Goal: Transaction & Acquisition: Purchase product/service

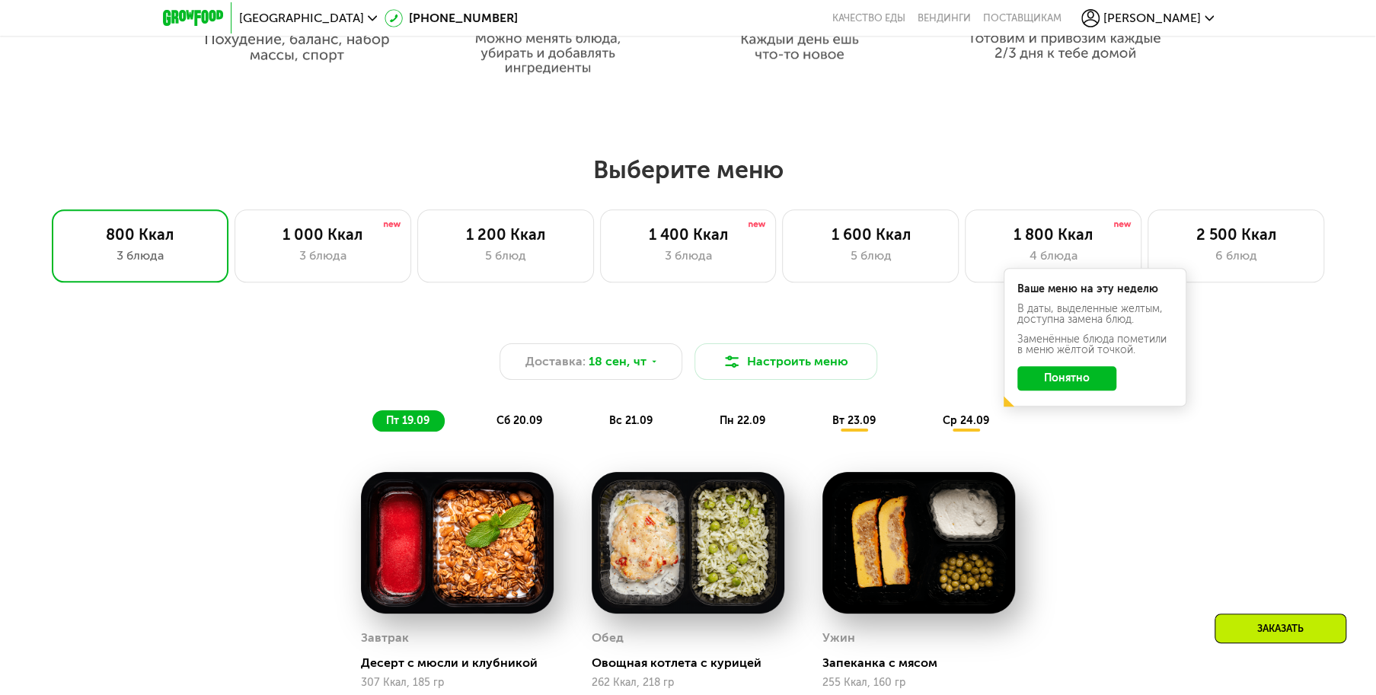
scroll to position [1066, 0]
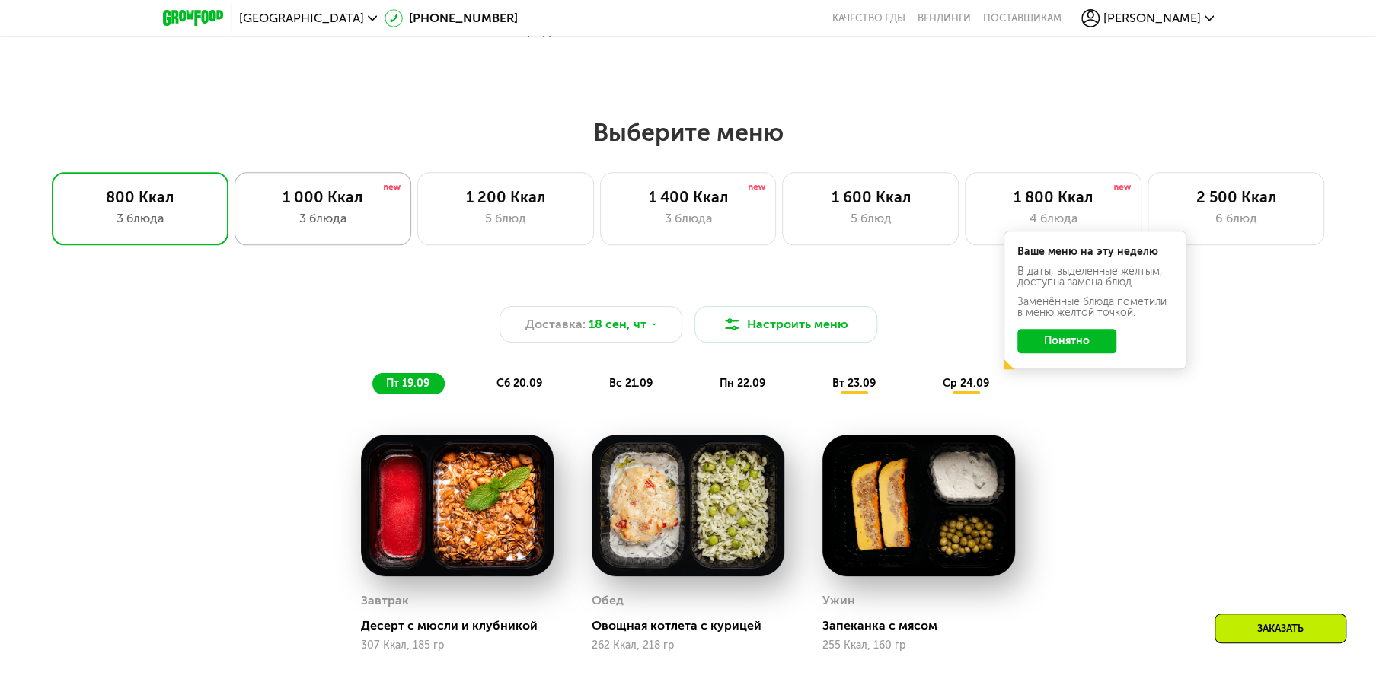
click at [368, 201] on div "1 000 Ккал" at bounding box center [323, 197] width 145 height 18
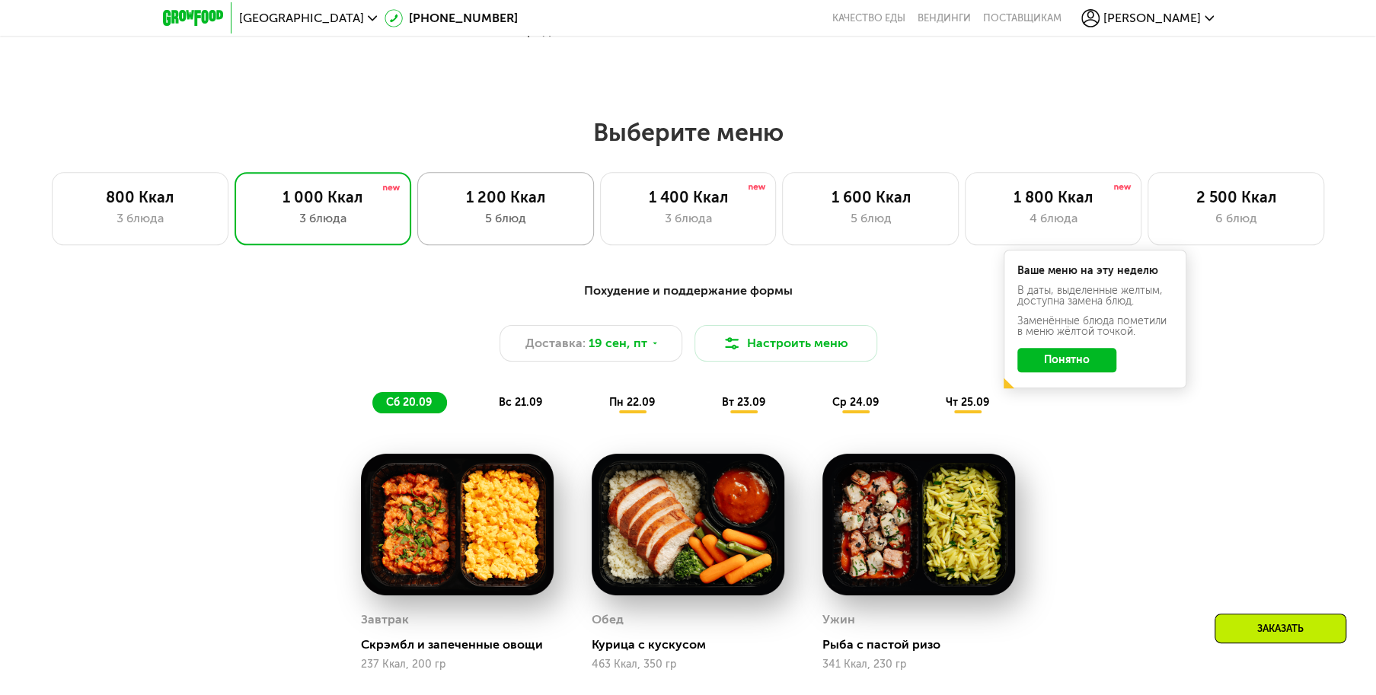
click at [484, 205] on div "1 200 Ккал" at bounding box center [505, 197] width 145 height 18
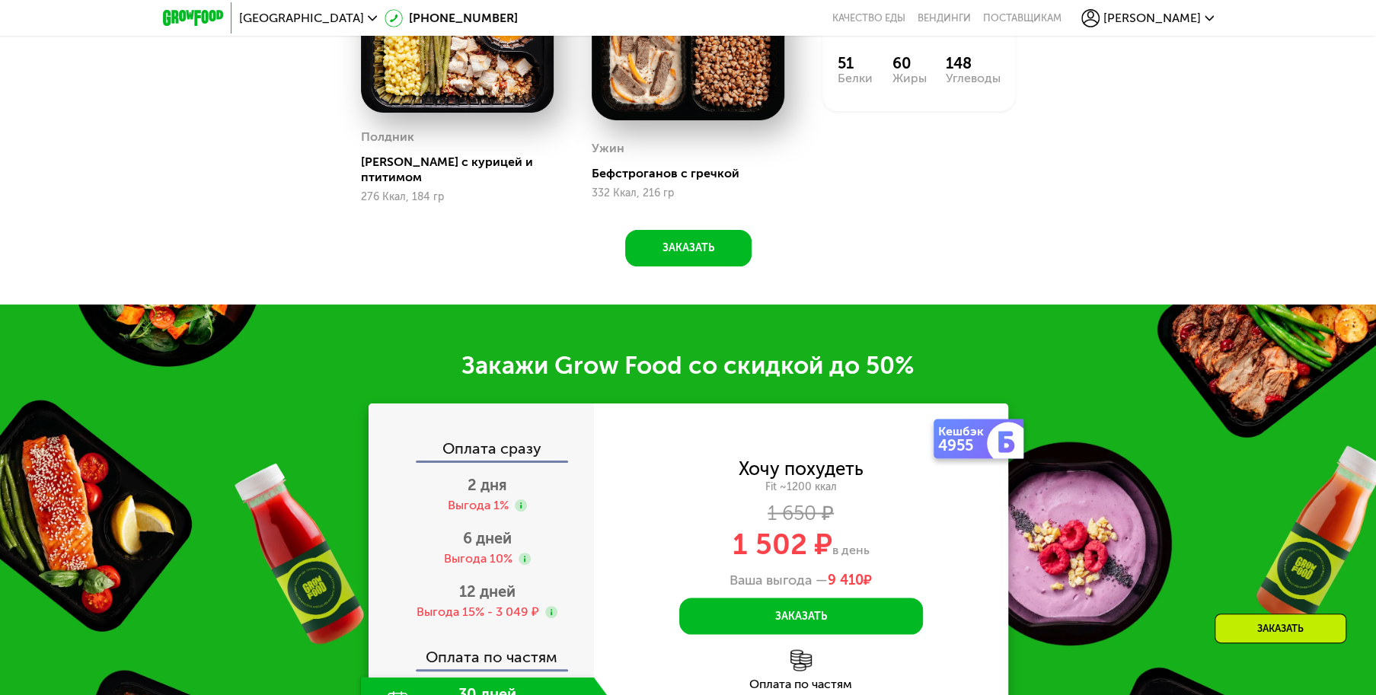
scroll to position [1828, 0]
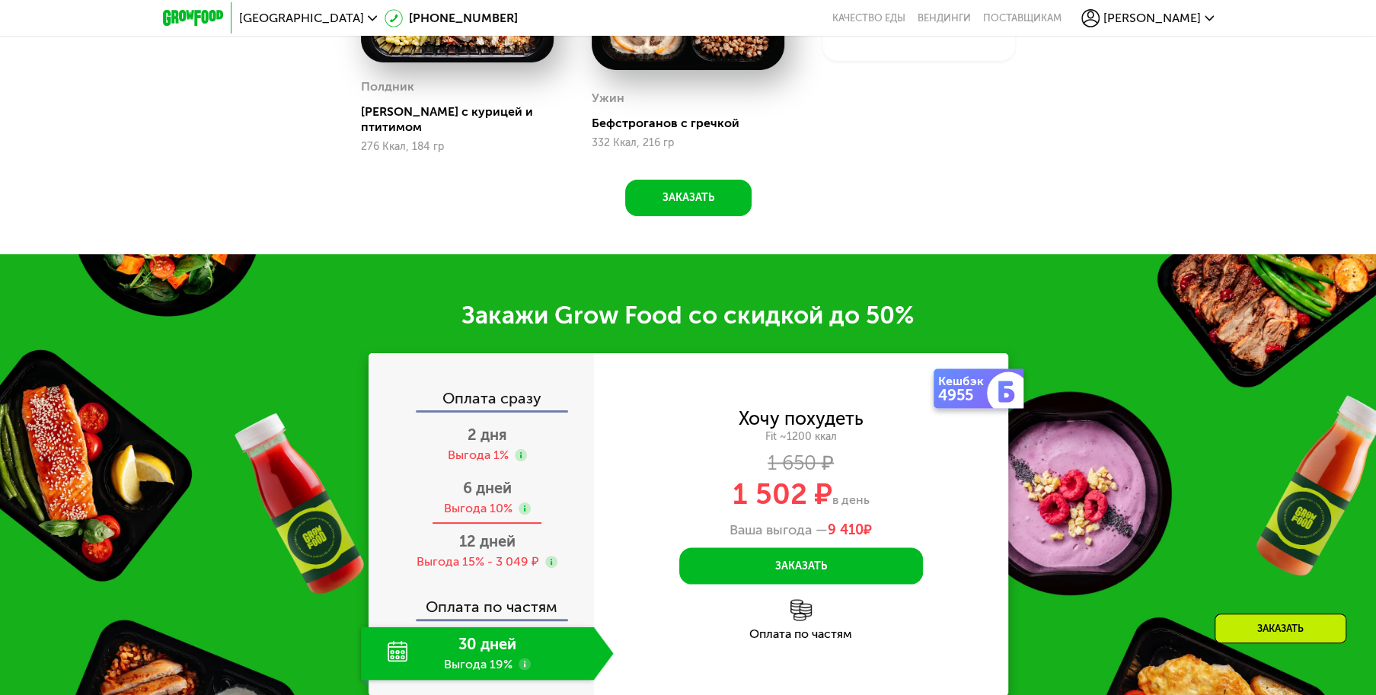
click at [482, 495] on div "6 дней Выгода 10%" at bounding box center [487, 497] width 253 height 53
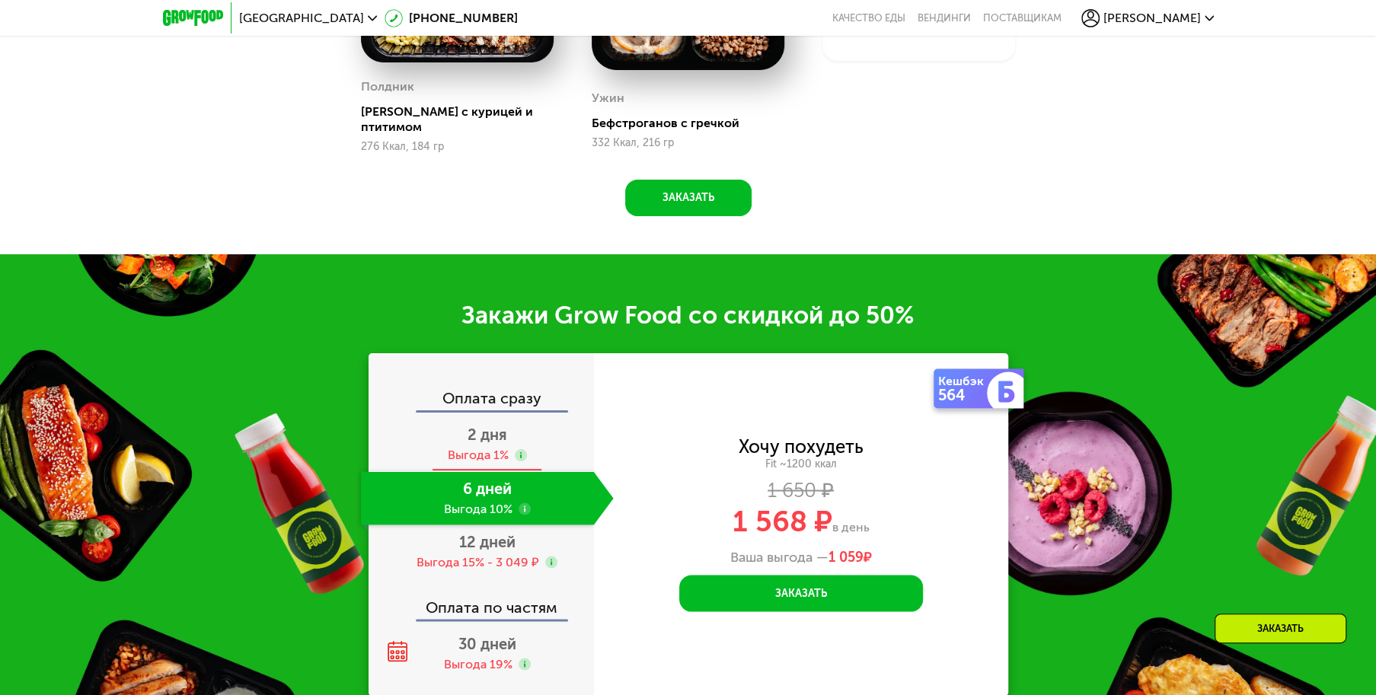
click at [478, 439] on span "2 дня" at bounding box center [488, 435] width 40 height 18
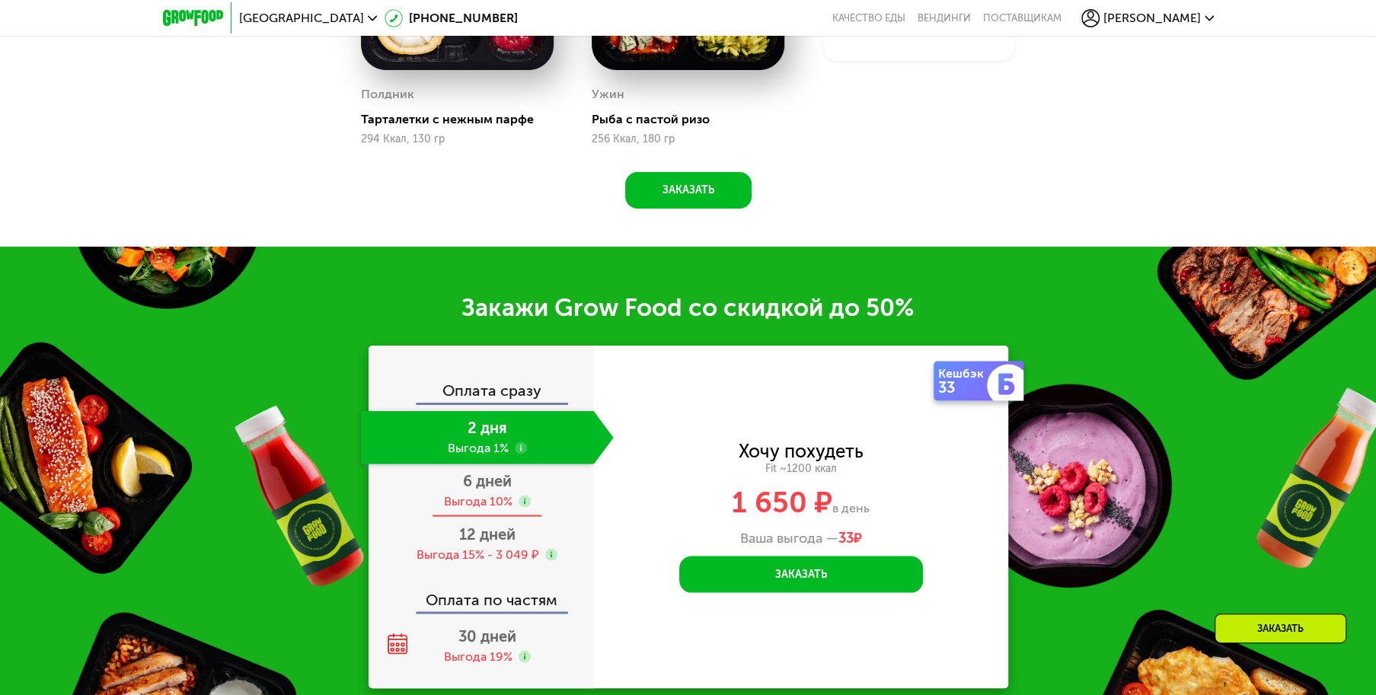
click at [473, 490] on span "6 дней" at bounding box center [487, 480] width 49 height 18
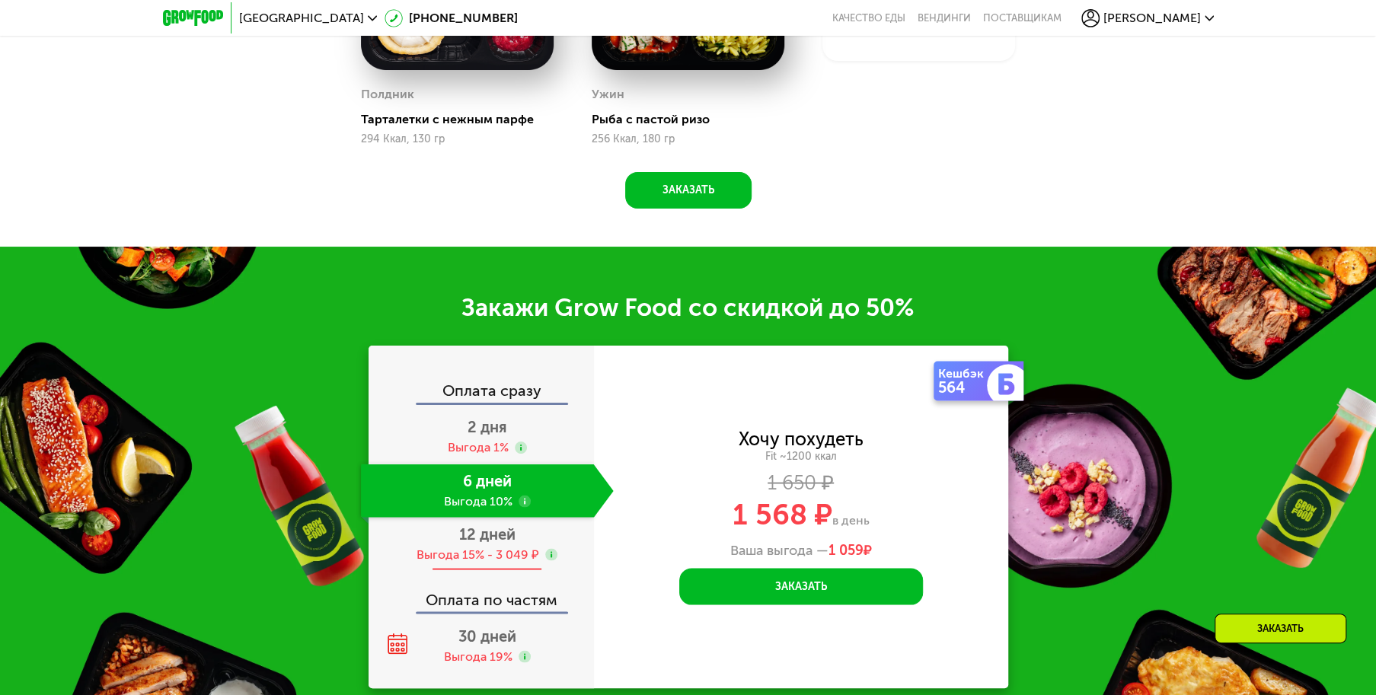
click at [484, 538] on span "12 дней" at bounding box center [487, 534] width 56 height 18
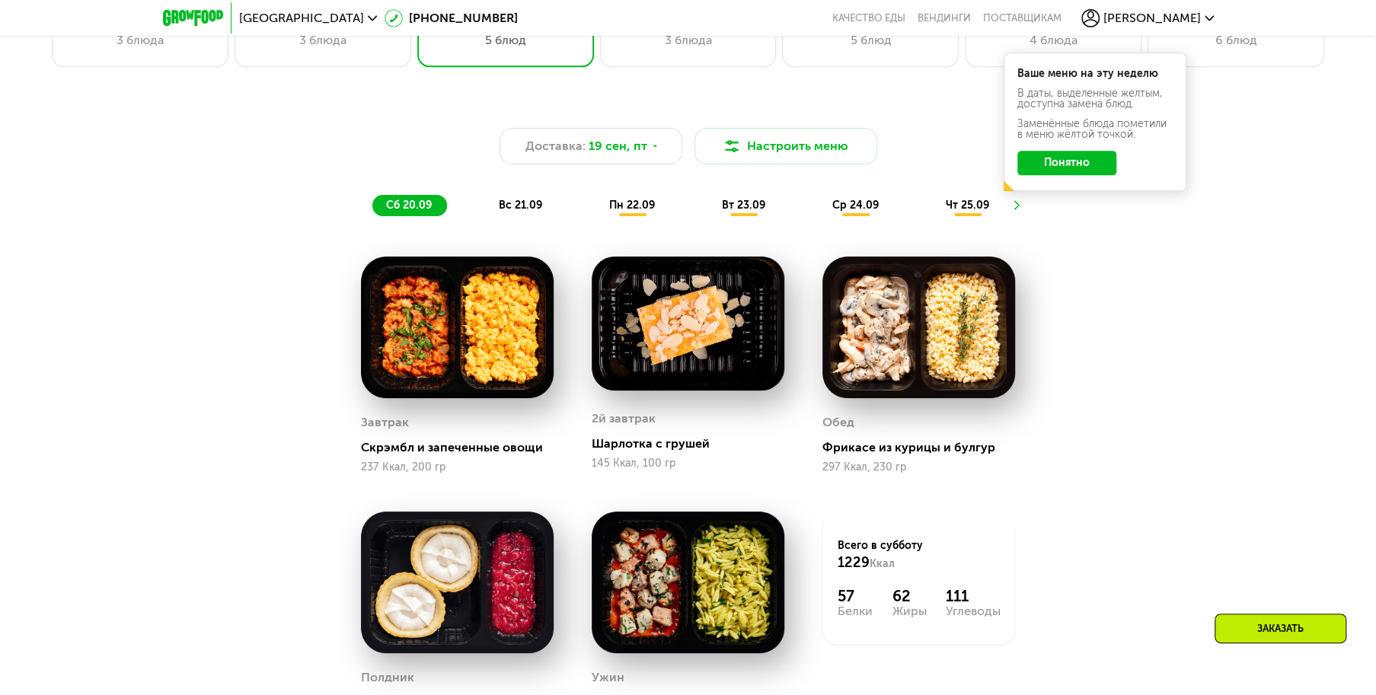
scroll to position [1295, 0]
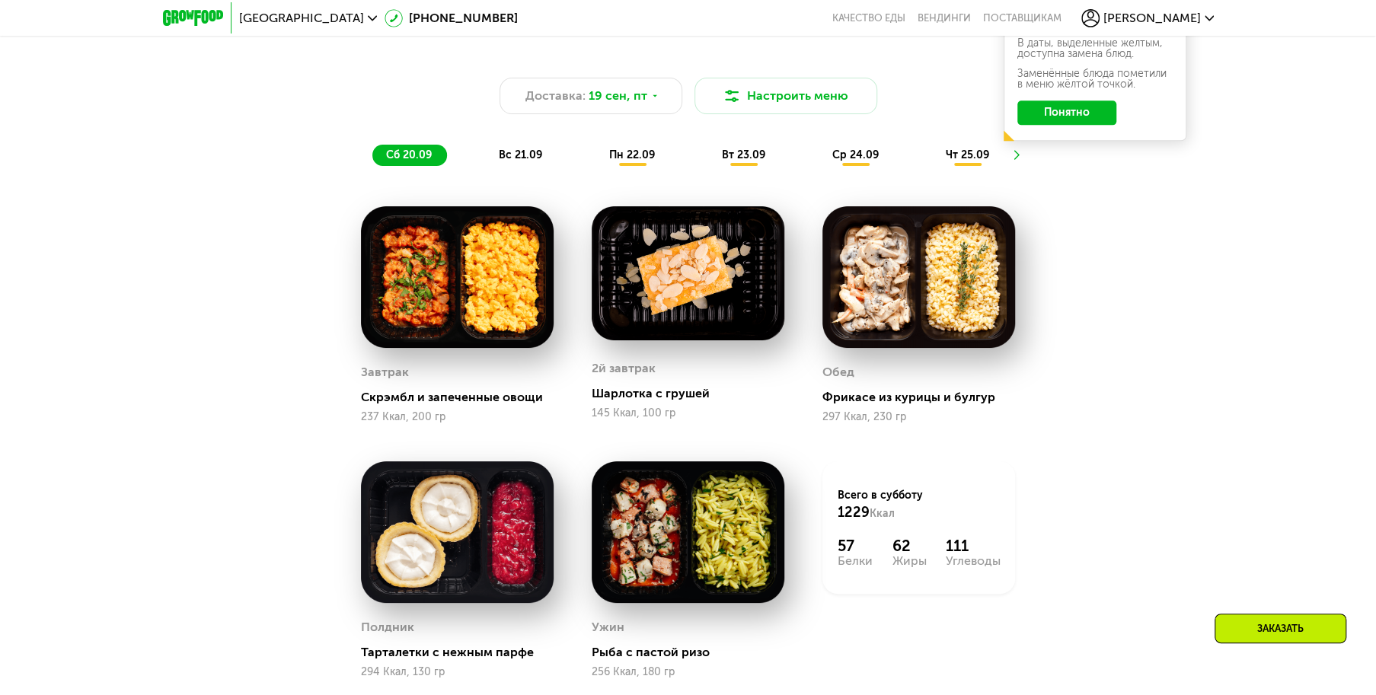
click at [634, 160] on span "пн 22.09" at bounding box center [632, 155] width 46 height 13
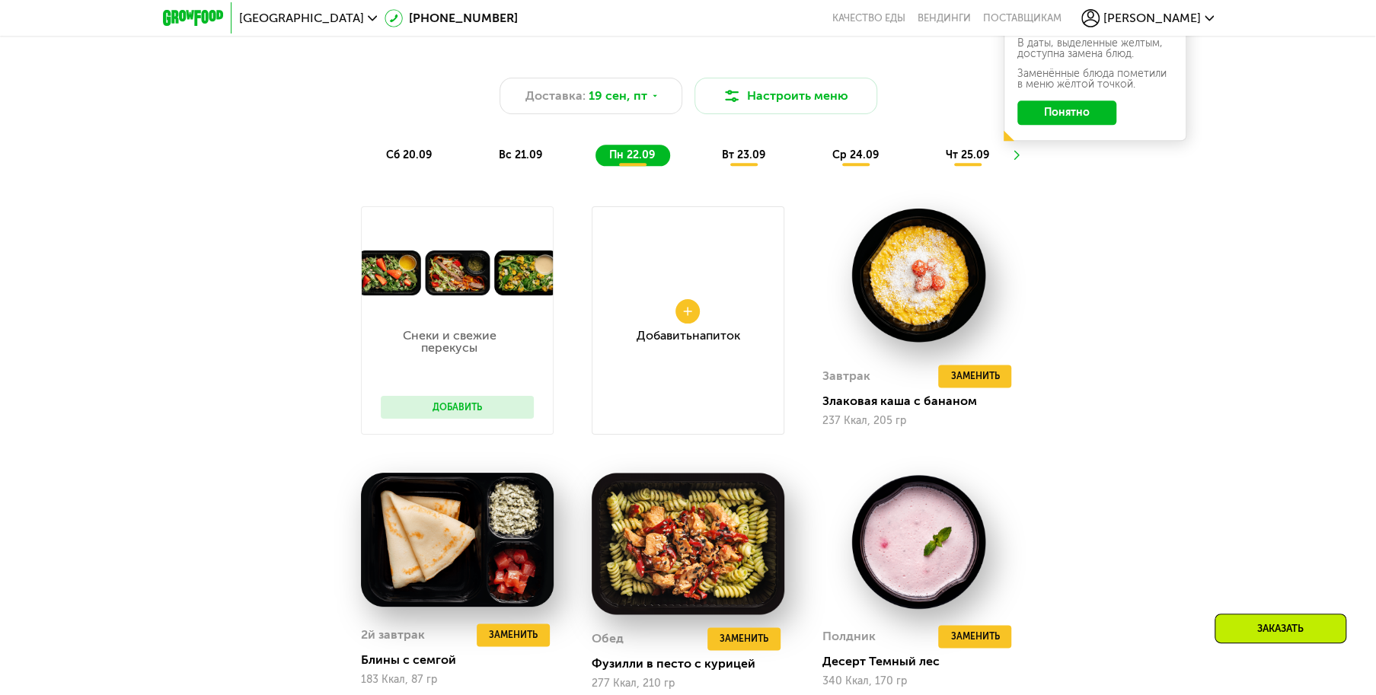
click at [761, 156] on span "вт 23.09" at bounding box center [743, 155] width 43 height 13
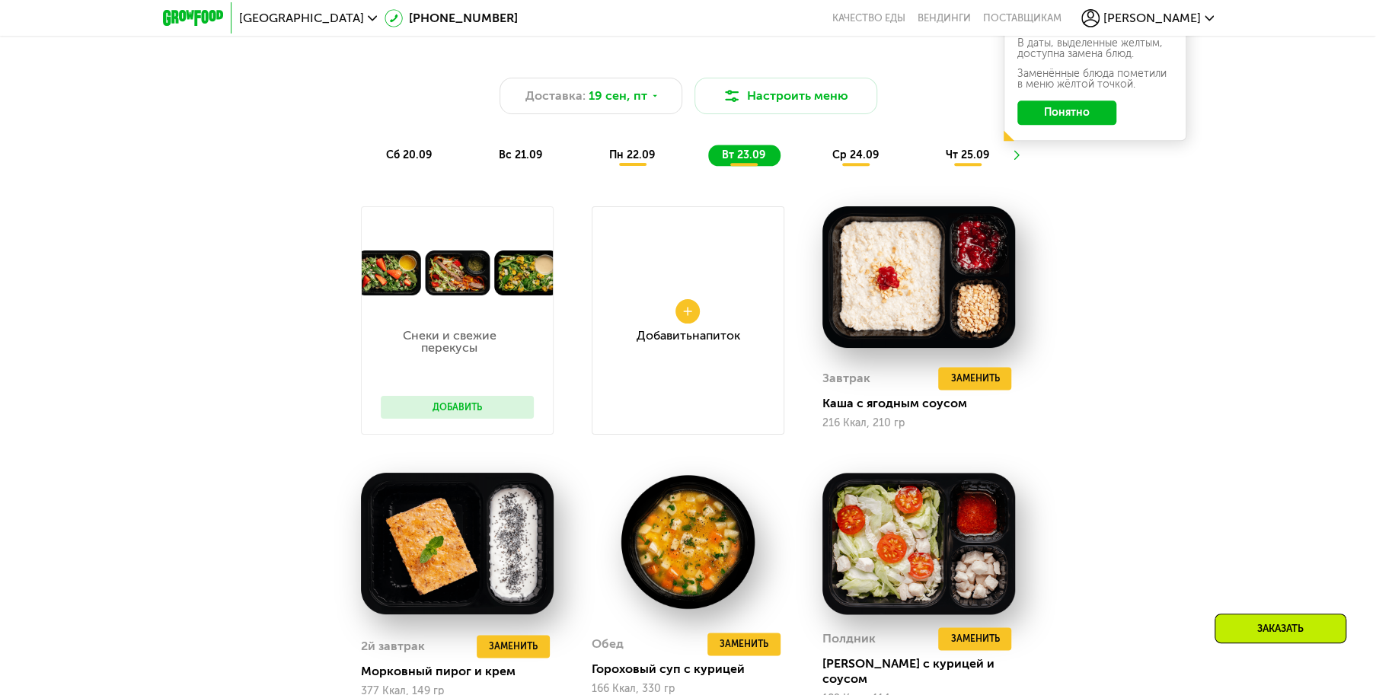
click at [865, 157] on span "ср 24.09" at bounding box center [855, 155] width 46 height 13
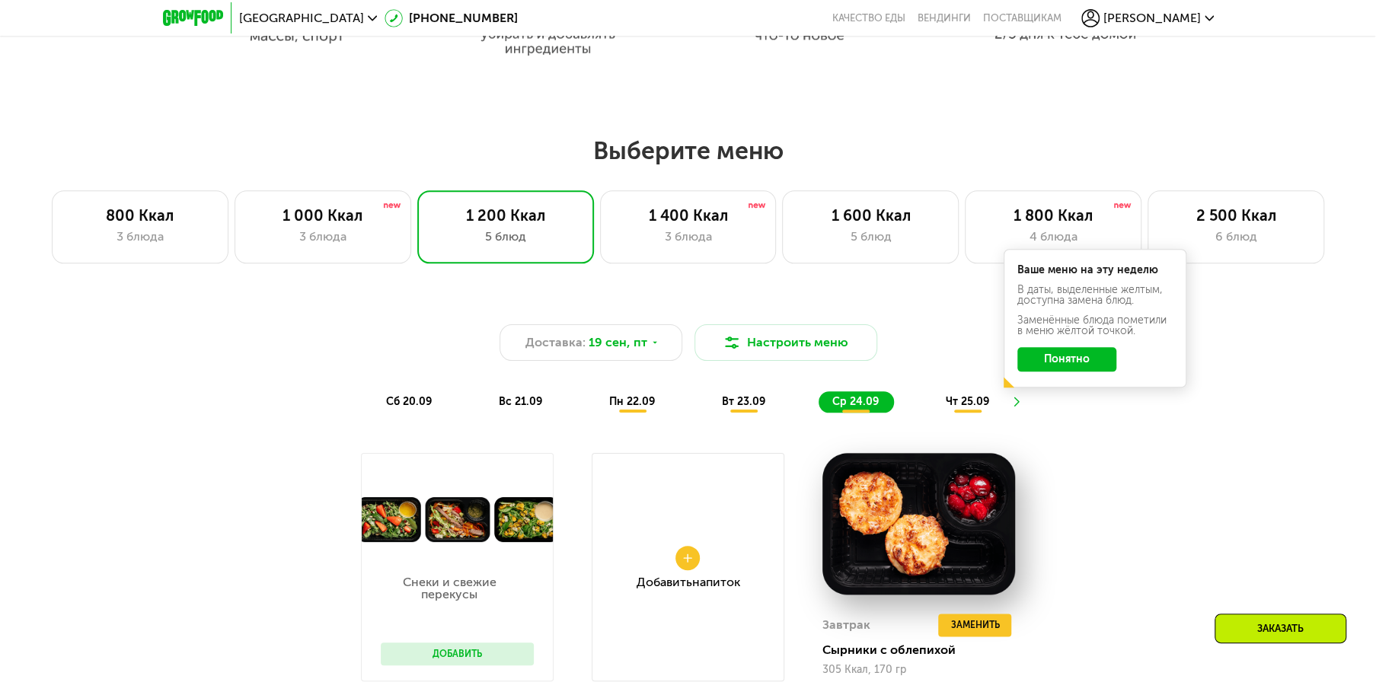
scroll to position [914, 0]
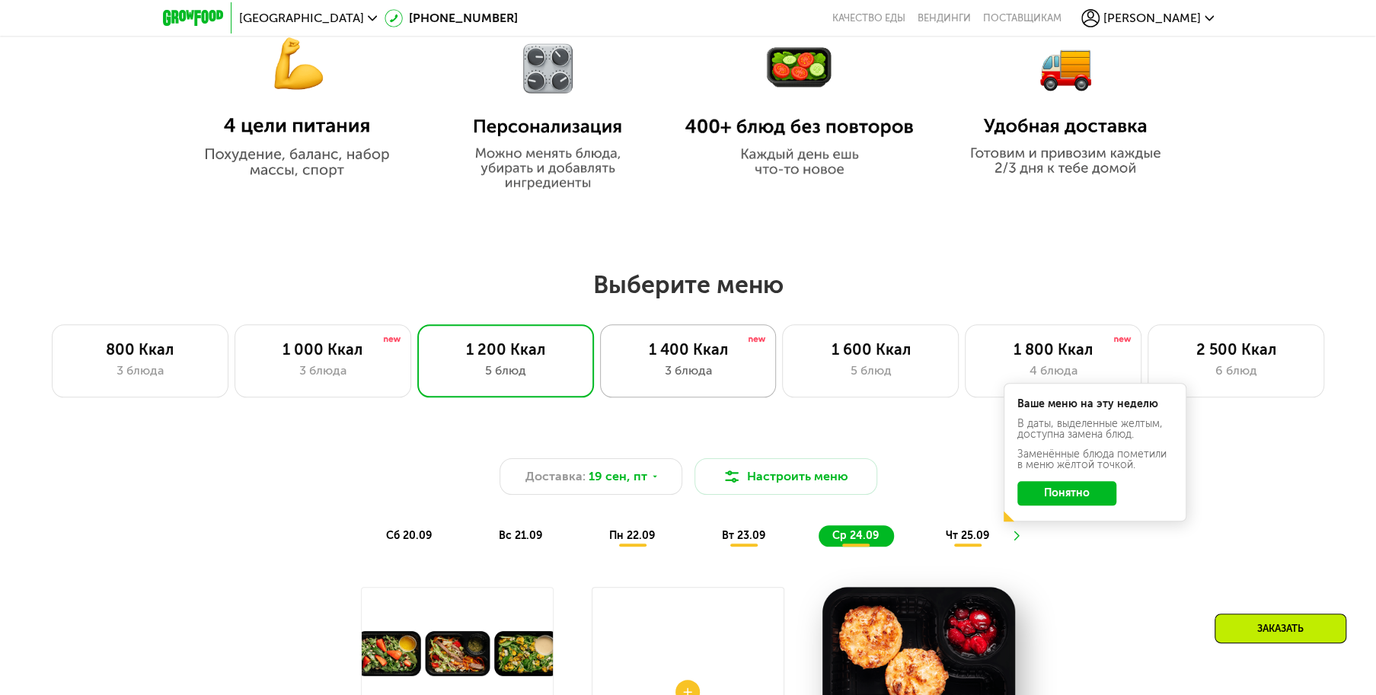
click at [724, 356] on div "1 400 Ккал" at bounding box center [688, 349] width 145 height 18
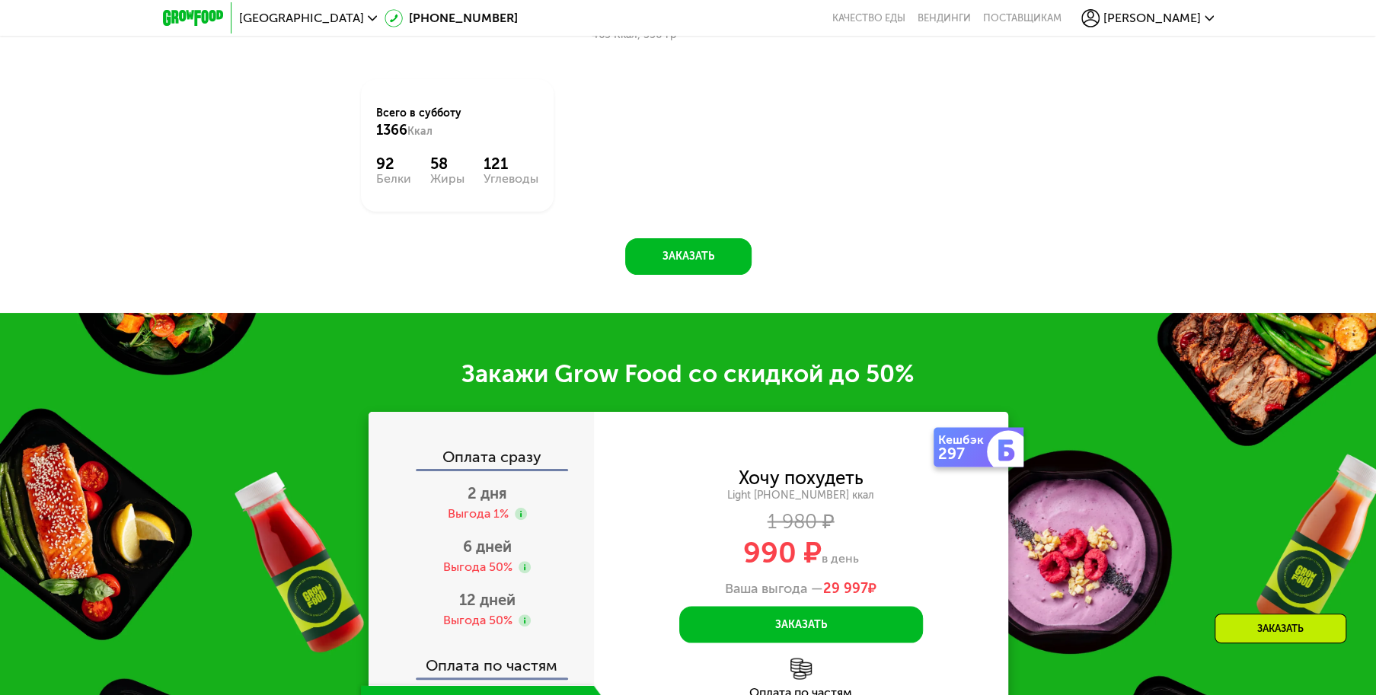
scroll to position [1828, 0]
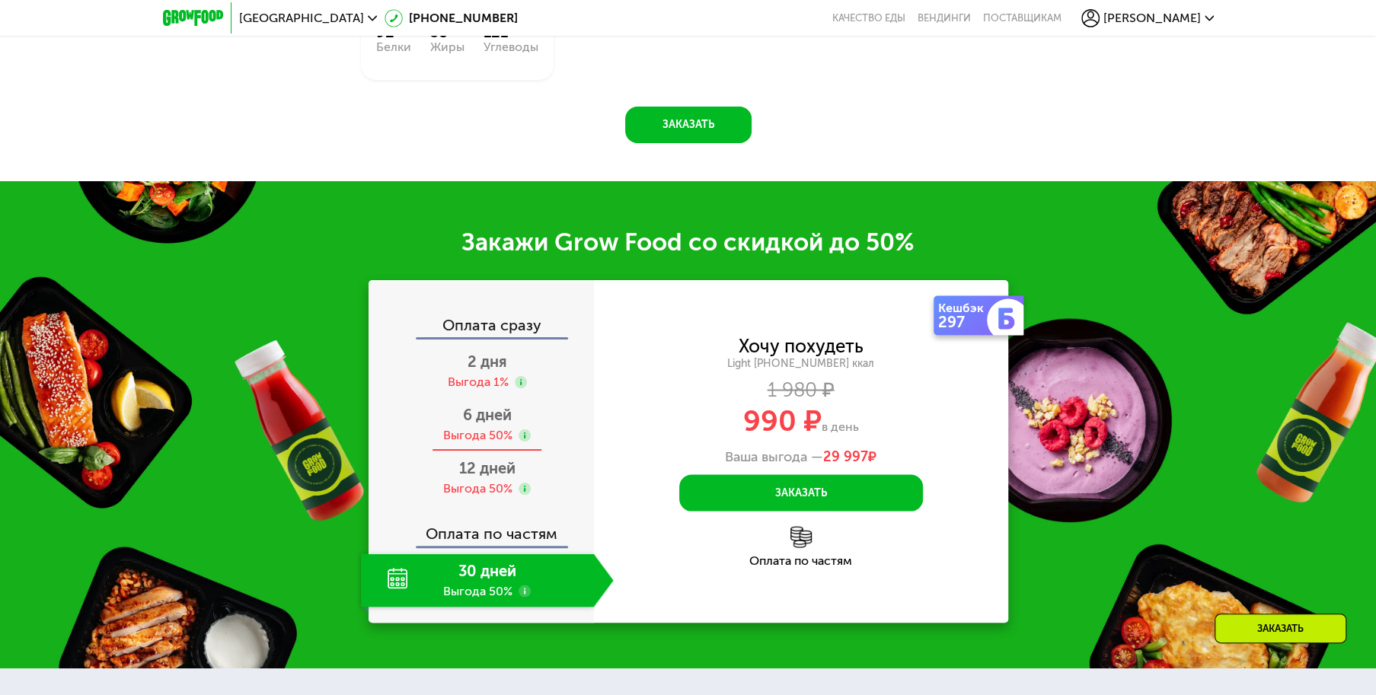
click at [478, 430] on div "6 дней Выгода 50%" at bounding box center [487, 424] width 253 height 53
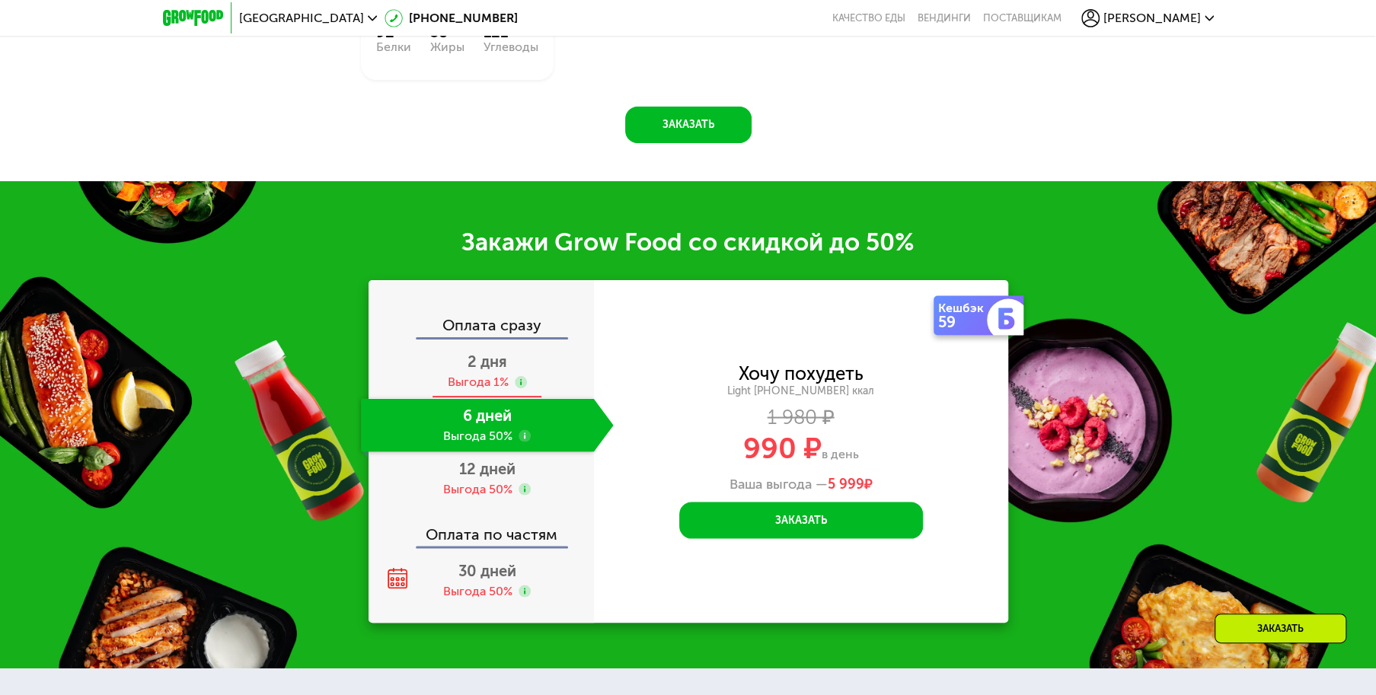
click at [478, 358] on span "2 дня" at bounding box center [488, 362] width 40 height 18
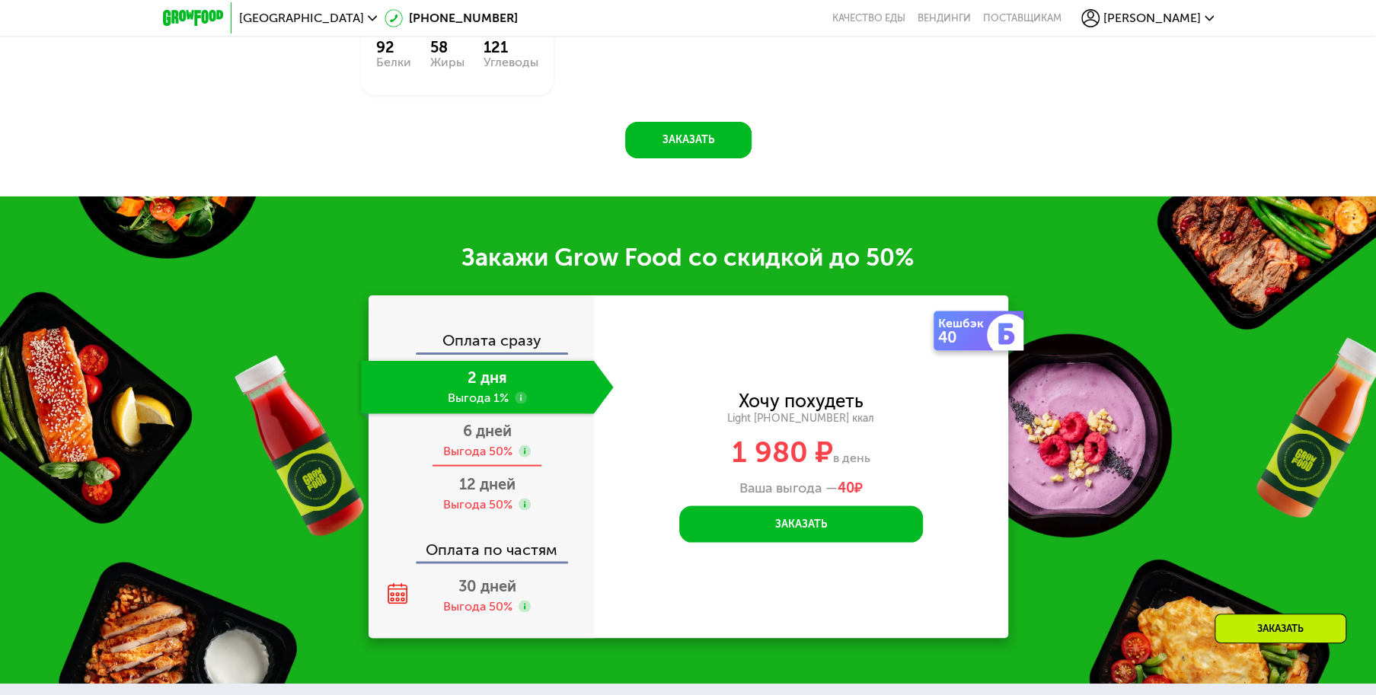
click at [481, 442] on div "Выгода 50%" at bounding box center [477, 450] width 69 height 17
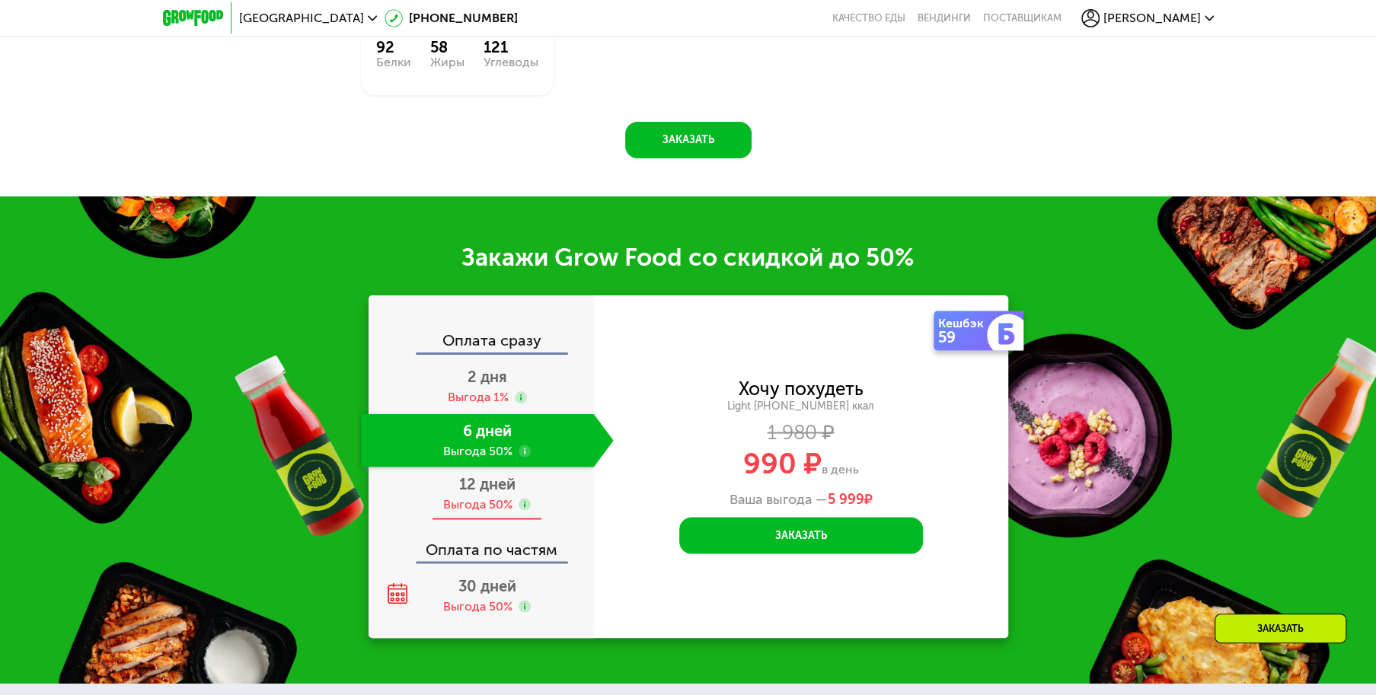
click at [465, 496] on div "Выгода 50%" at bounding box center [477, 504] width 69 height 17
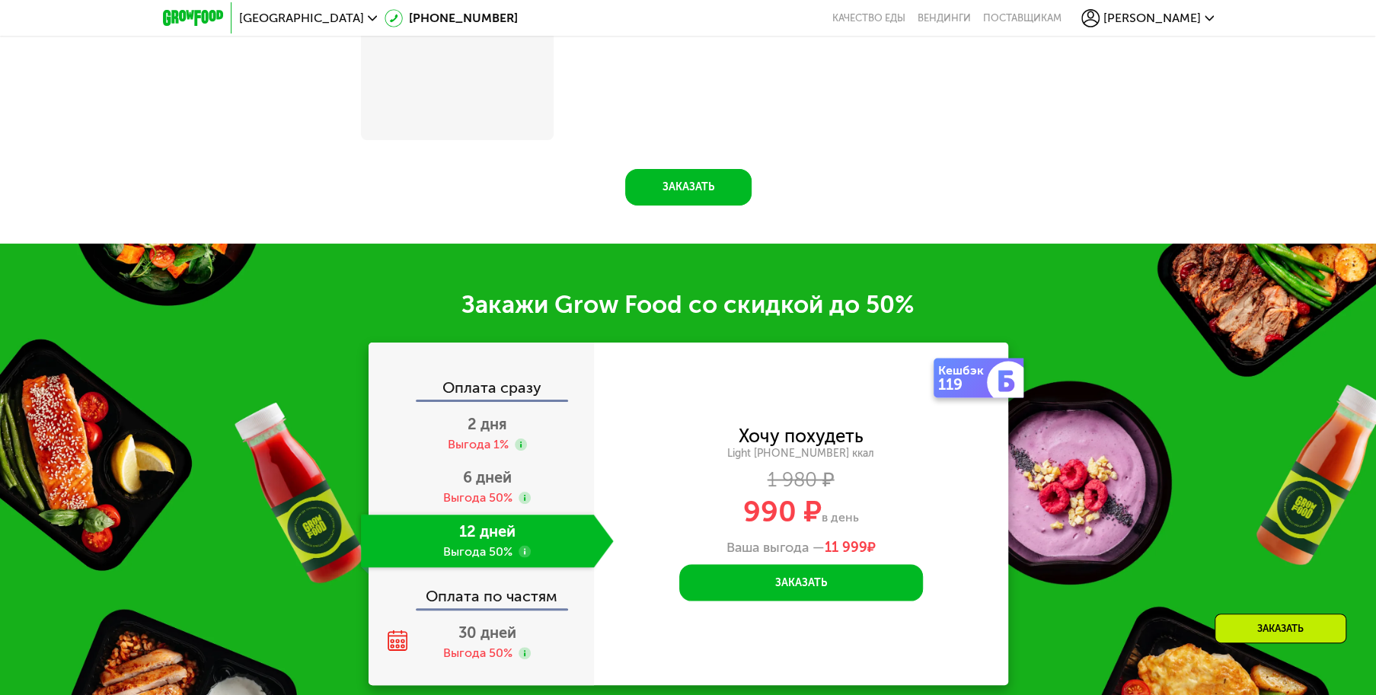
scroll to position [1889, 0]
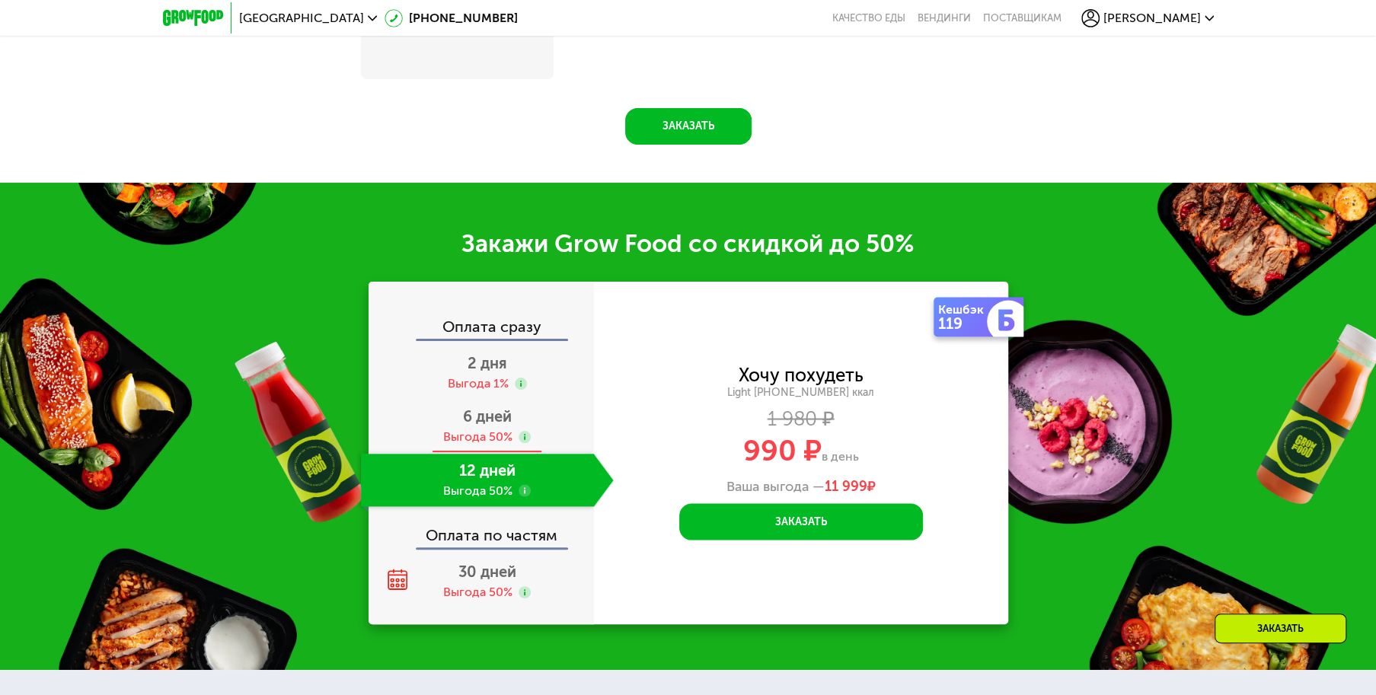
click at [481, 423] on span "6 дней" at bounding box center [487, 416] width 49 height 18
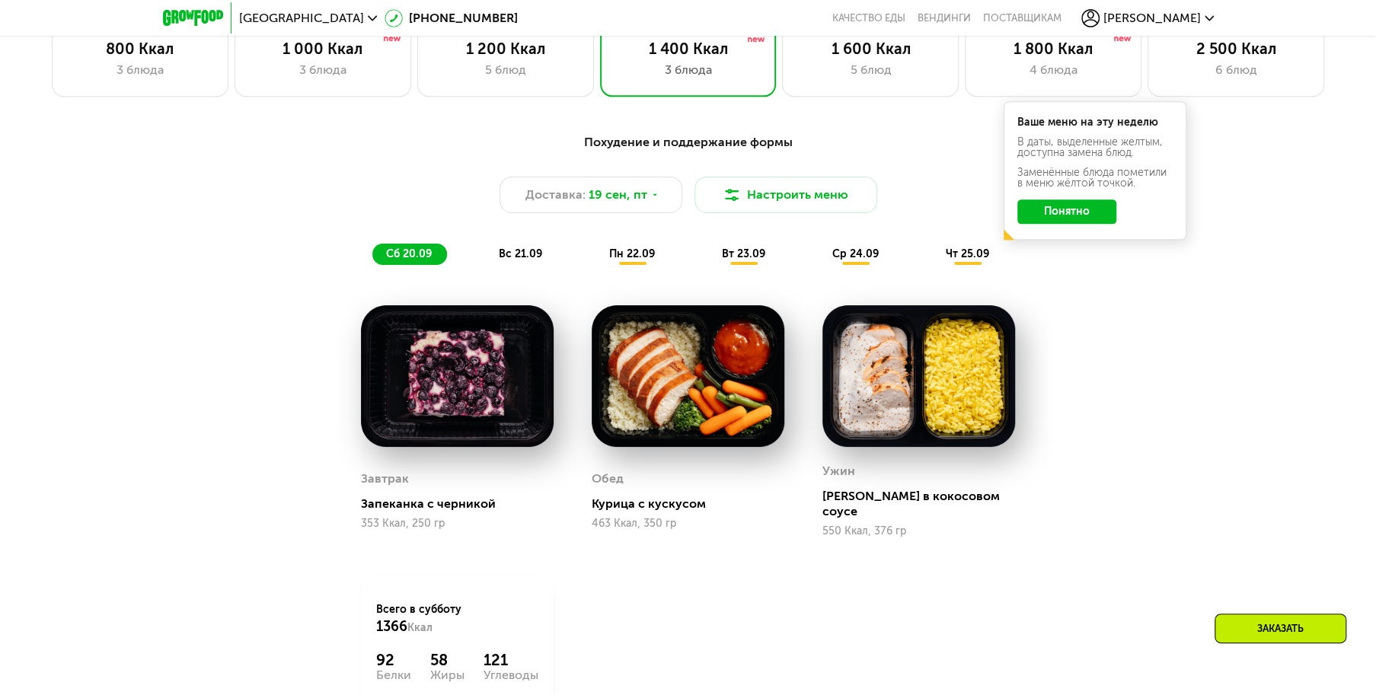
scroll to position [1127, 0]
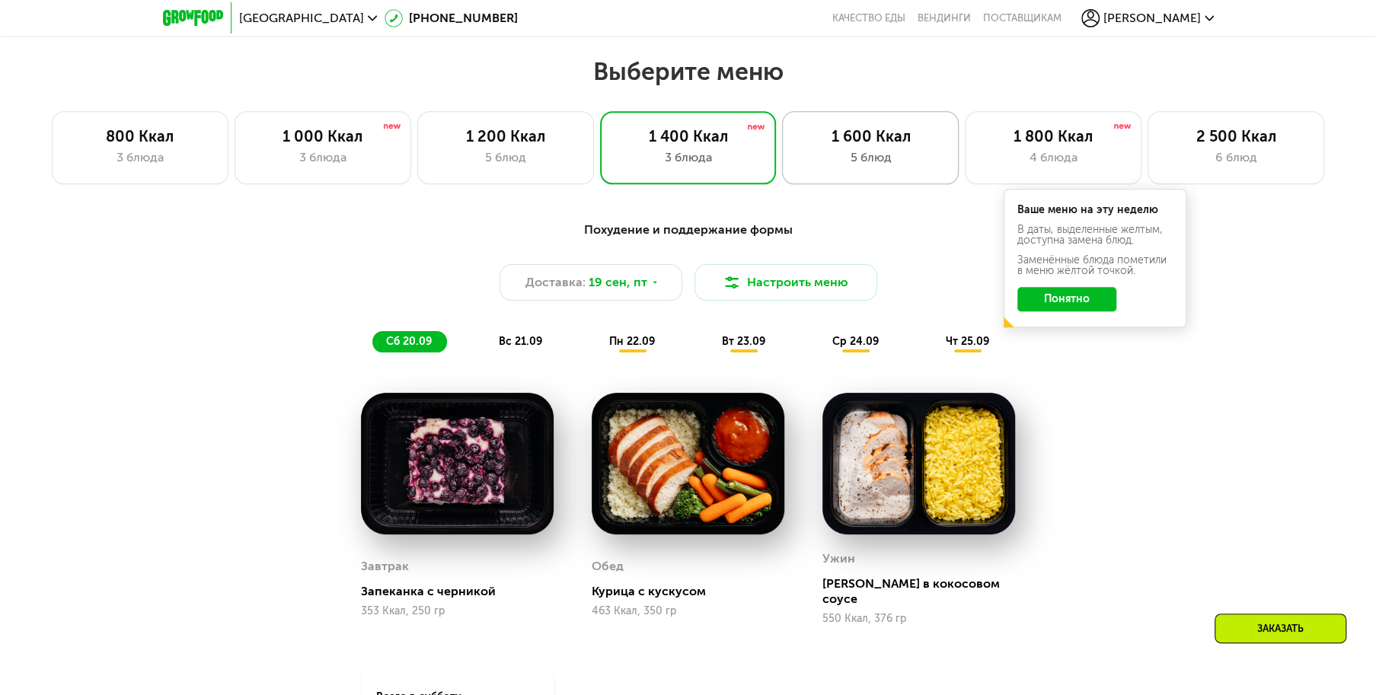
click at [851, 155] on div "5 блюд" at bounding box center [870, 158] width 145 height 18
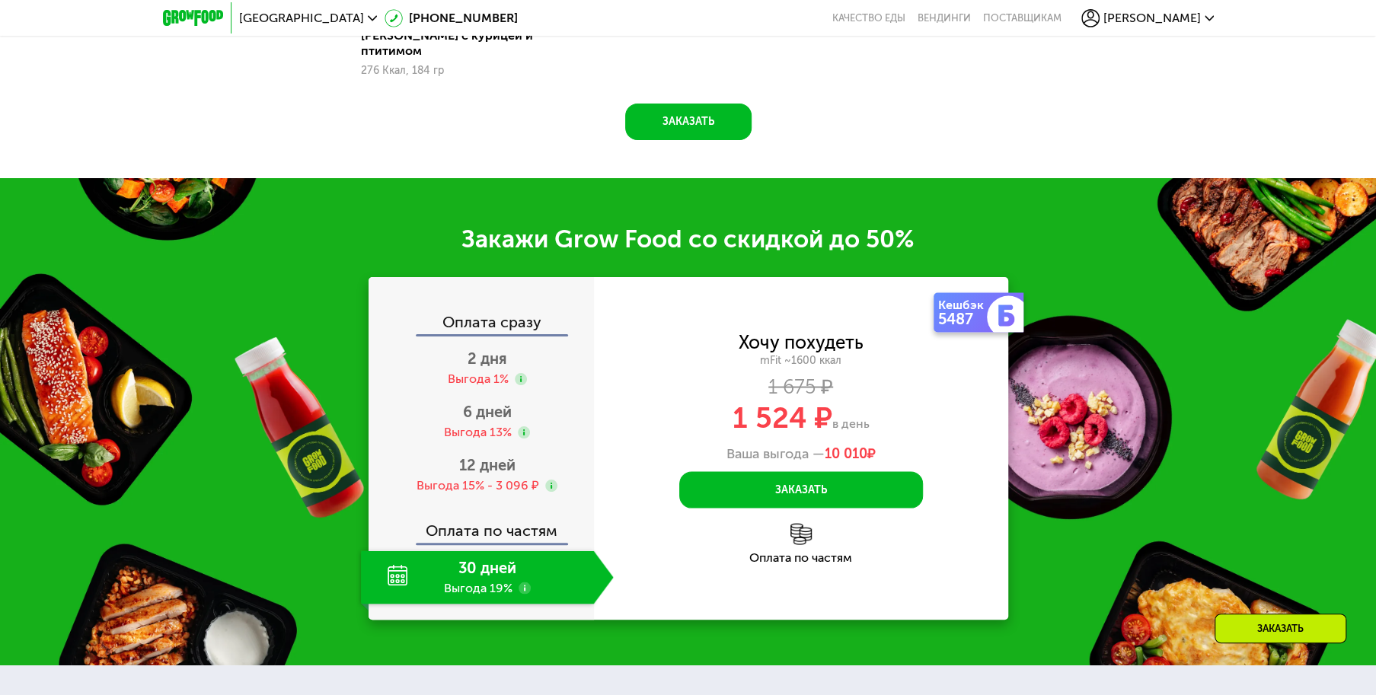
scroll to position [1913, 0]
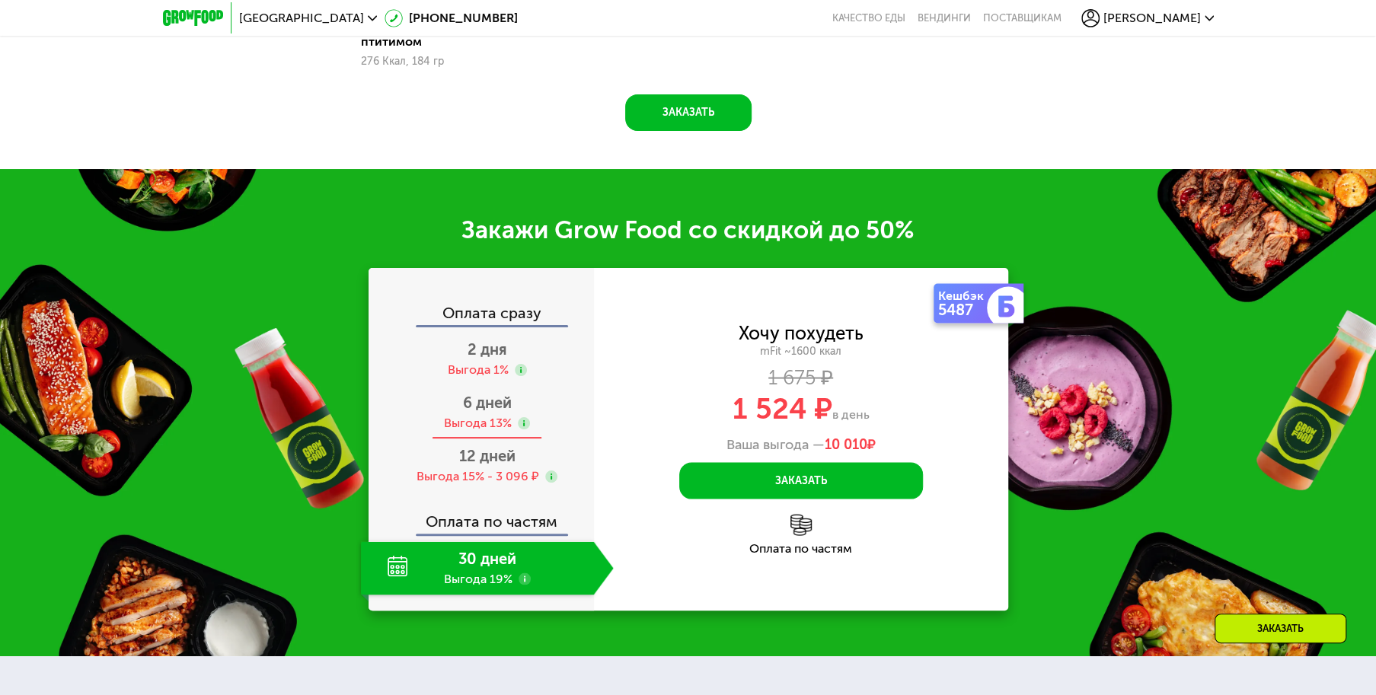
click at [482, 407] on span "6 дней" at bounding box center [487, 403] width 49 height 18
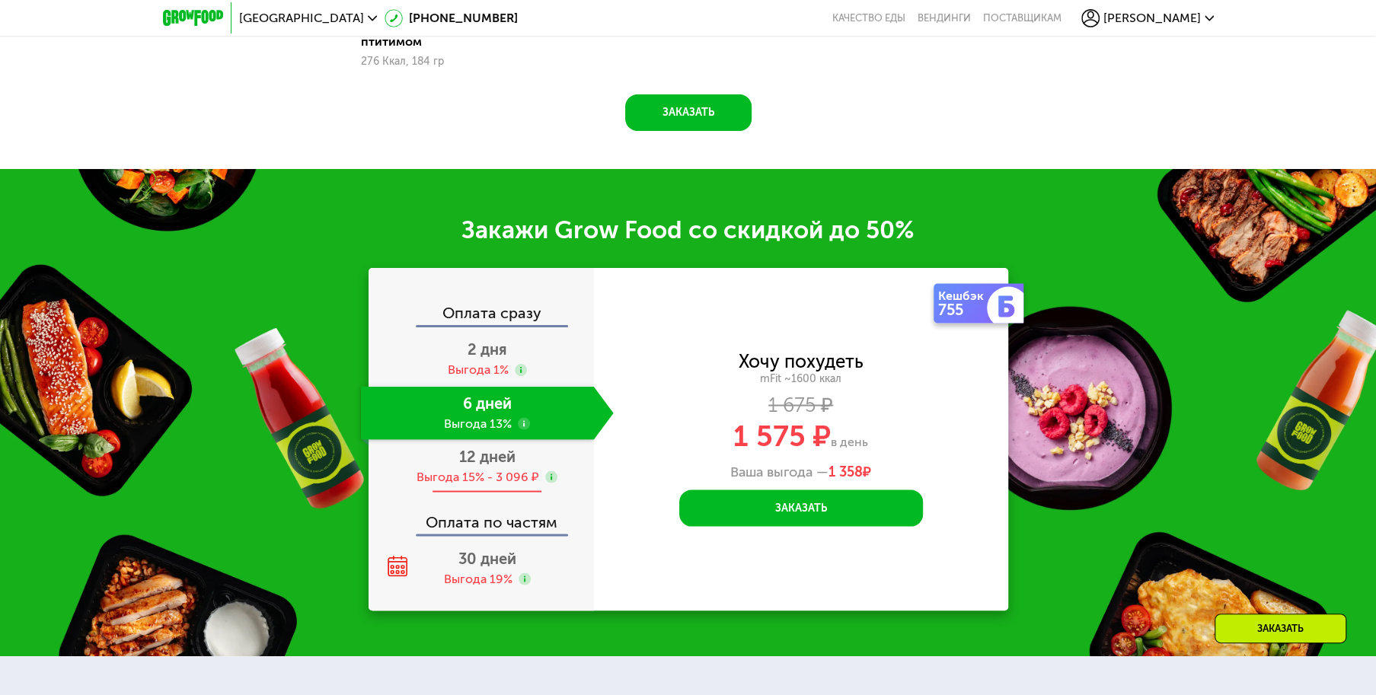
click at [483, 452] on span "12 дней" at bounding box center [487, 456] width 56 height 18
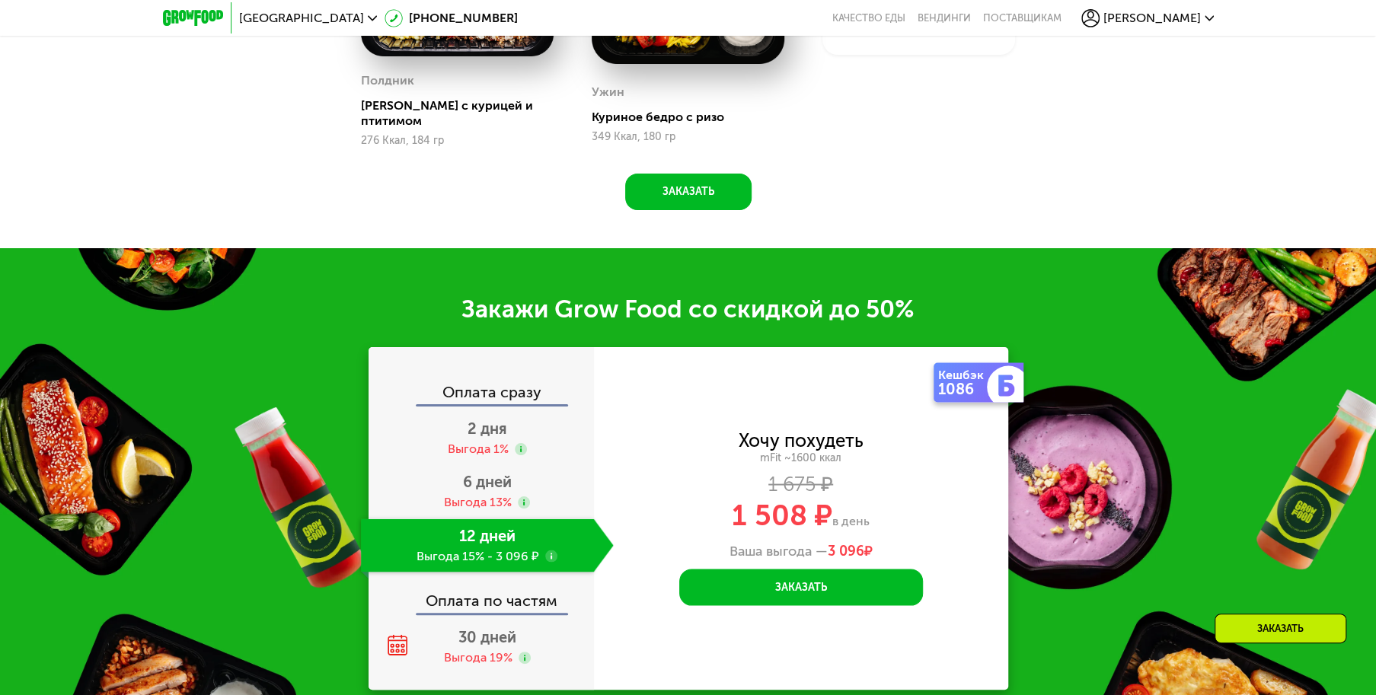
scroll to position [1933, 0]
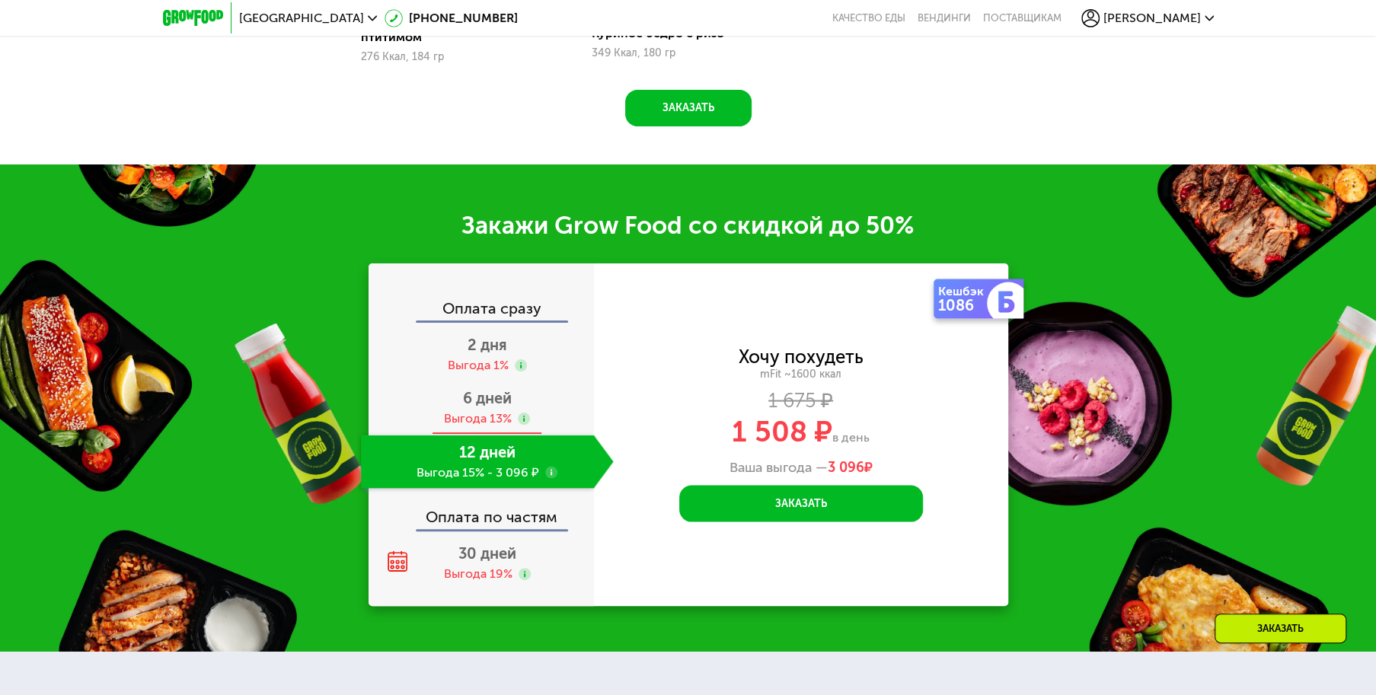
click at [495, 411] on div "Выгода 13%" at bounding box center [478, 419] width 68 height 17
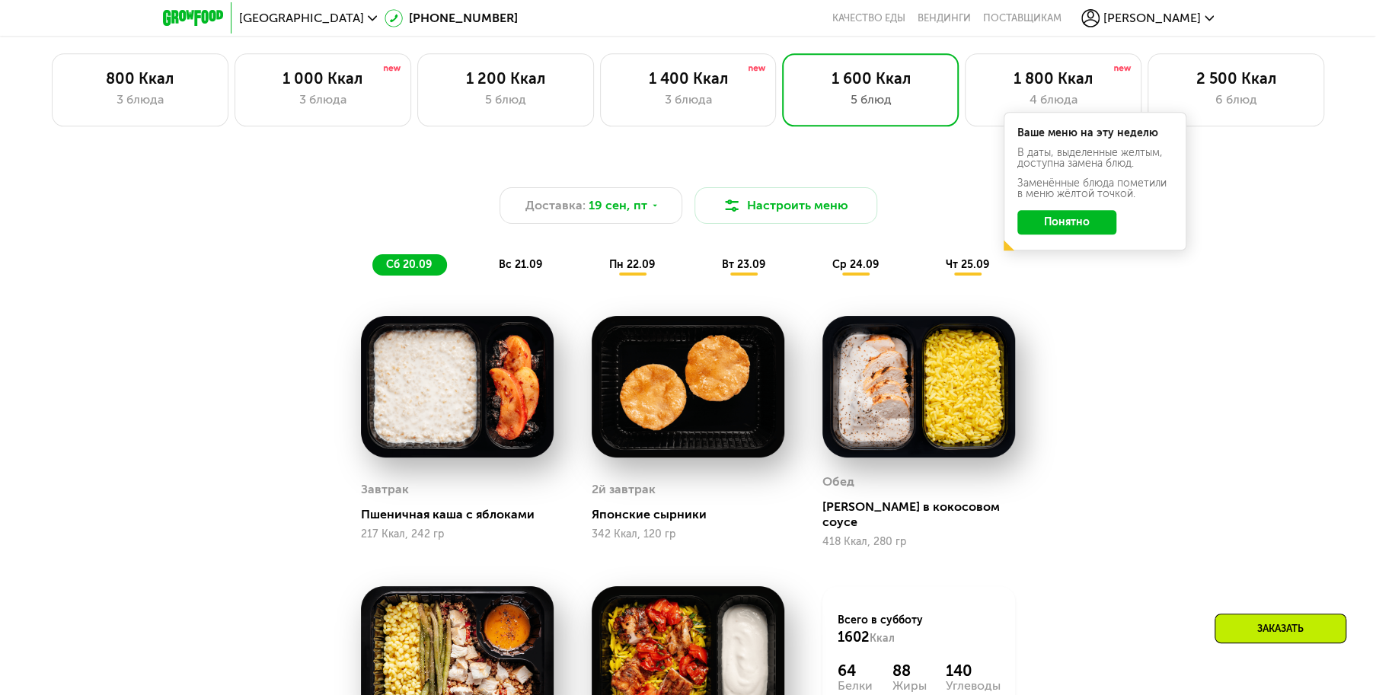
scroll to position [1184, 0]
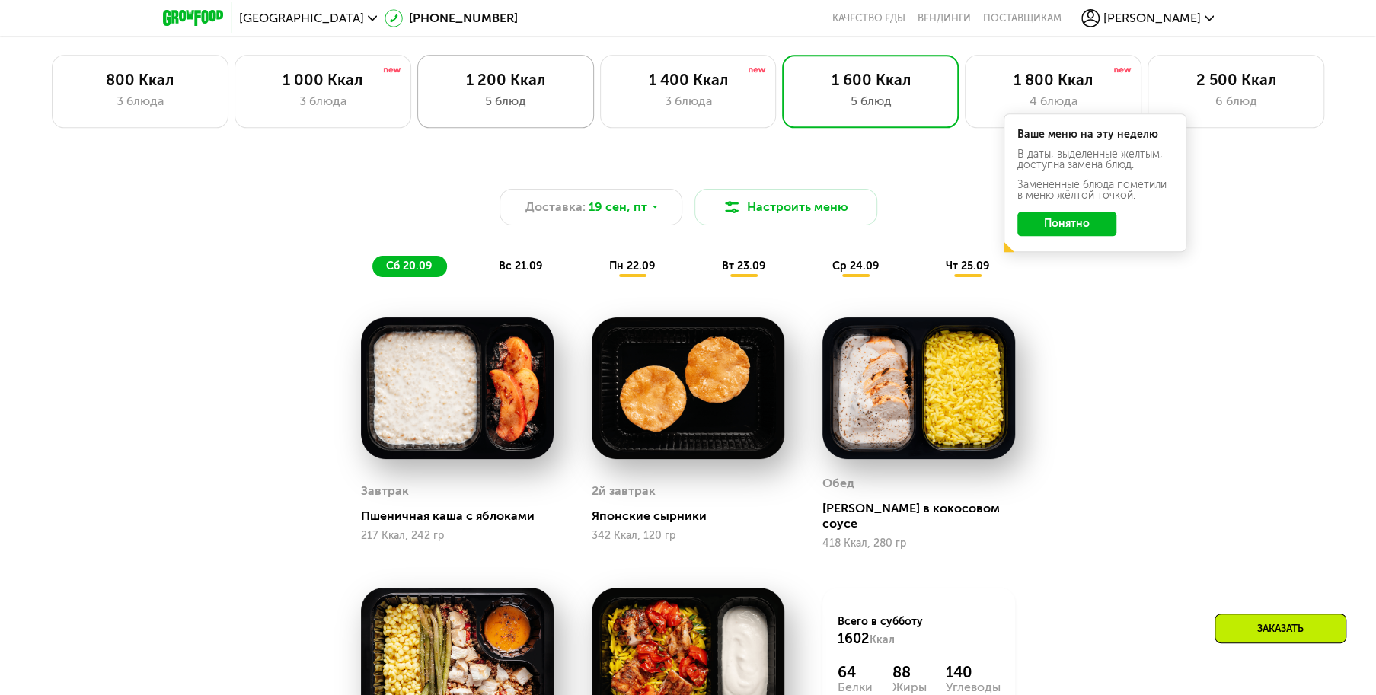
click at [506, 110] on div "5 блюд" at bounding box center [505, 101] width 145 height 18
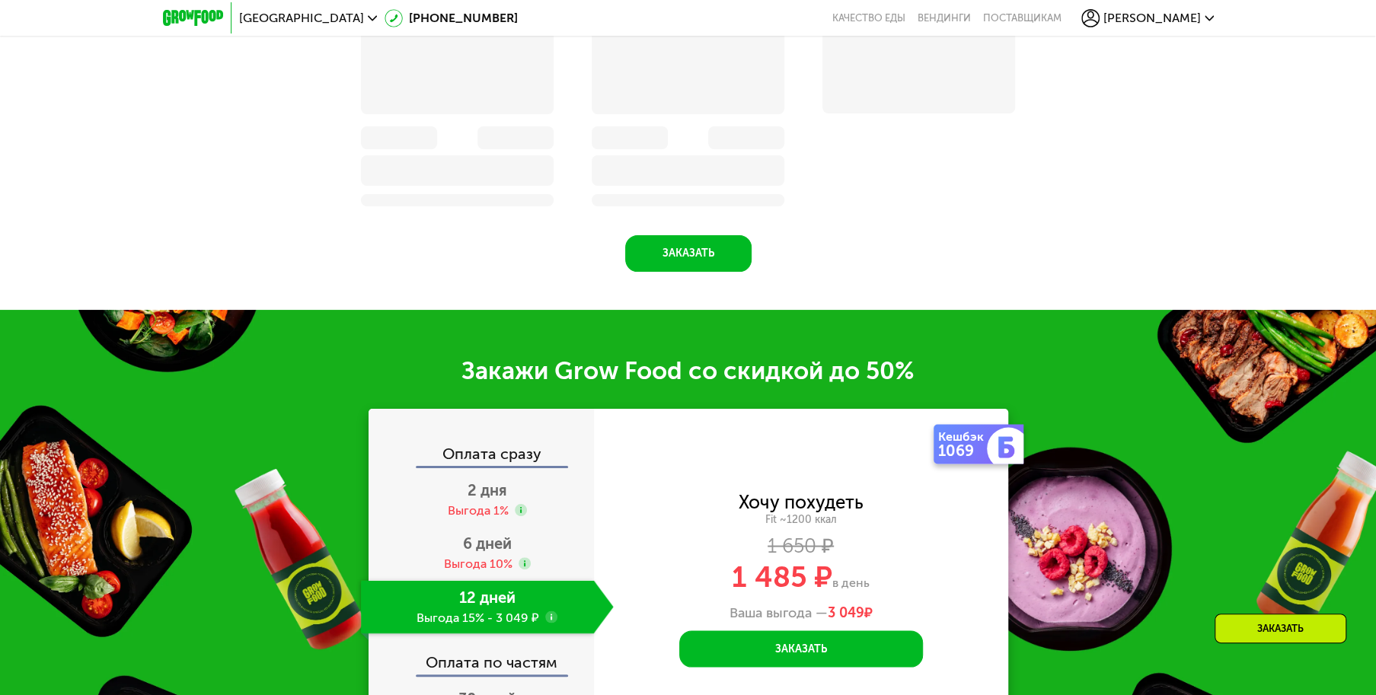
scroll to position [2021, 0]
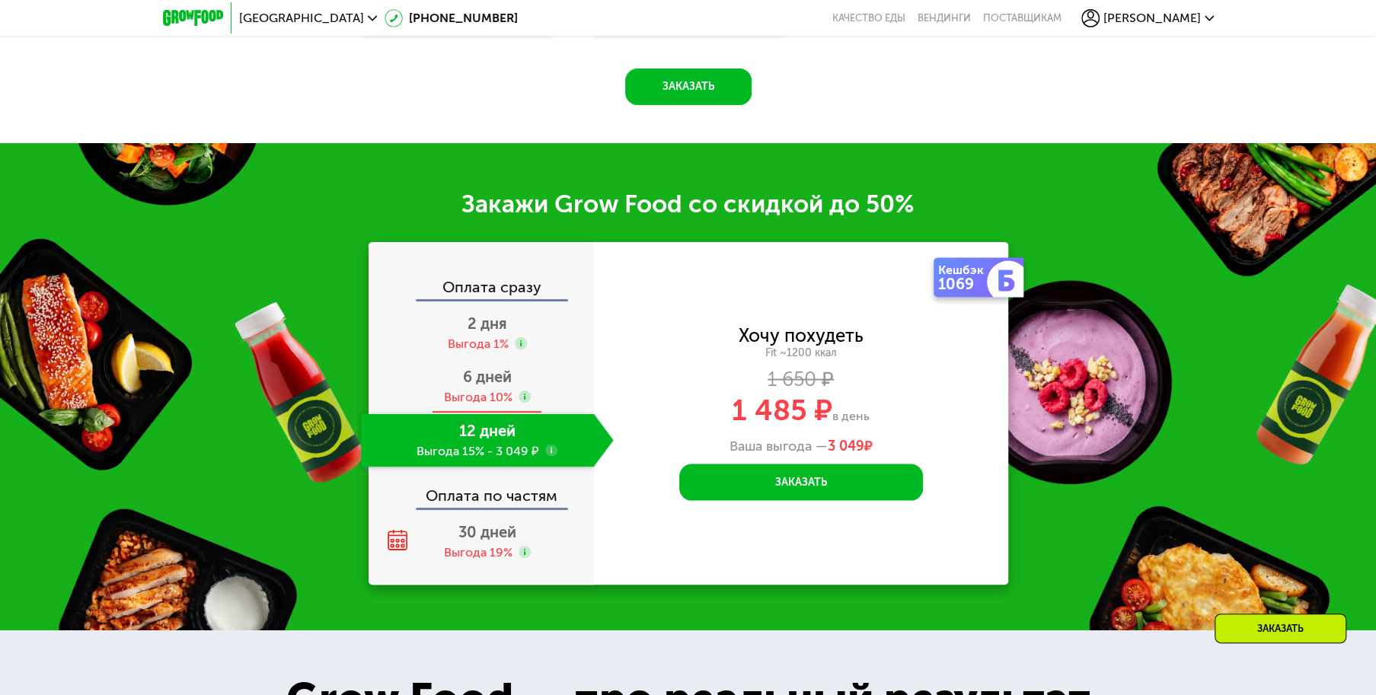
click at [483, 386] on span "6 дней" at bounding box center [487, 377] width 49 height 18
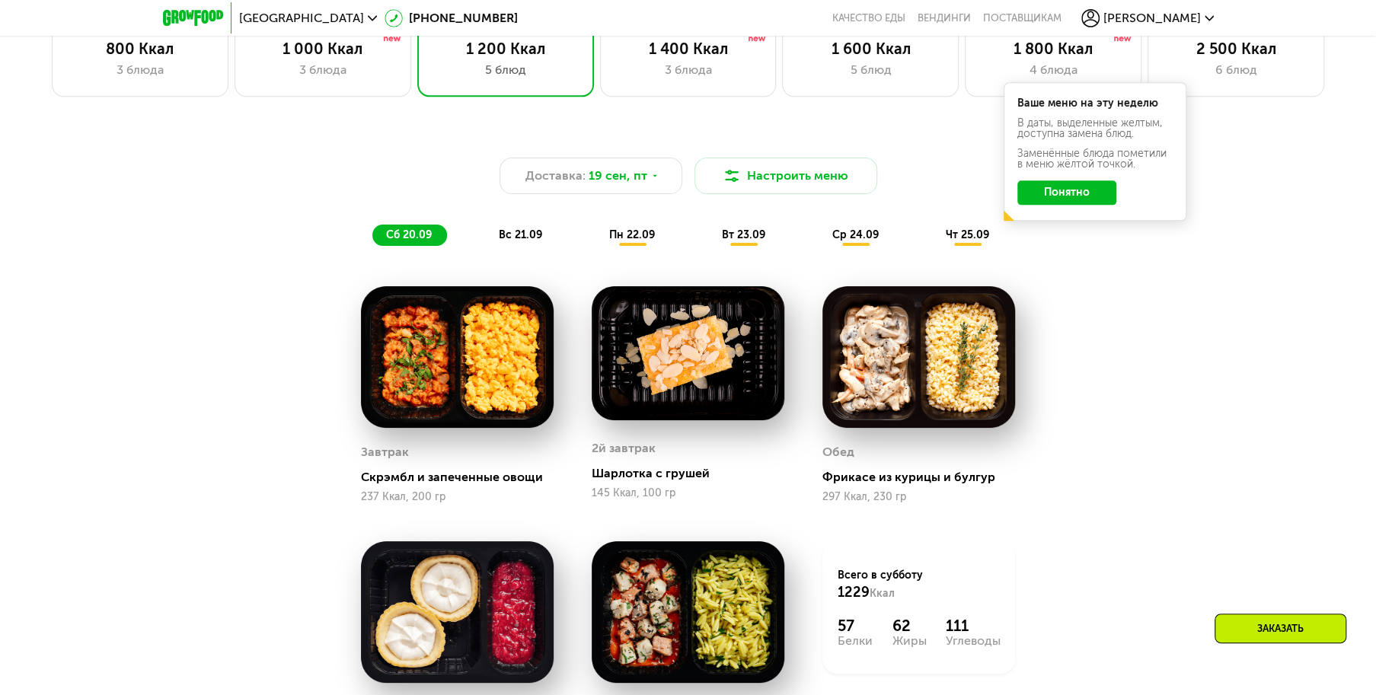
scroll to position [1171, 0]
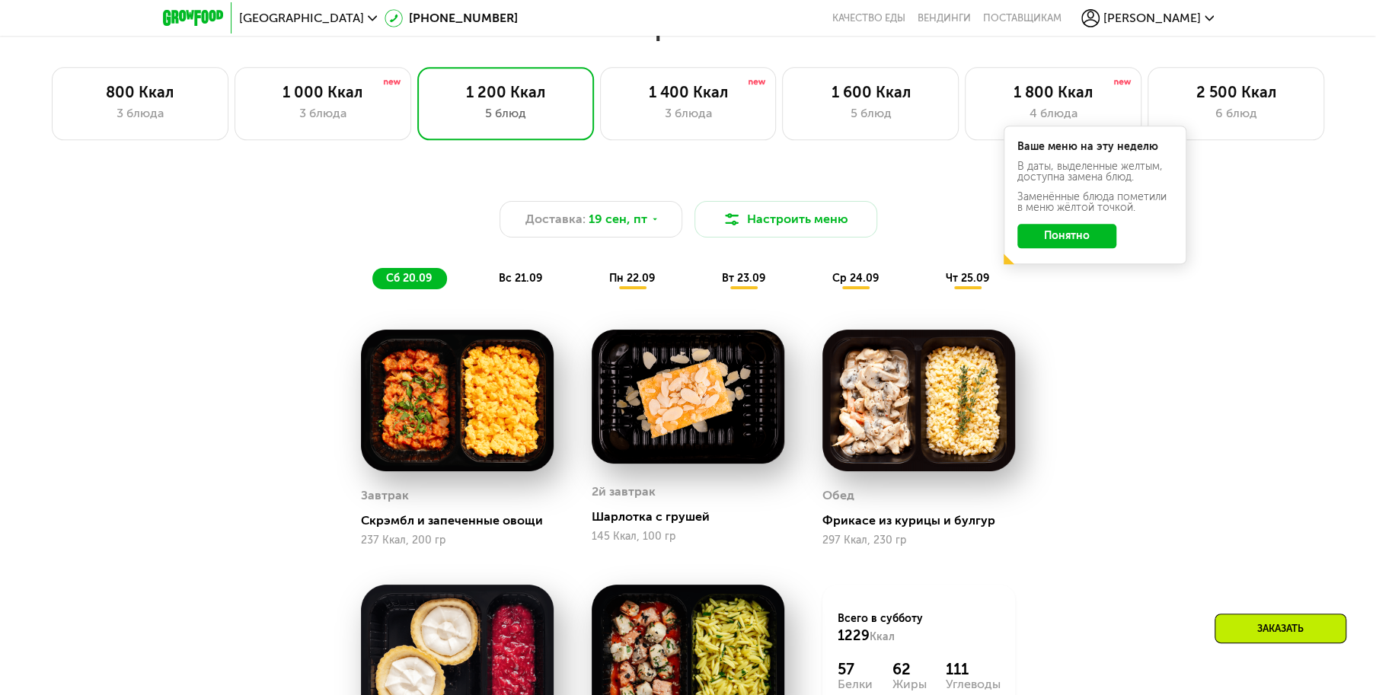
click at [973, 285] on span "чт 25.09" at bounding box center [967, 278] width 43 height 13
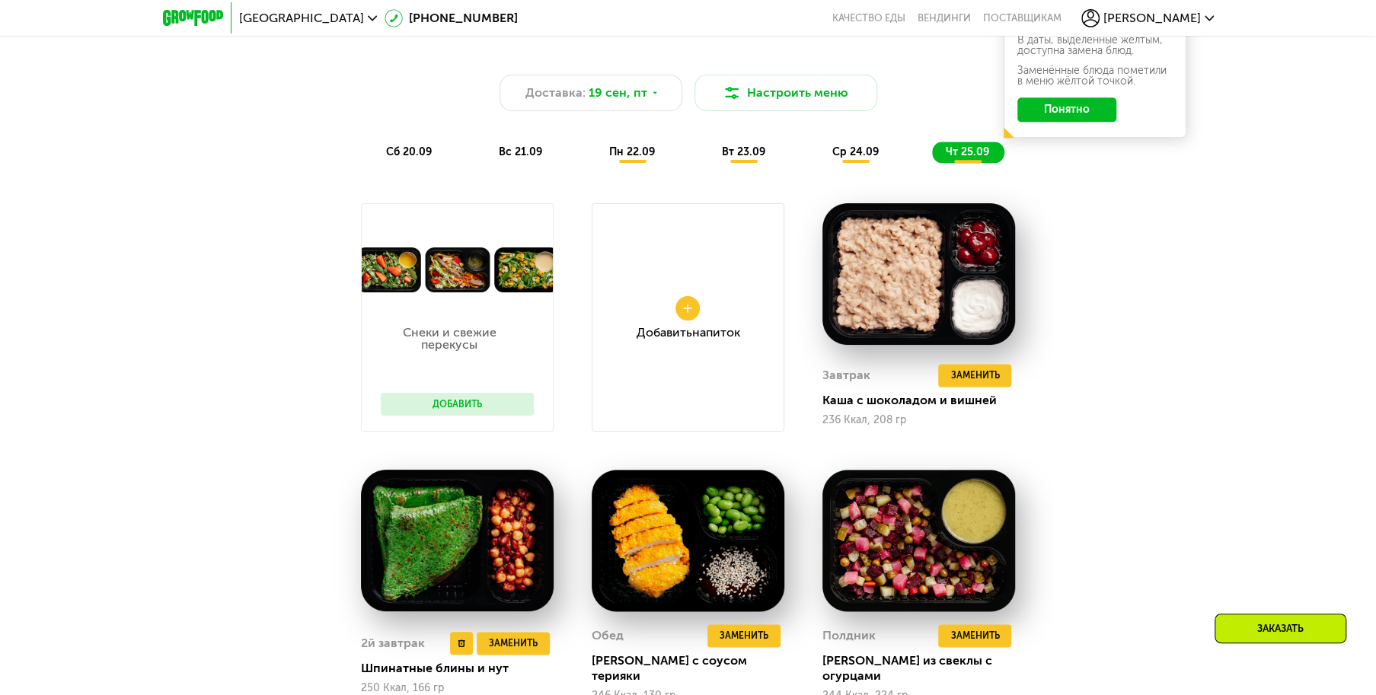
scroll to position [1400, 0]
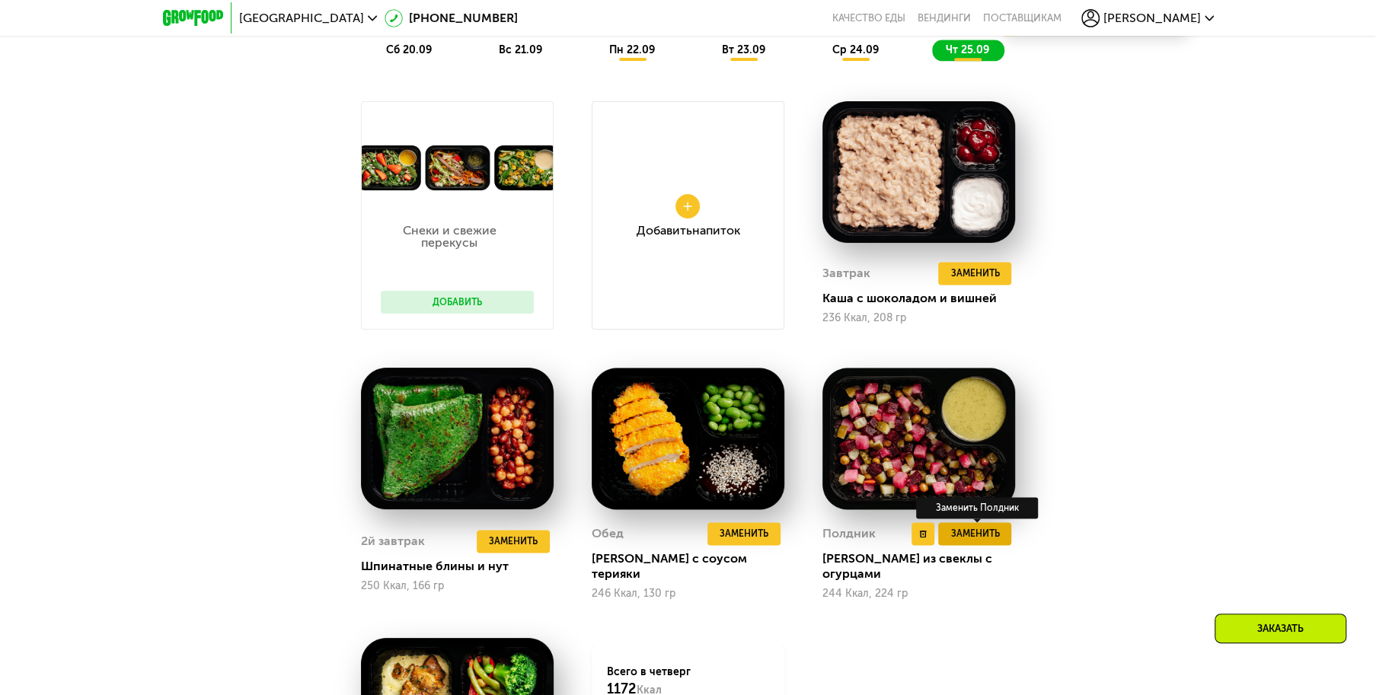
click at [987, 540] on span "Заменить" at bounding box center [974, 533] width 49 height 15
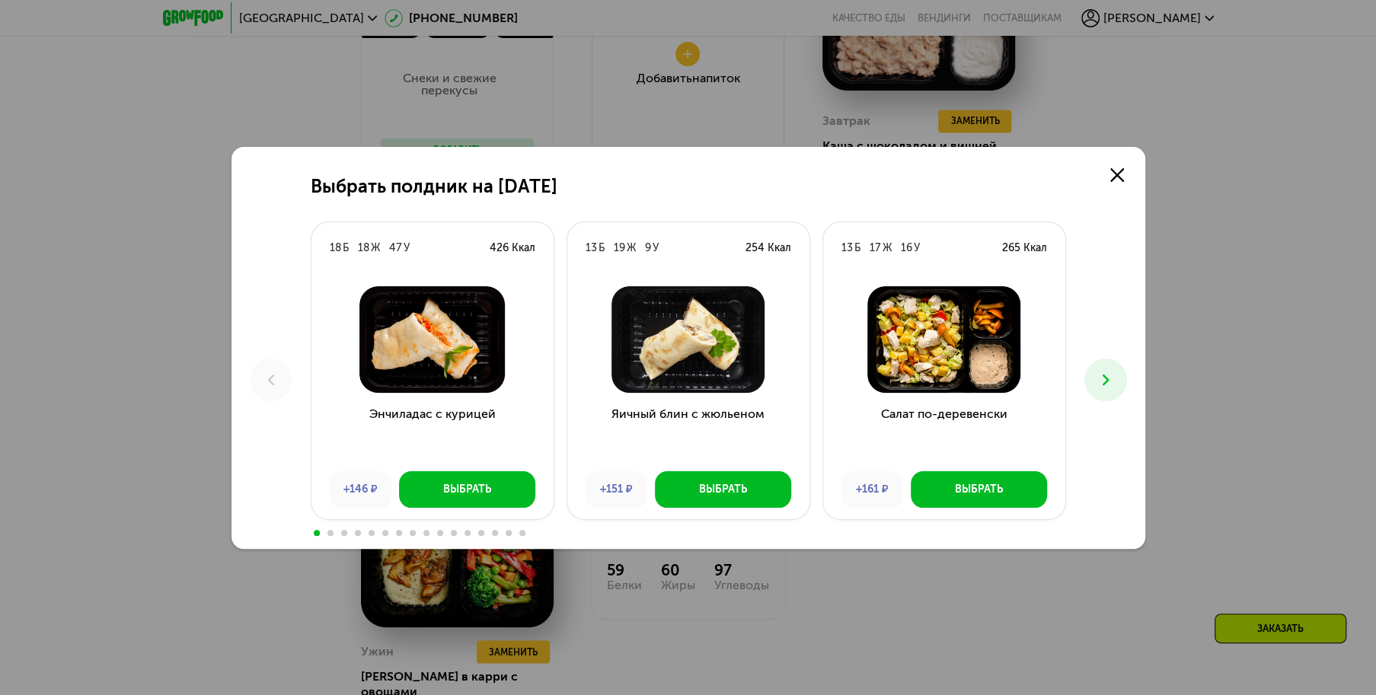
scroll to position [1628, 0]
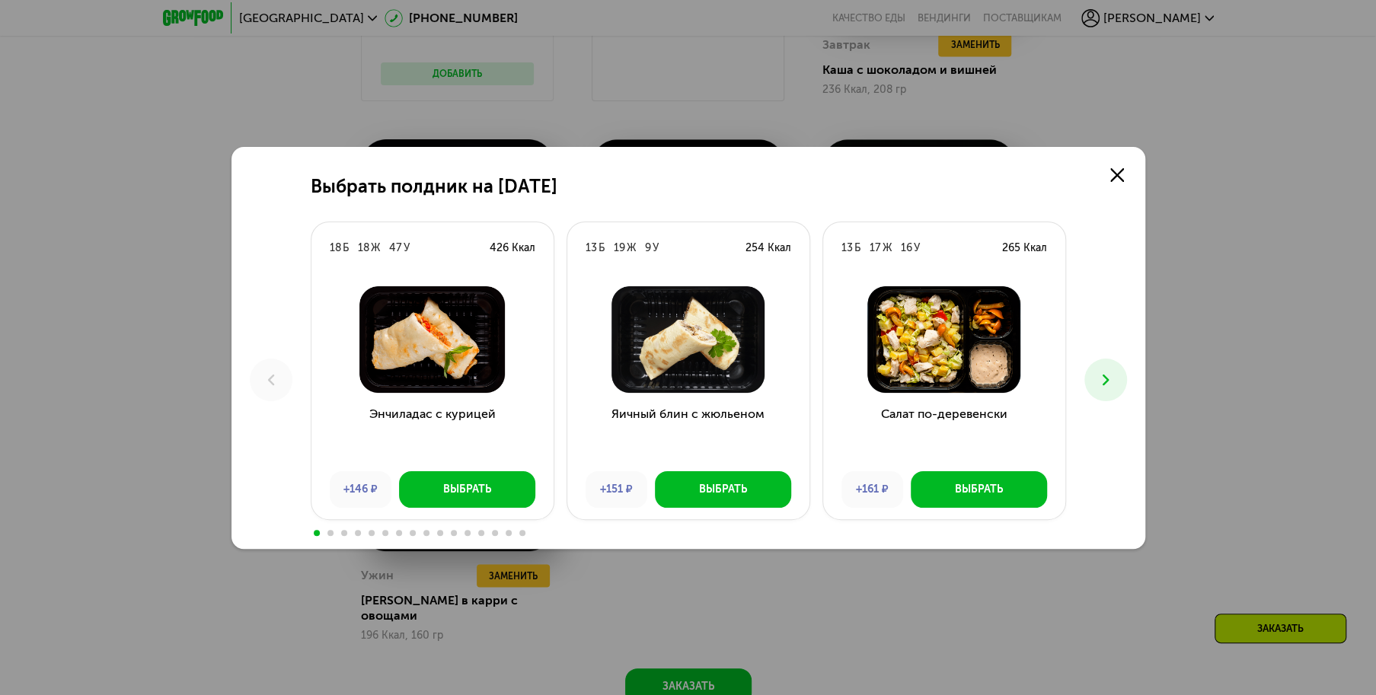
click at [1115, 385] on button at bounding box center [1106, 380] width 43 height 43
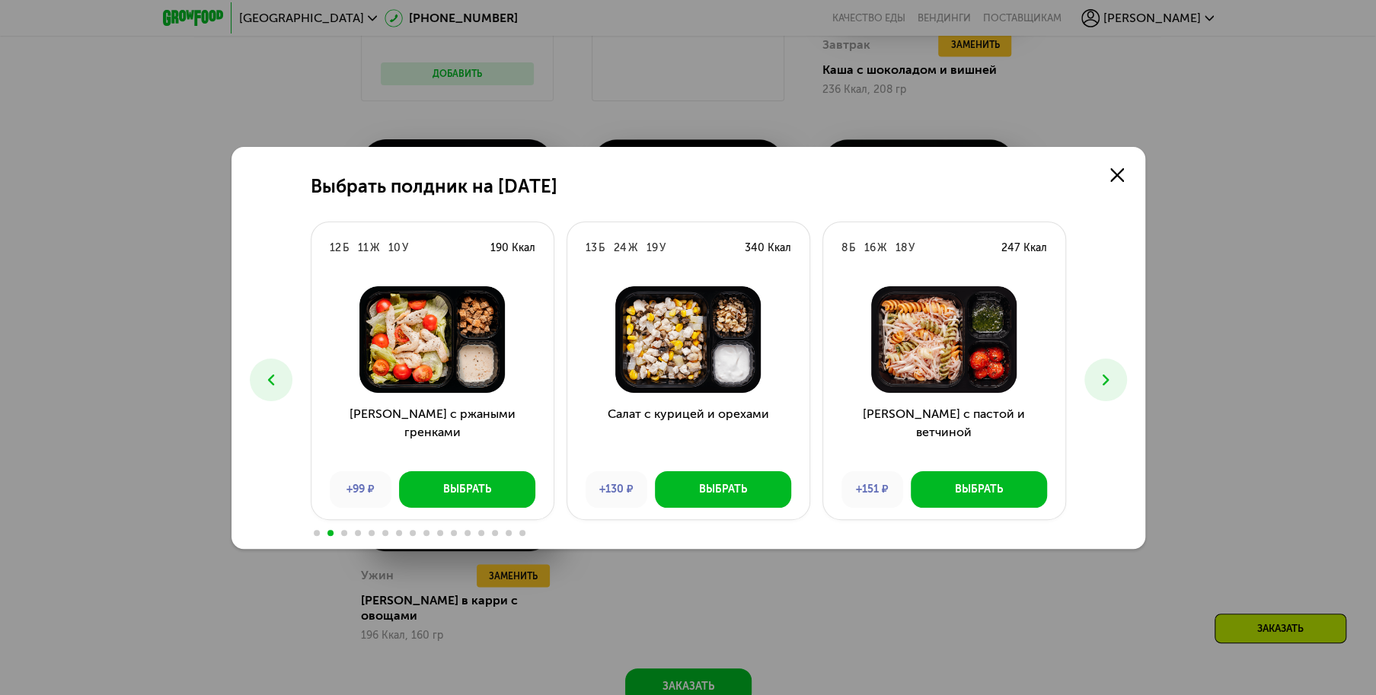
click at [1115, 385] on button at bounding box center [1106, 380] width 43 height 43
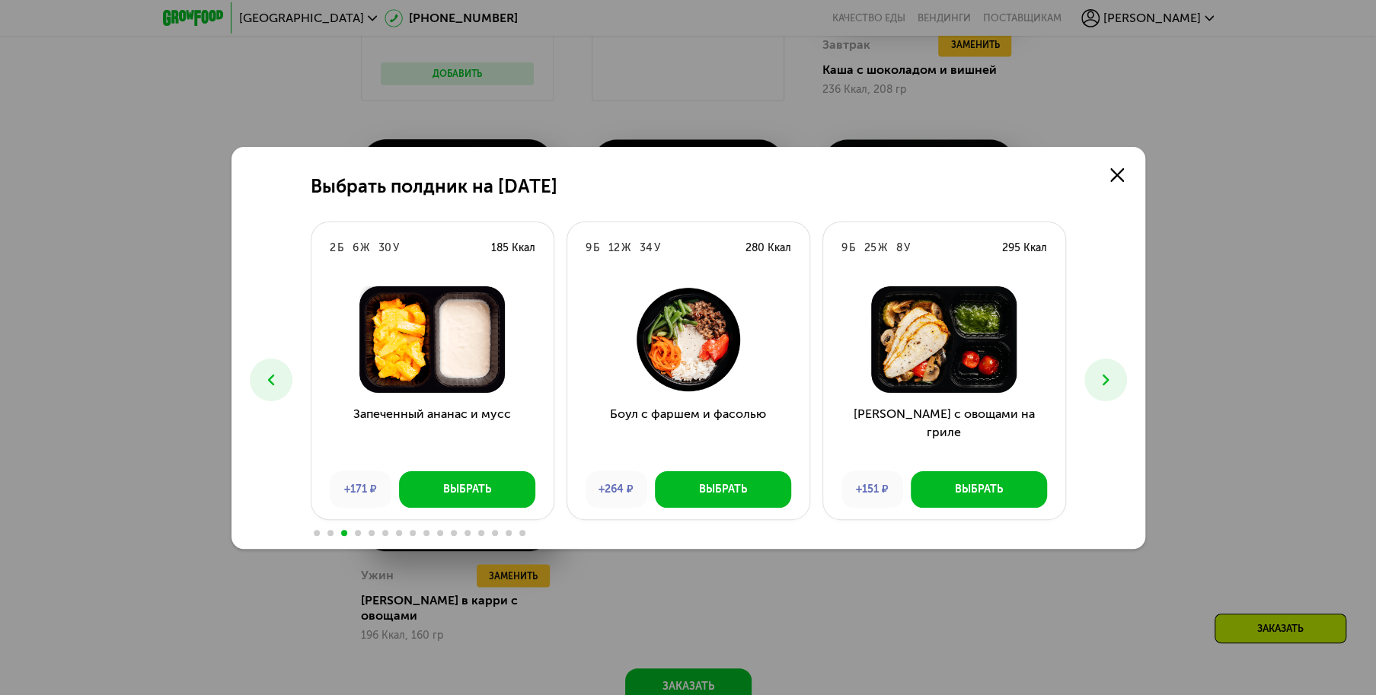
click at [1100, 385] on icon at bounding box center [1106, 380] width 18 height 18
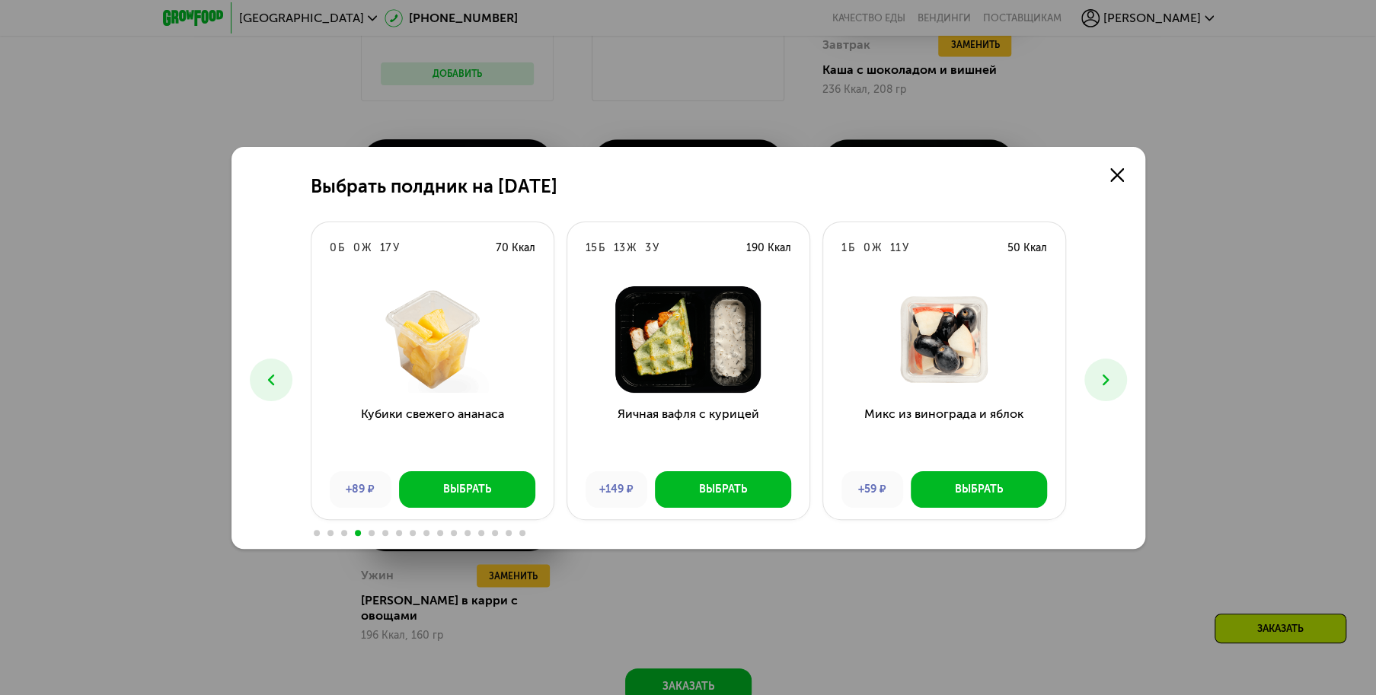
click at [1100, 385] on icon at bounding box center [1106, 380] width 18 height 18
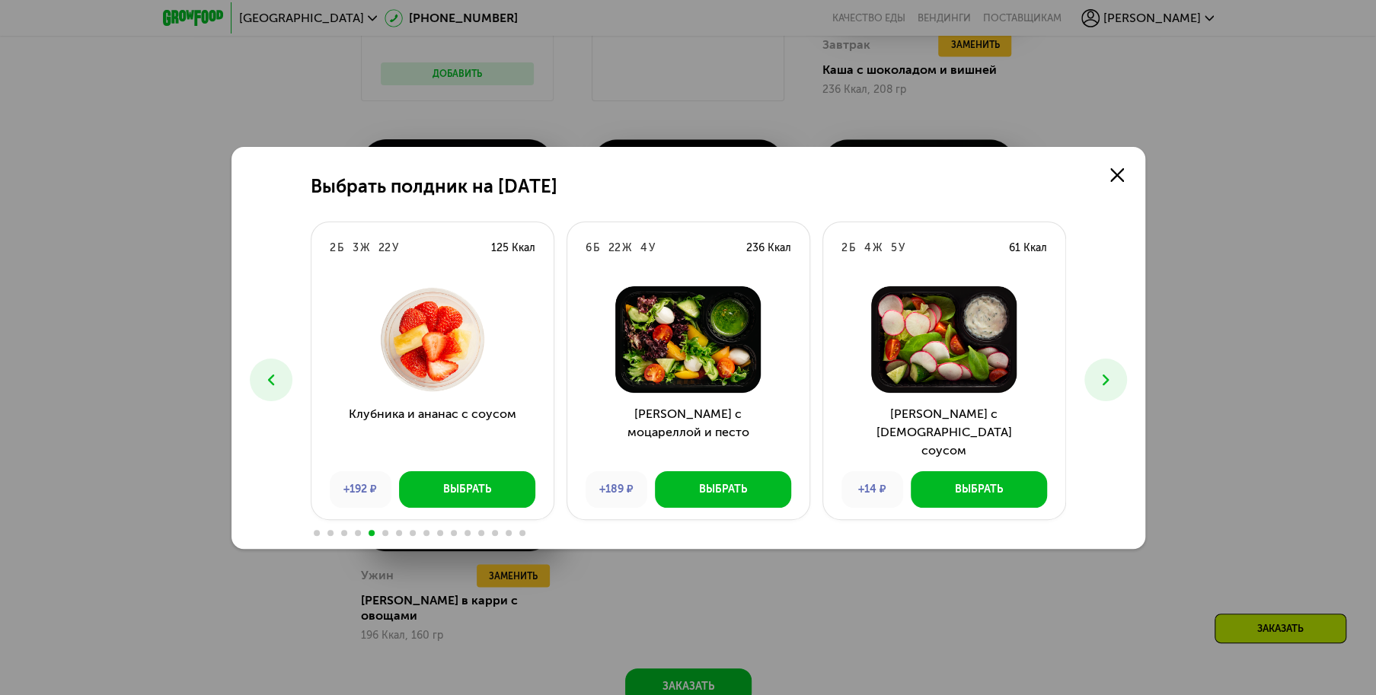
click at [1100, 385] on icon at bounding box center [1106, 380] width 18 height 18
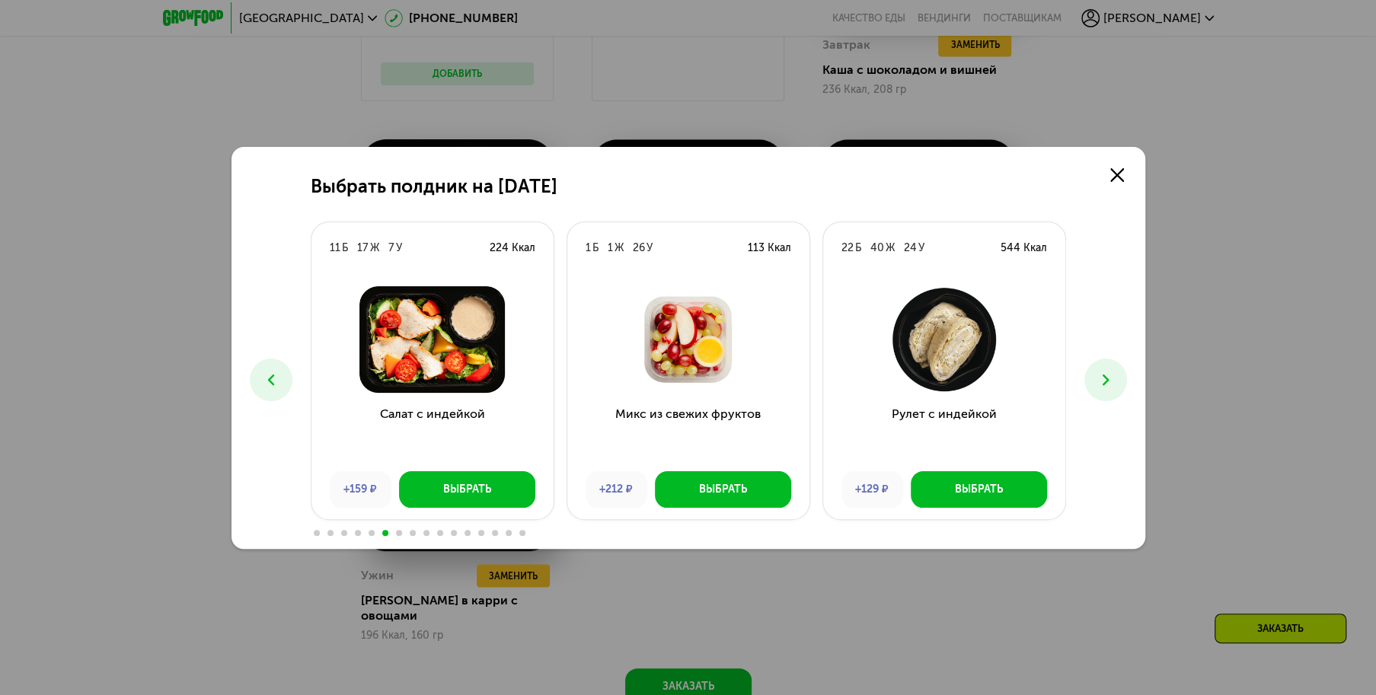
click at [1100, 385] on icon at bounding box center [1106, 380] width 18 height 18
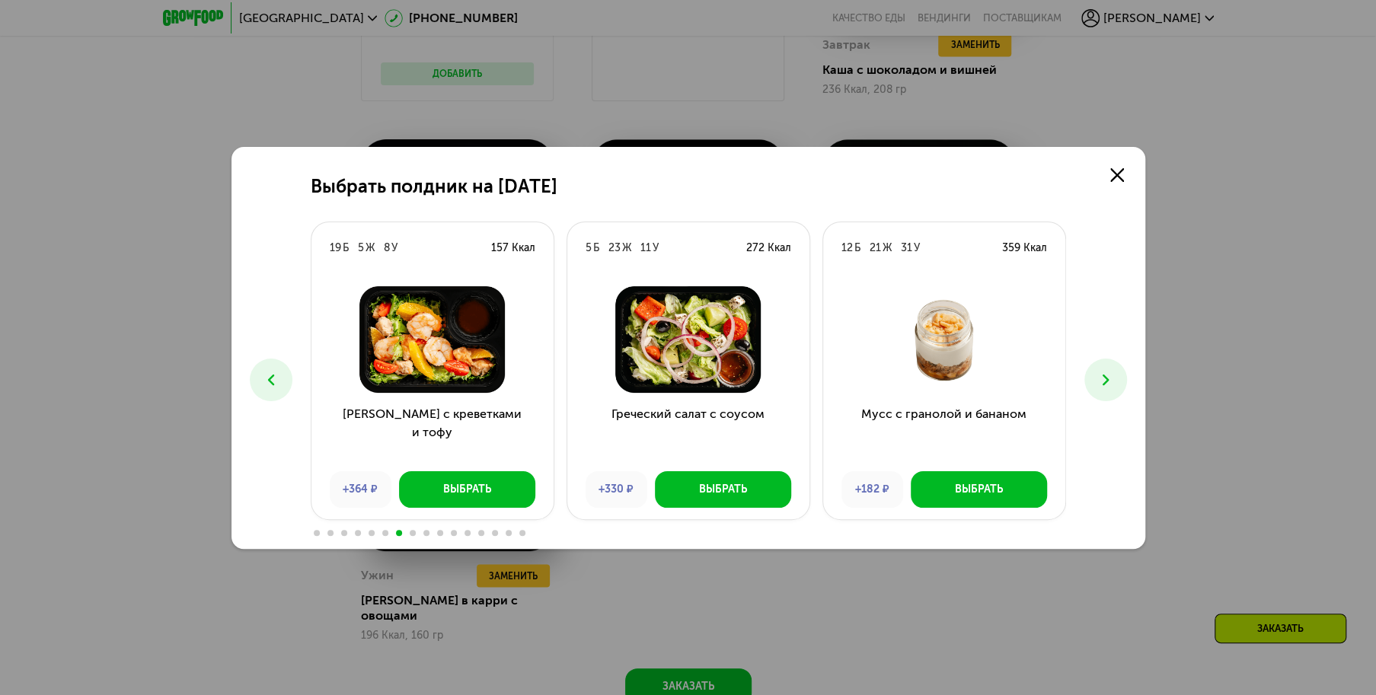
click at [1100, 385] on icon at bounding box center [1106, 380] width 18 height 18
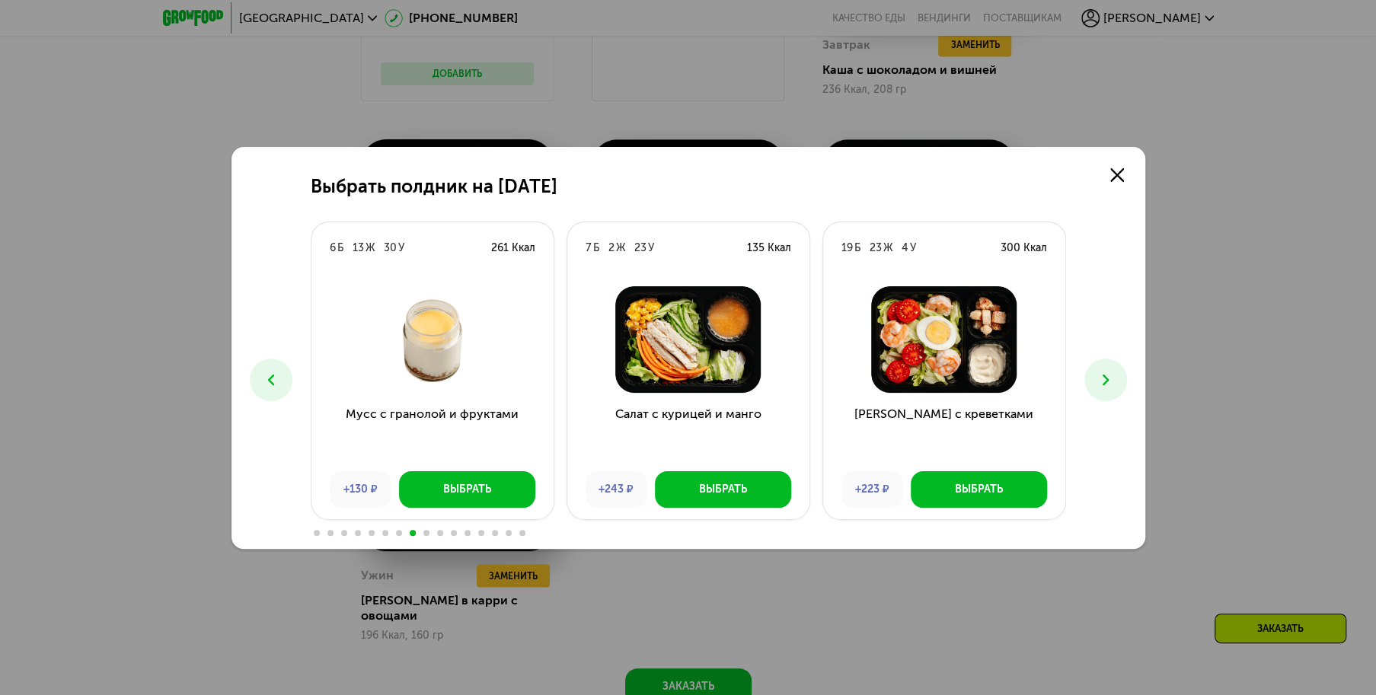
click at [1100, 385] on icon at bounding box center [1106, 380] width 18 height 18
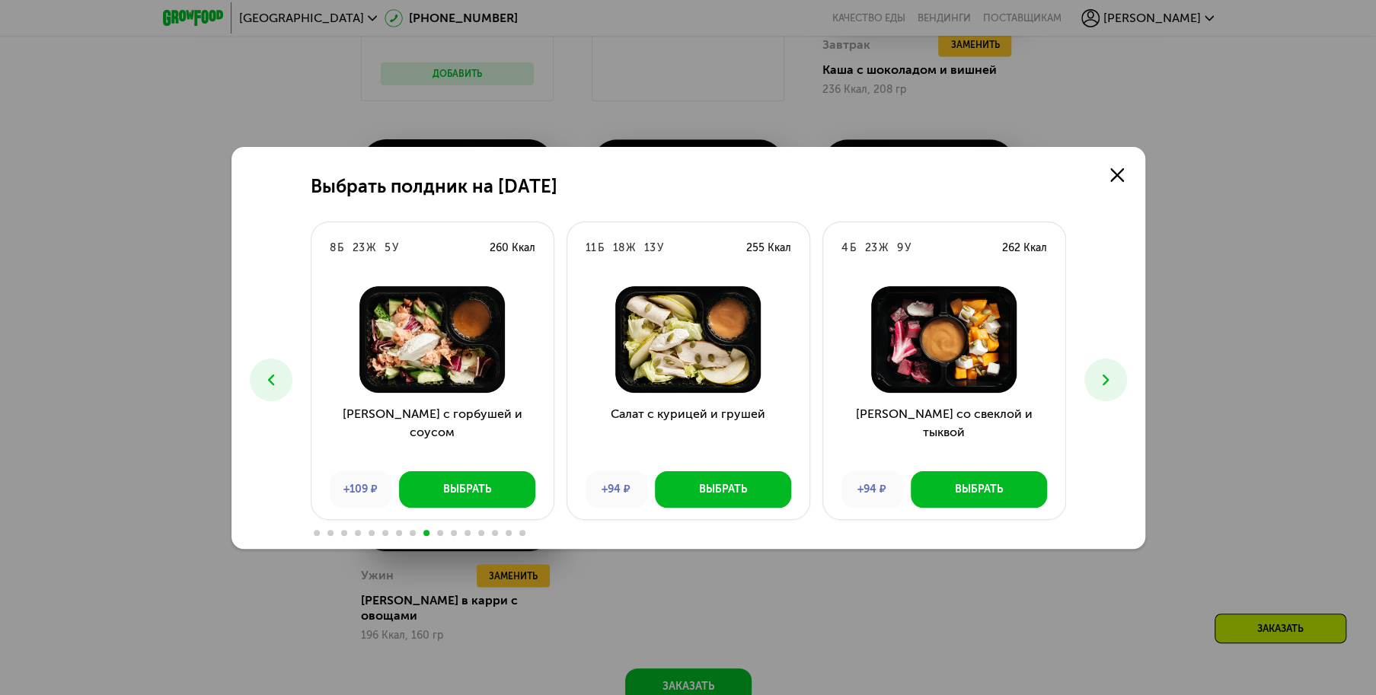
click at [1100, 385] on icon at bounding box center [1106, 380] width 18 height 18
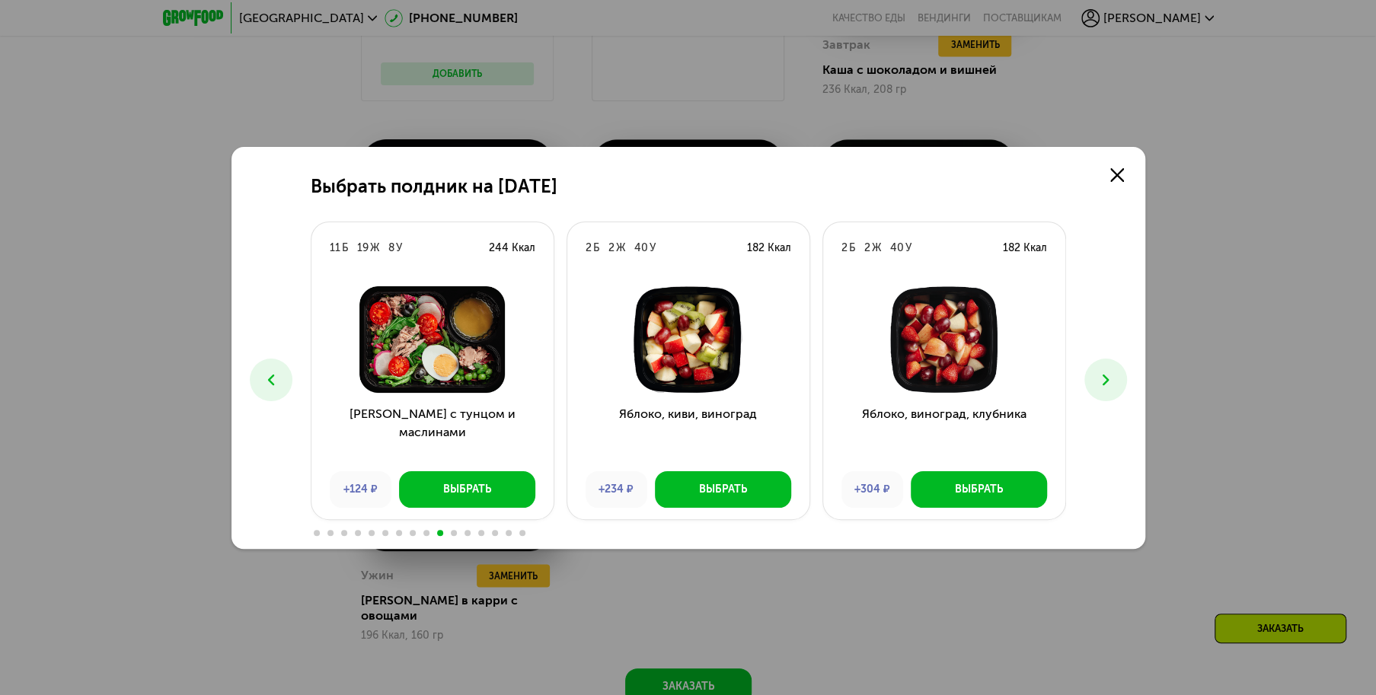
click at [1100, 385] on icon at bounding box center [1106, 380] width 18 height 18
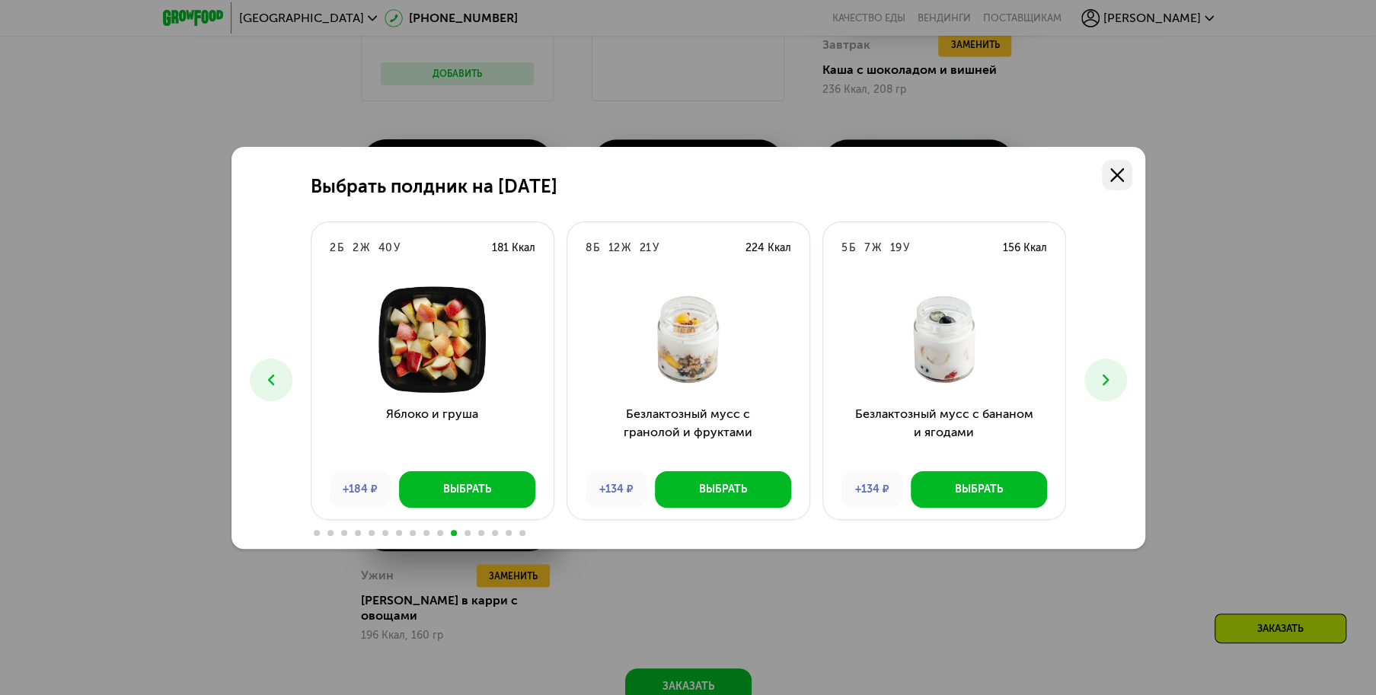
click at [1119, 173] on use at bounding box center [1117, 175] width 14 height 14
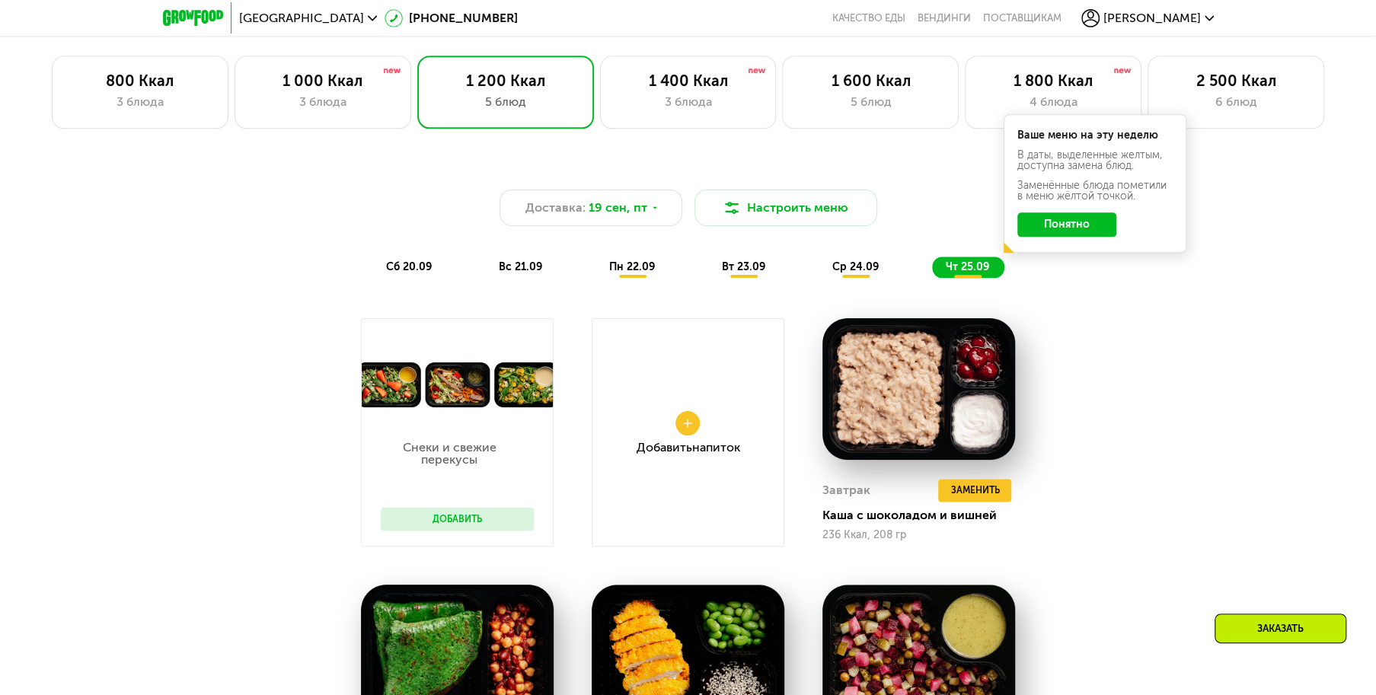
scroll to position [1171, 0]
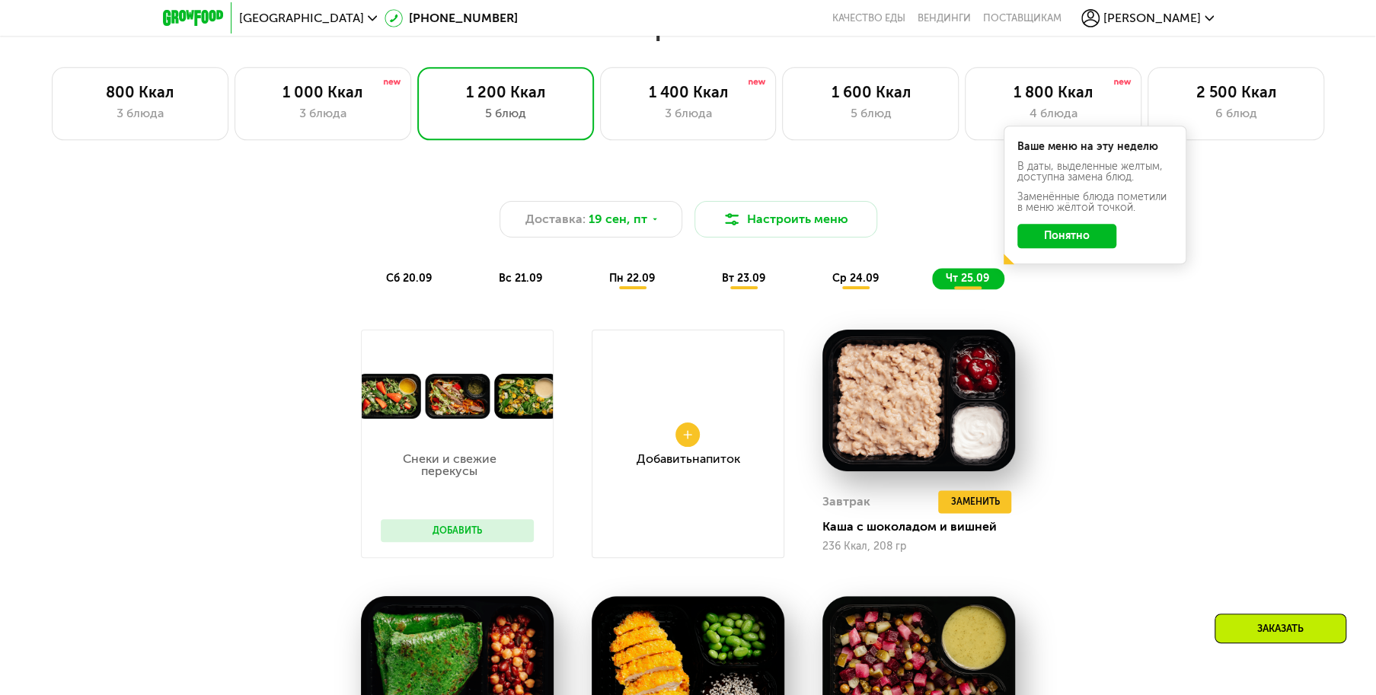
click at [839, 283] on span "ср 24.09" at bounding box center [855, 278] width 46 height 13
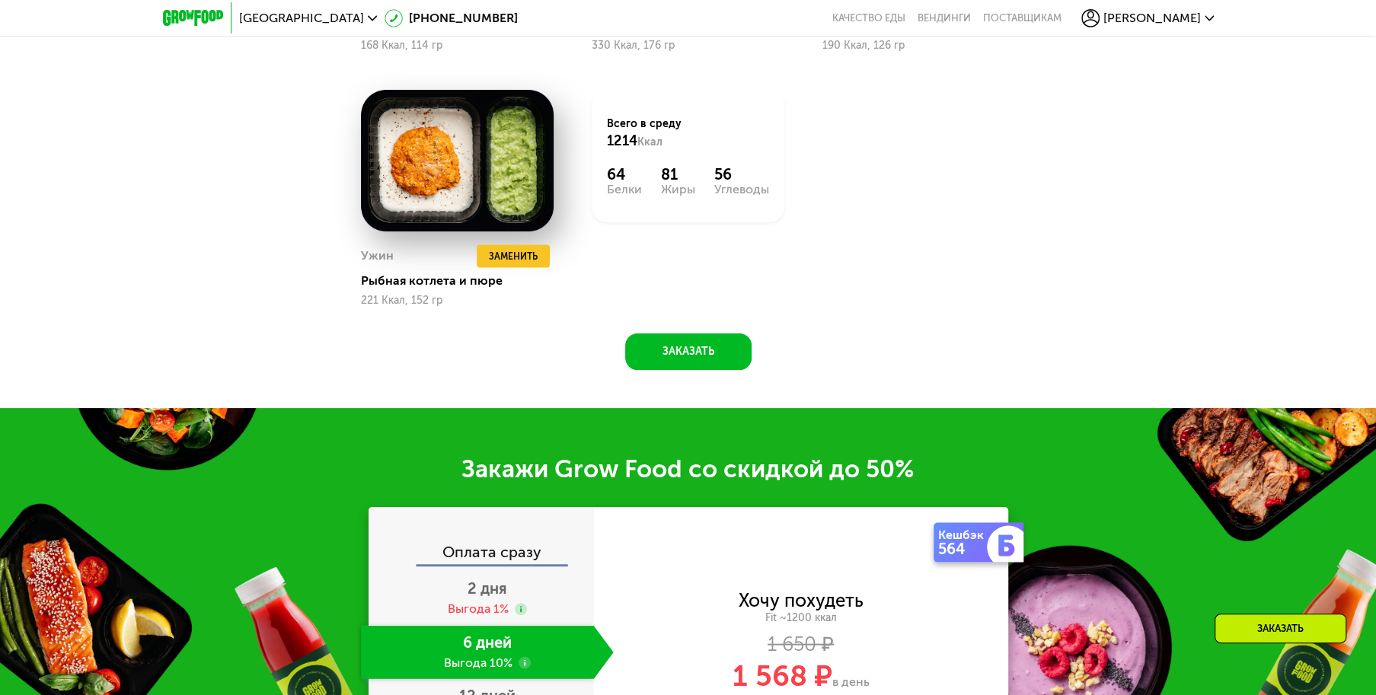
scroll to position [2085, 0]
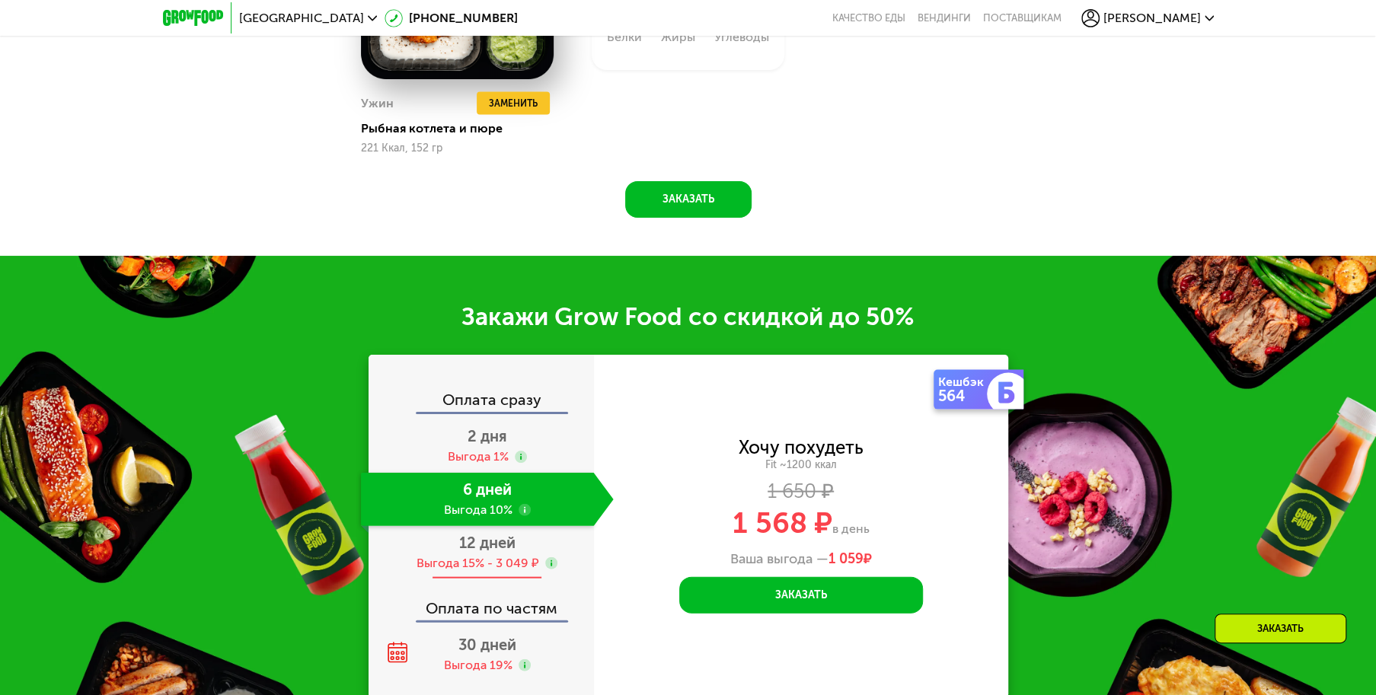
click at [497, 558] on div "12 дней Выгода 15% - 3 049 ₽" at bounding box center [487, 552] width 253 height 53
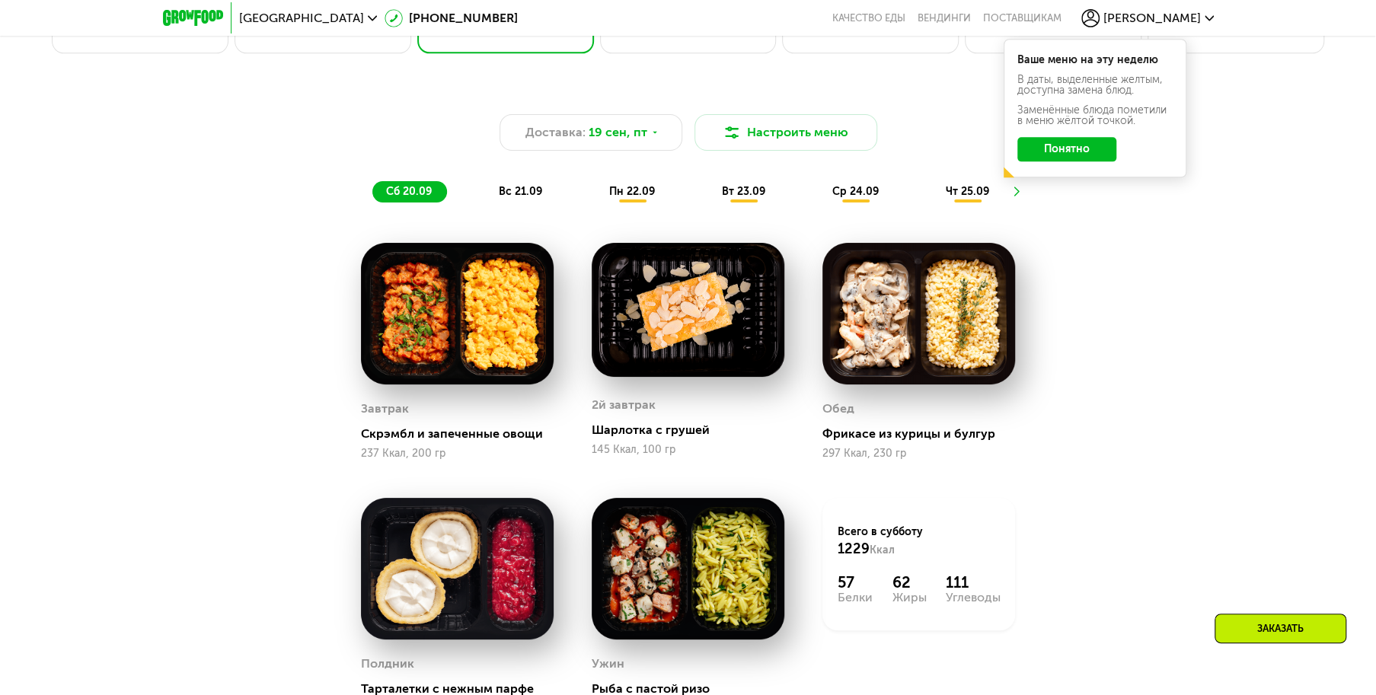
scroll to position [1285, 0]
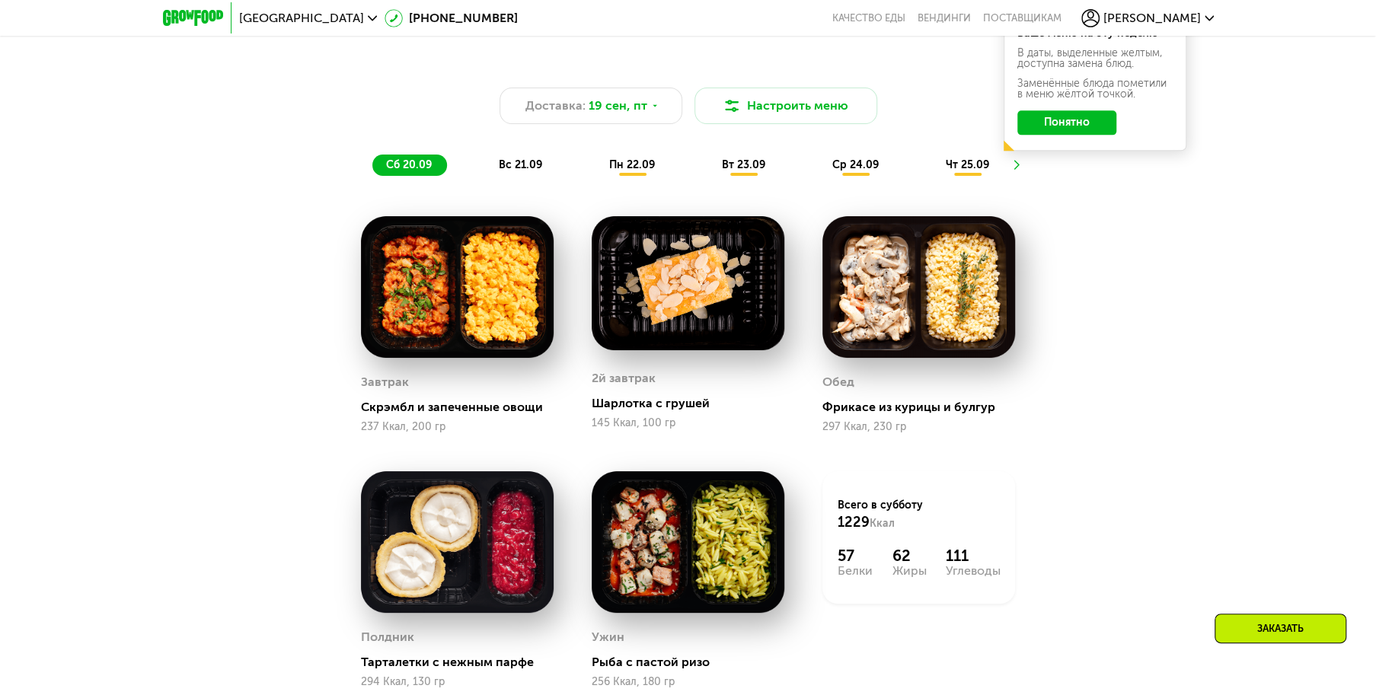
click at [1017, 169] on icon at bounding box center [1013, 164] width 11 height 11
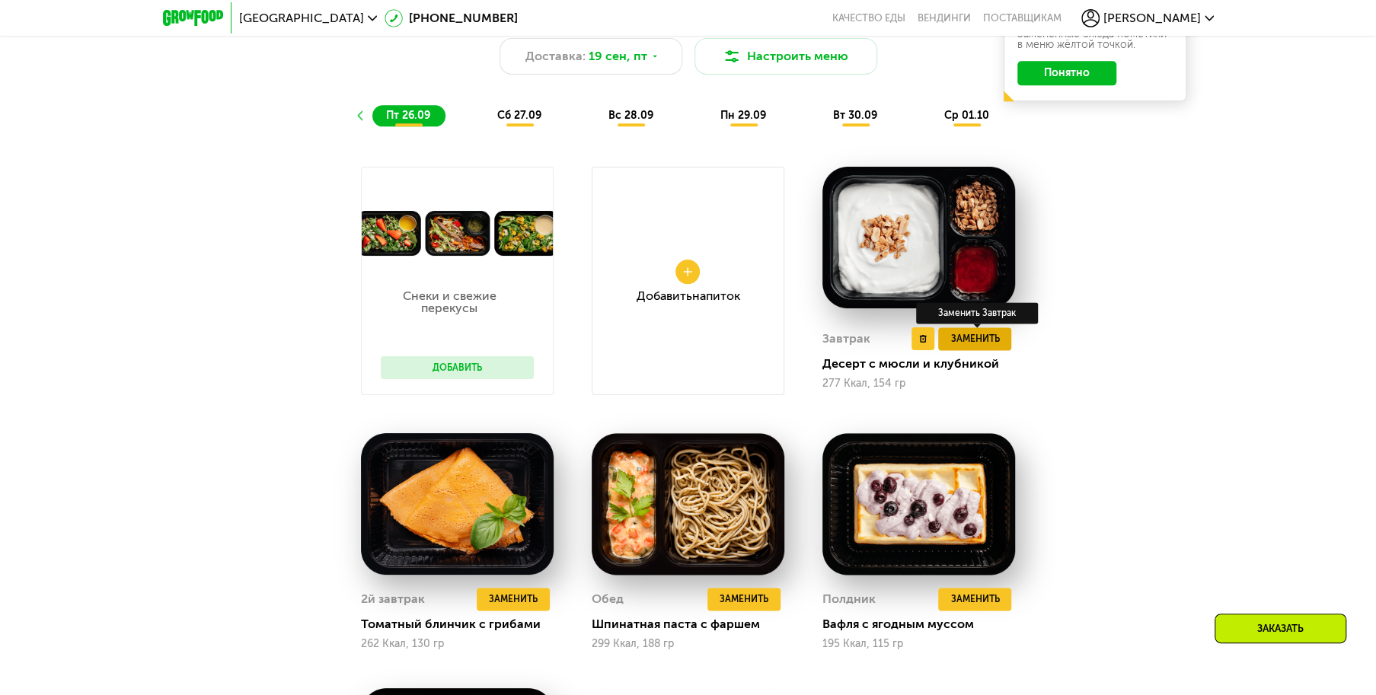
scroll to position [1361, 0]
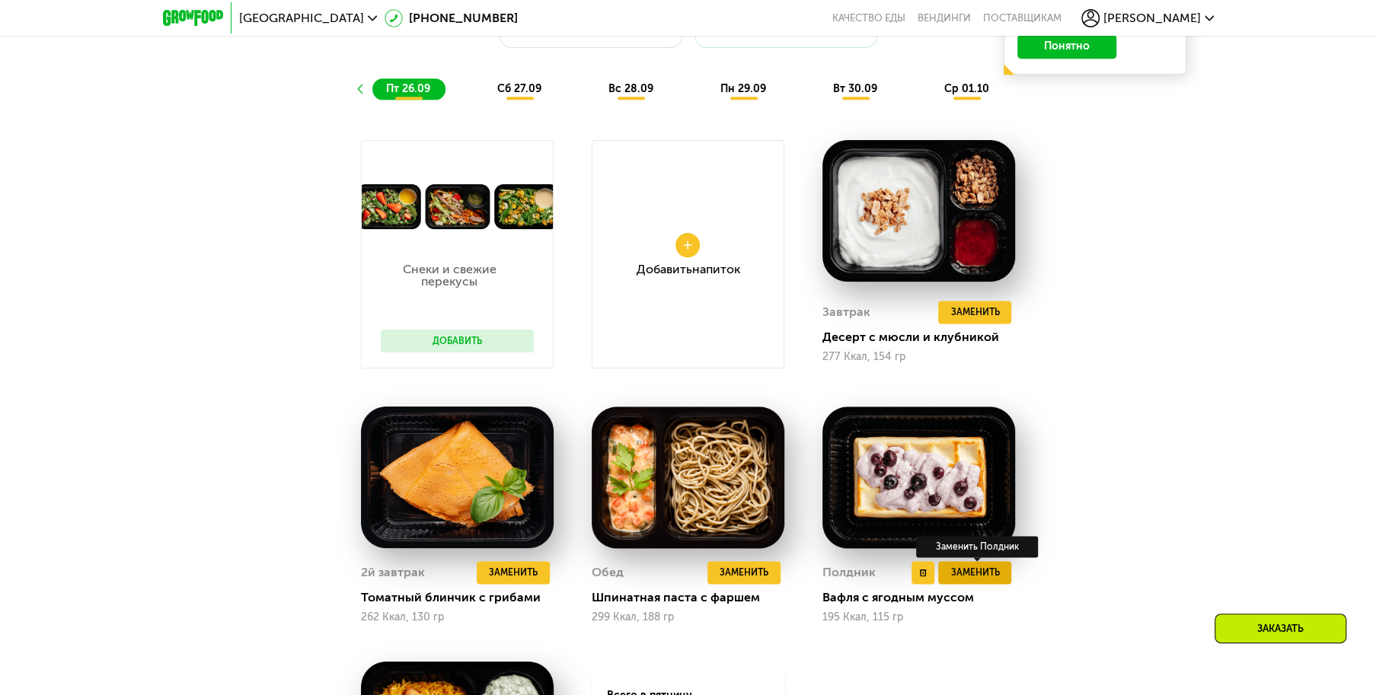
click at [972, 573] on span "Заменить" at bounding box center [974, 572] width 49 height 15
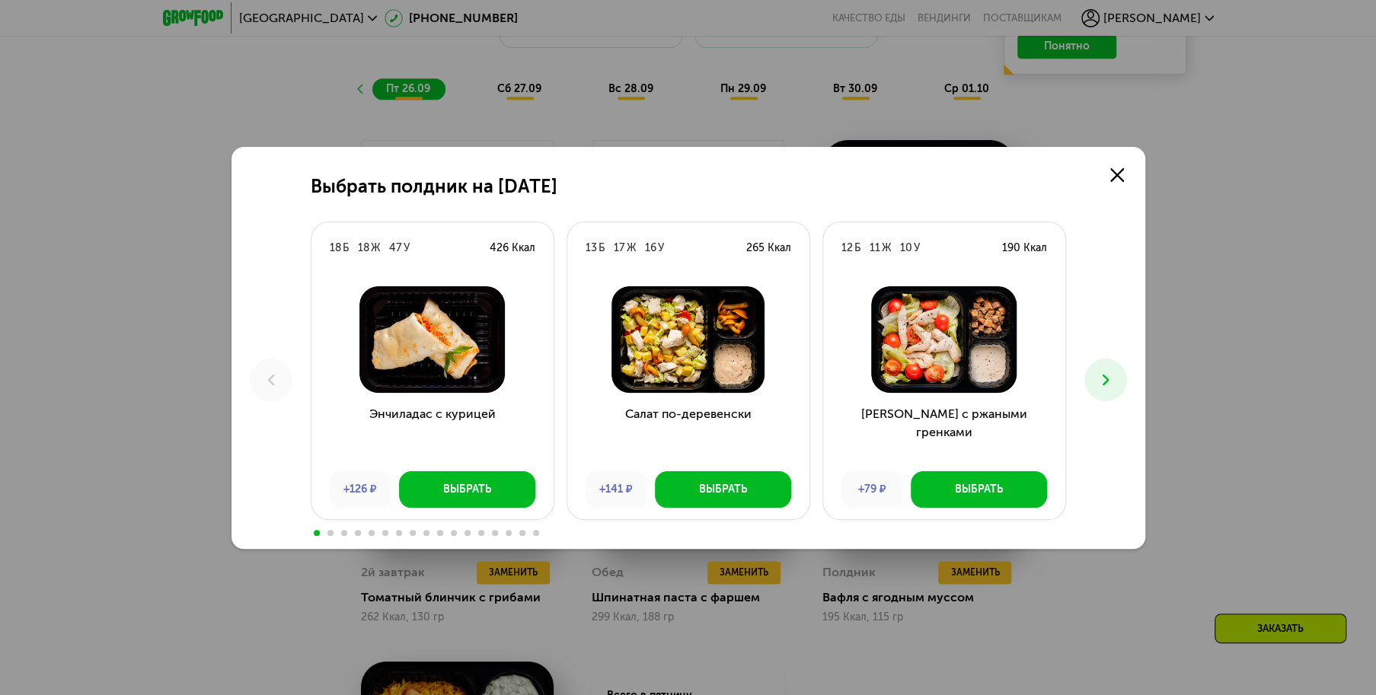
click at [1107, 379] on use at bounding box center [1105, 379] width 6 height 11
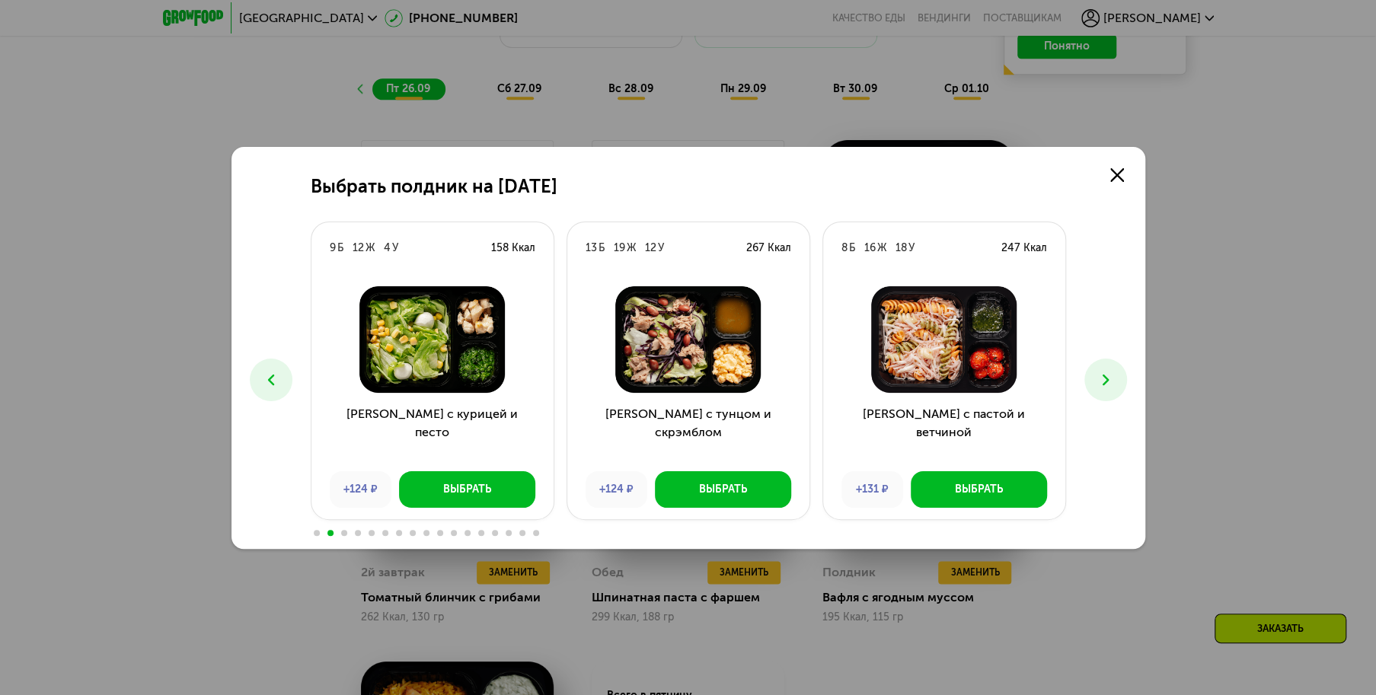
click at [1107, 379] on use at bounding box center [1105, 379] width 6 height 11
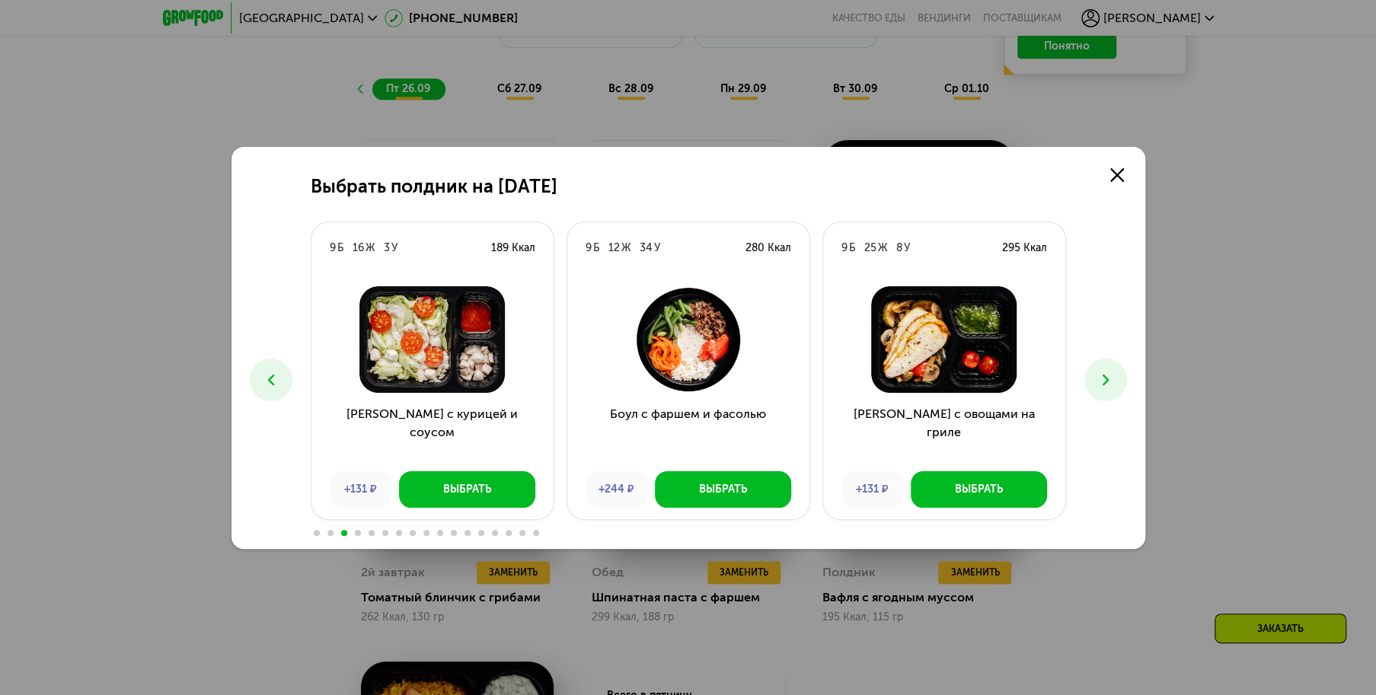
click at [1107, 379] on use at bounding box center [1105, 379] width 6 height 11
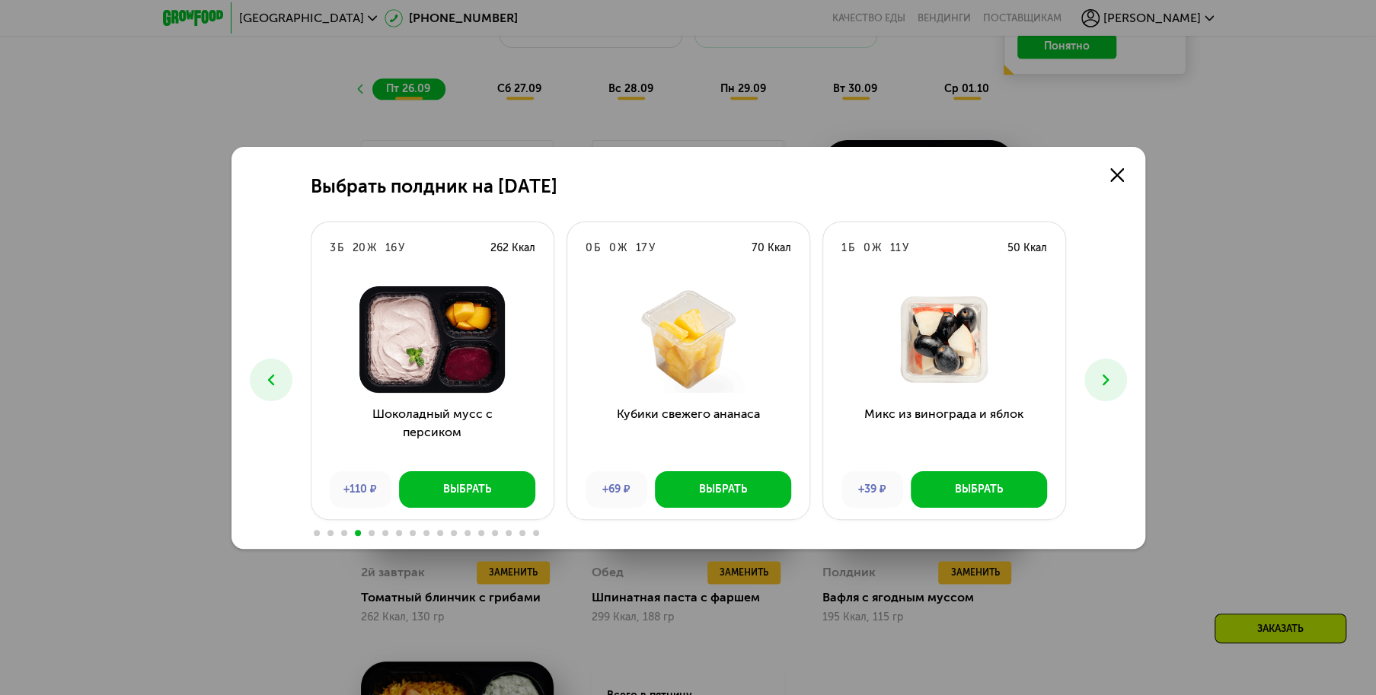
click at [1107, 379] on use at bounding box center [1105, 379] width 6 height 11
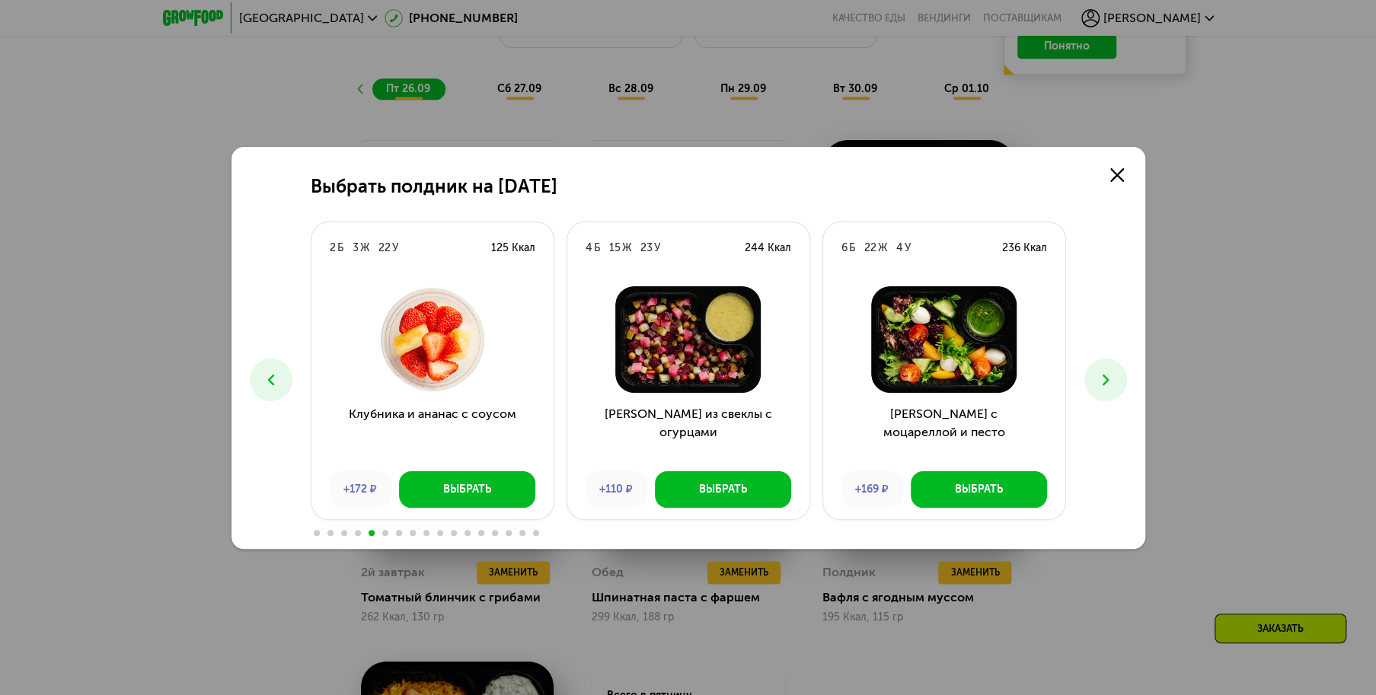
click at [1107, 379] on use at bounding box center [1105, 379] width 6 height 11
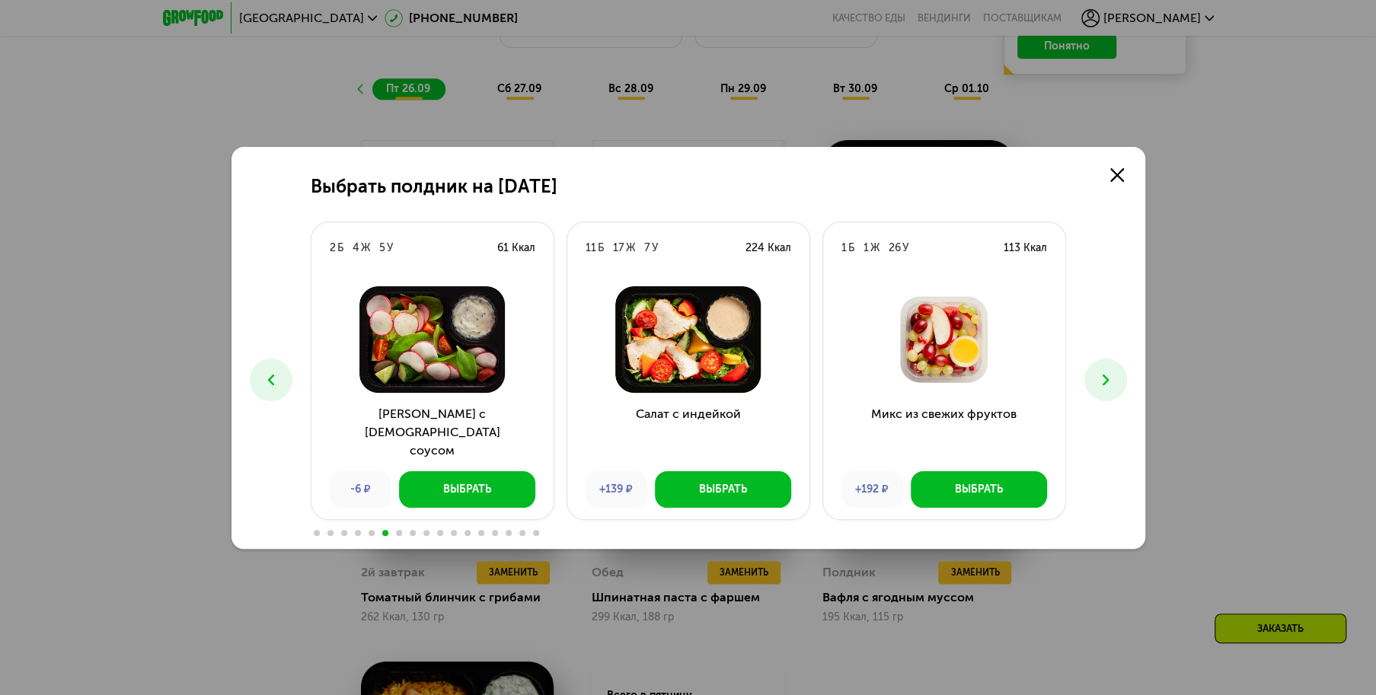
click at [1107, 379] on use at bounding box center [1105, 379] width 6 height 11
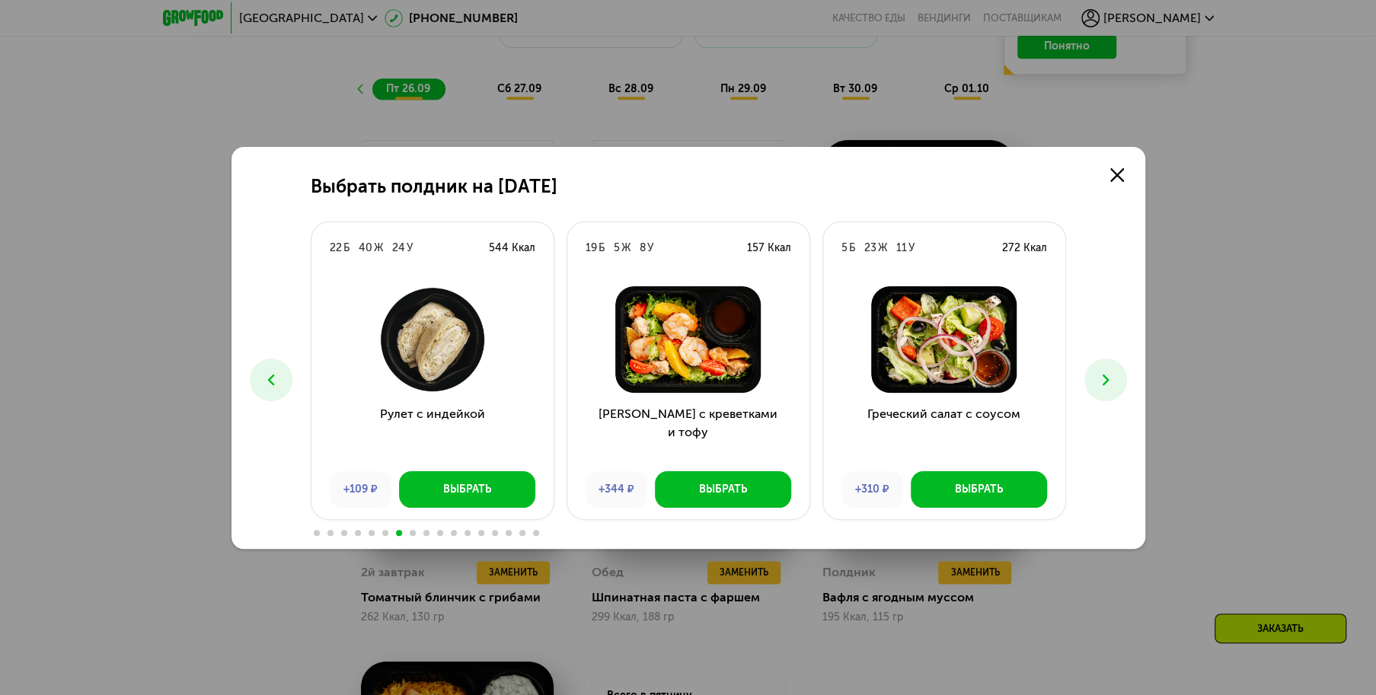
click at [1107, 379] on use at bounding box center [1105, 379] width 6 height 11
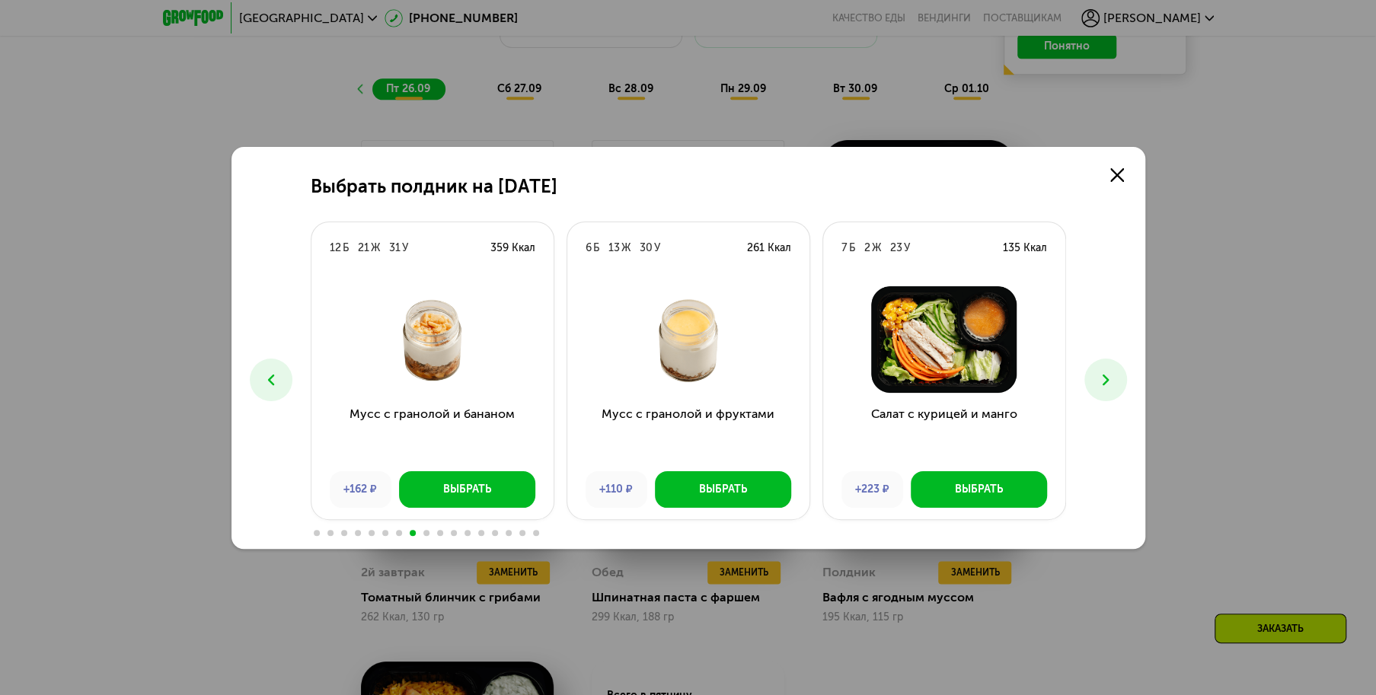
click at [1107, 379] on use at bounding box center [1105, 379] width 6 height 11
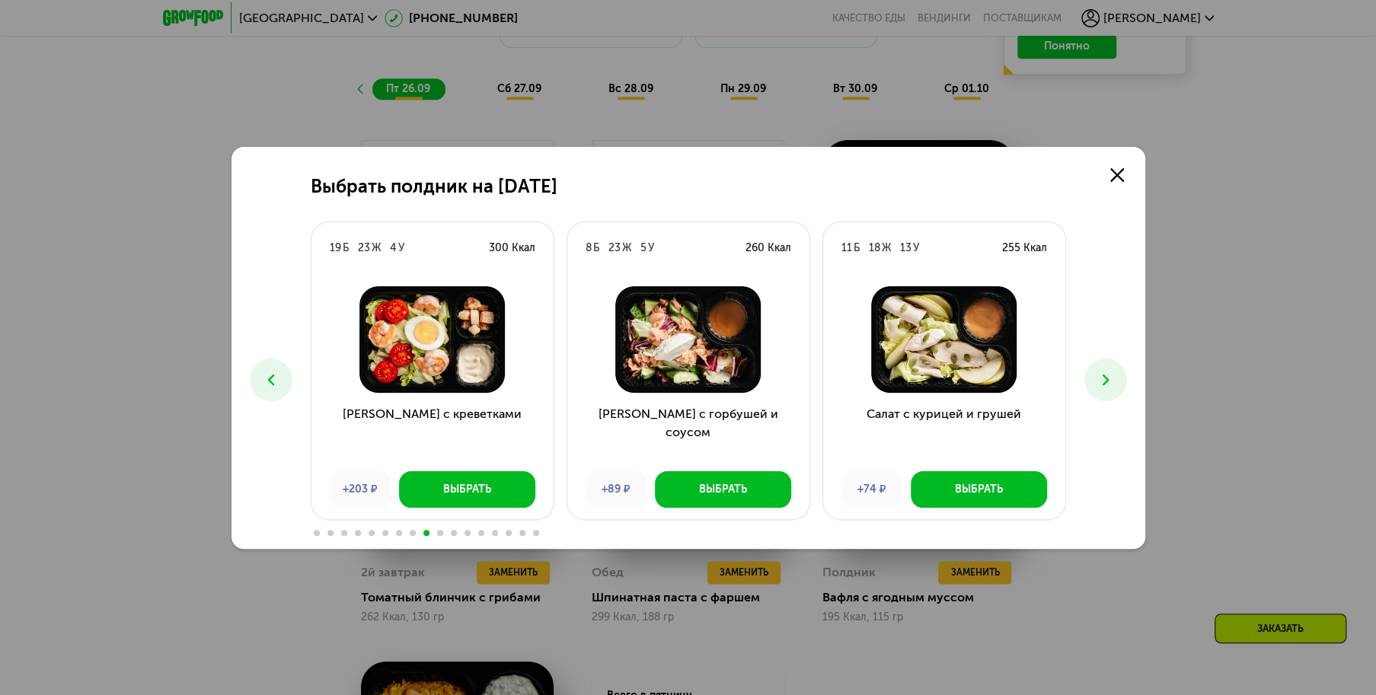
click at [1107, 379] on use at bounding box center [1105, 379] width 6 height 11
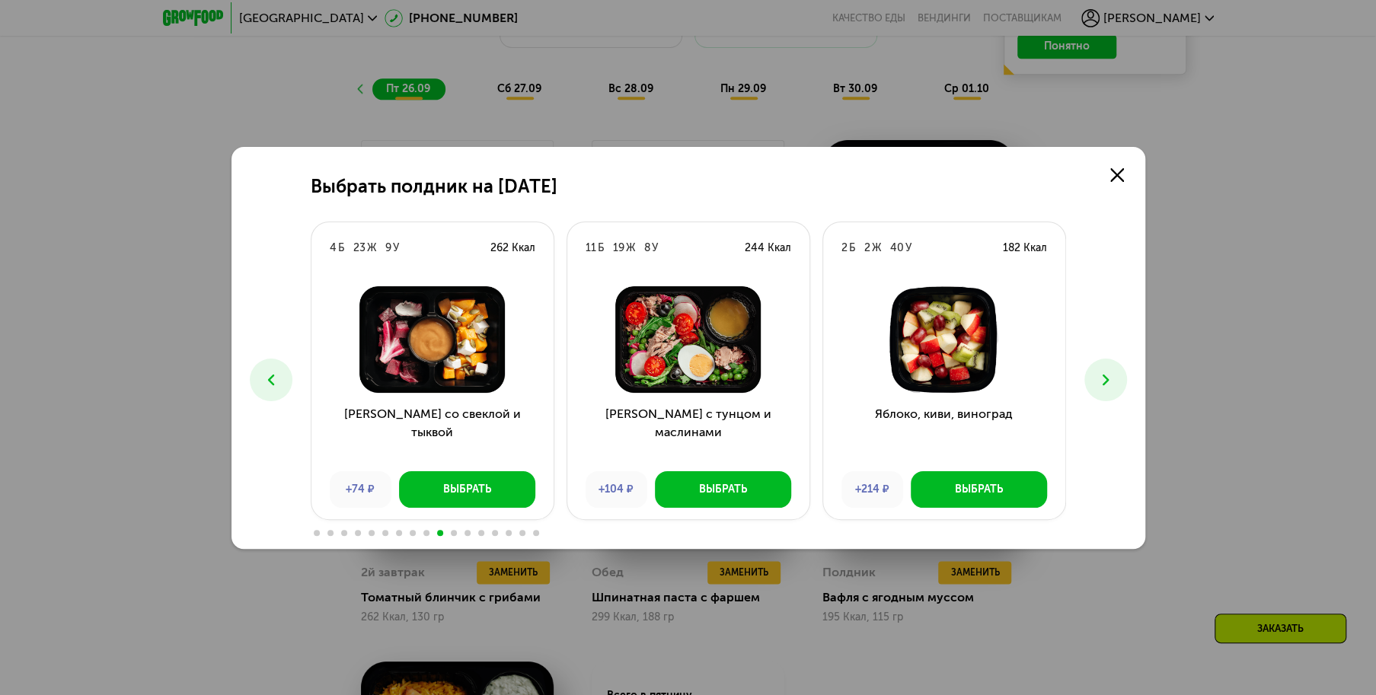
click at [1107, 379] on use at bounding box center [1105, 379] width 6 height 11
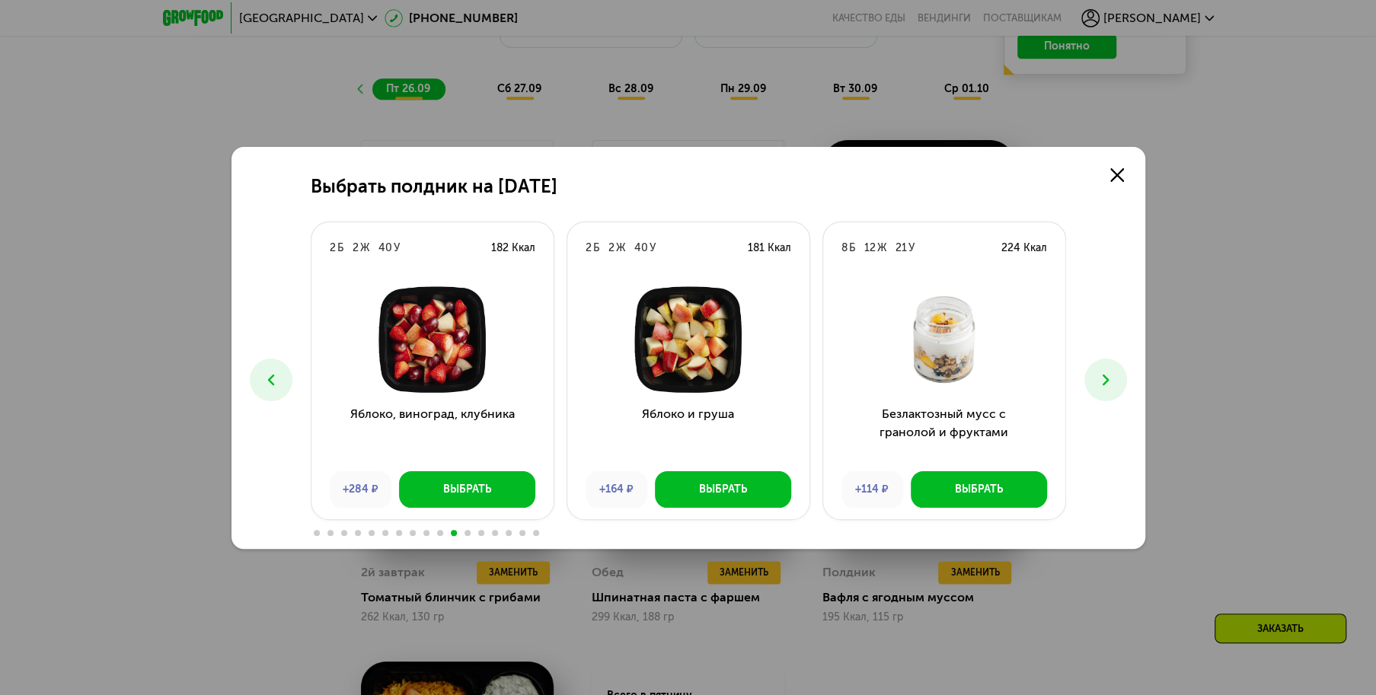
click at [1107, 379] on use at bounding box center [1105, 379] width 6 height 11
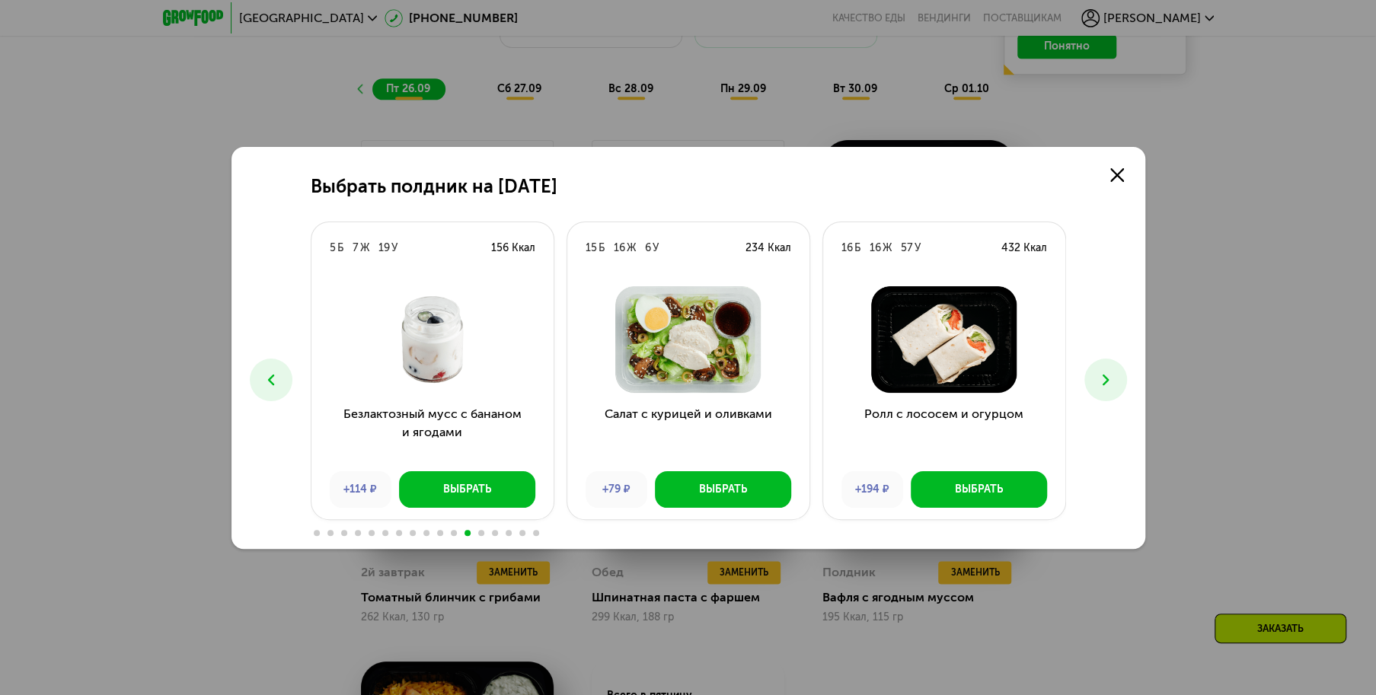
click at [1107, 379] on use at bounding box center [1105, 379] width 6 height 11
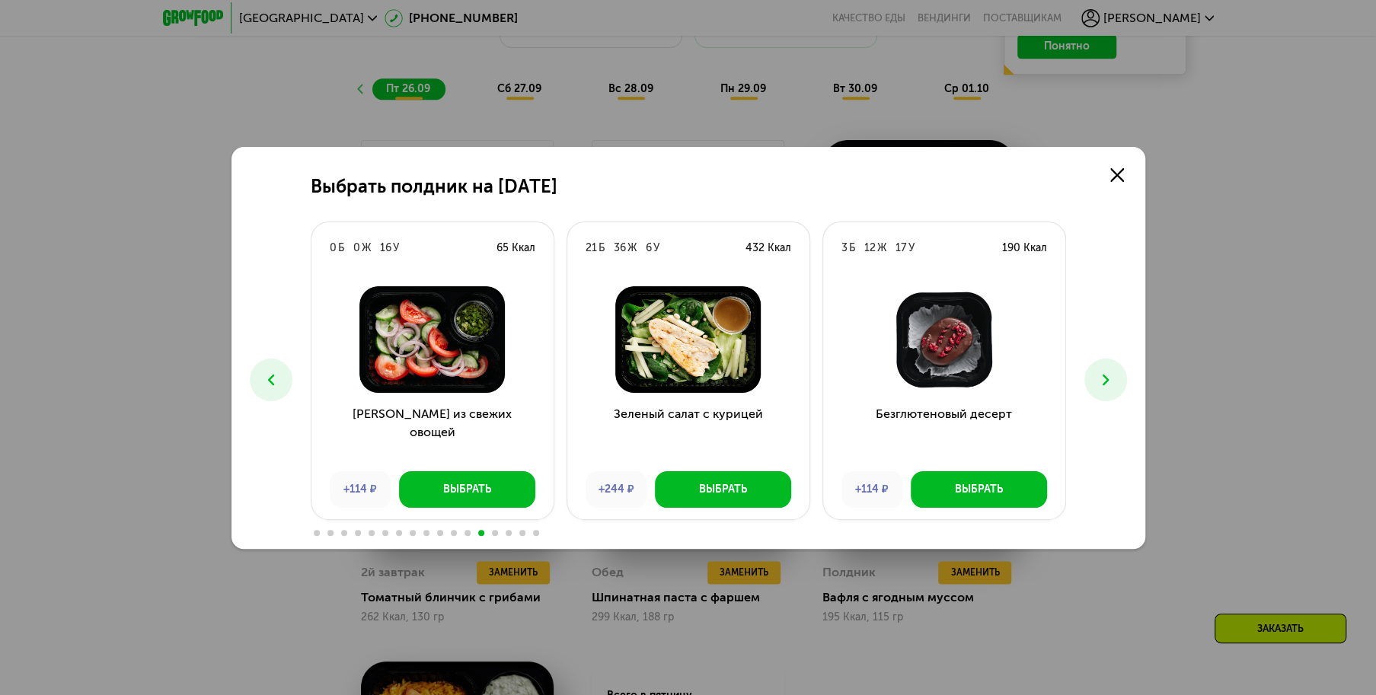
click at [1107, 379] on use at bounding box center [1105, 379] width 6 height 11
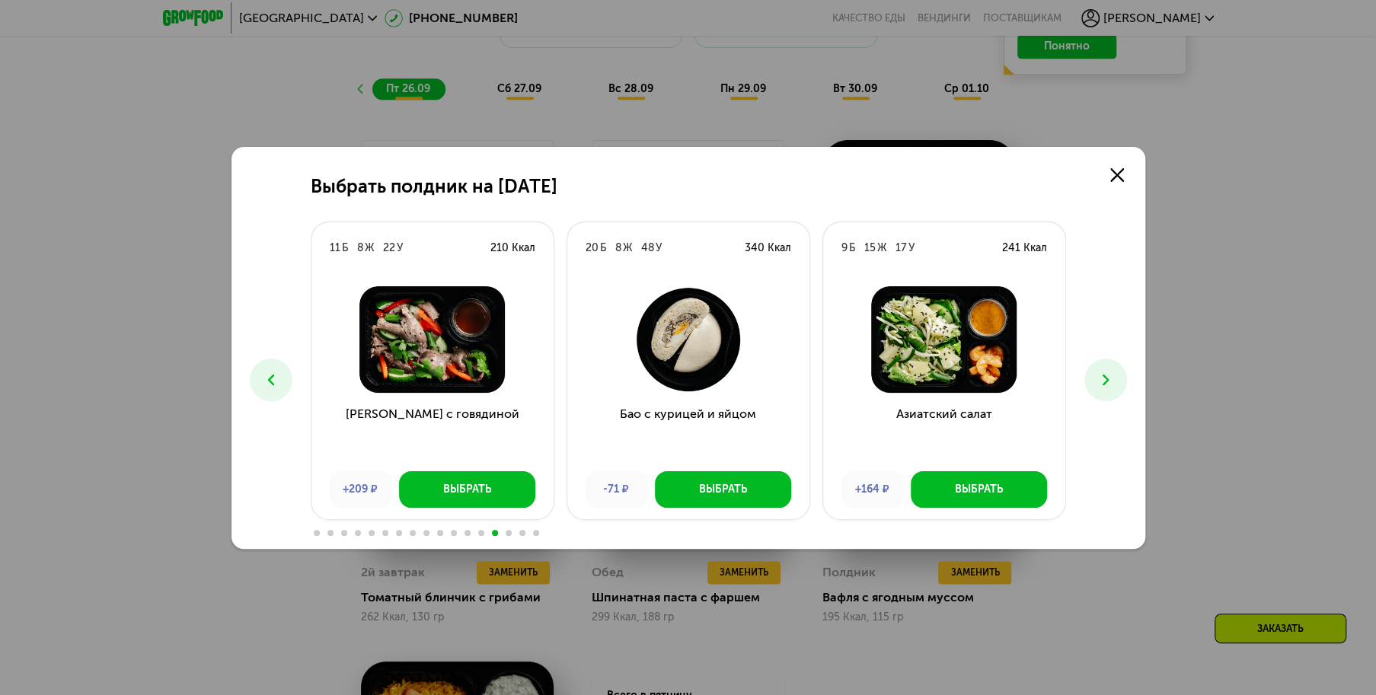
click at [1107, 379] on use at bounding box center [1105, 379] width 6 height 11
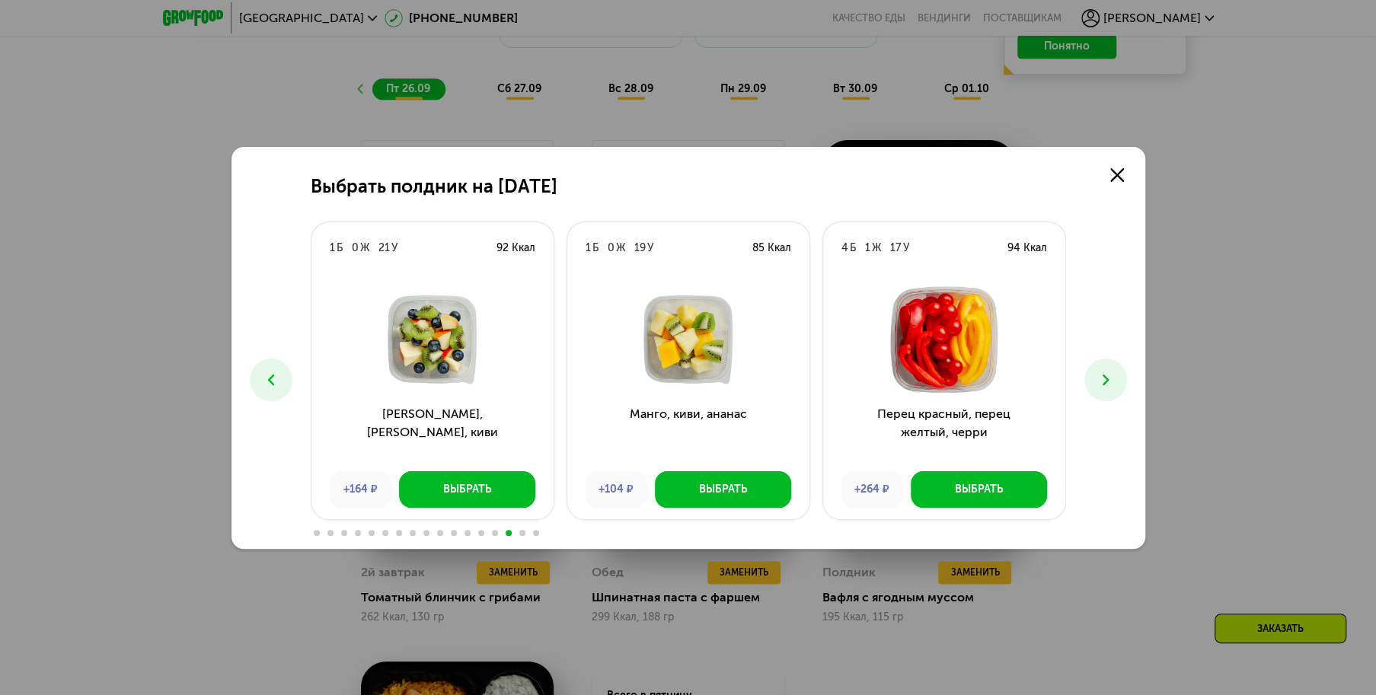
click at [1107, 379] on use at bounding box center [1105, 379] width 6 height 11
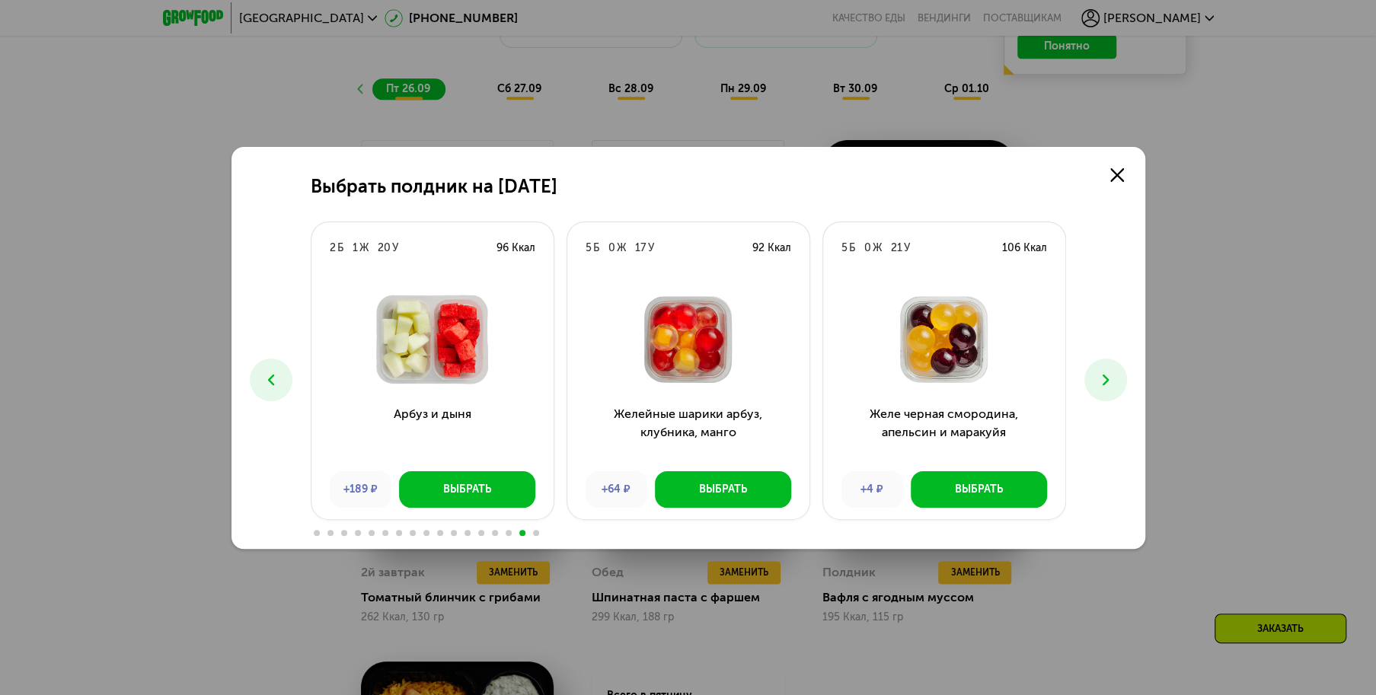
click at [1107, 379] on use at bounding box center [1105, 379] width 6 height 11
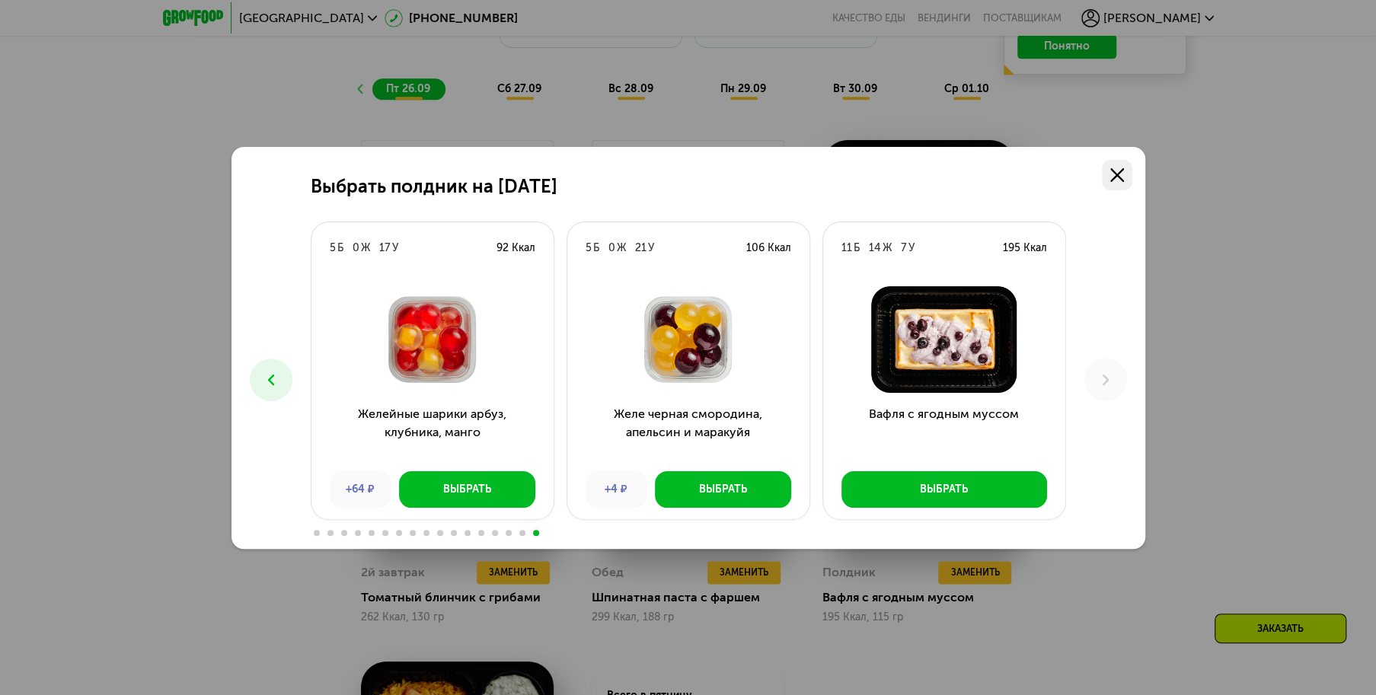
click at [1110, 168] on use at bounding box center [1117, 175] width 14 height 14
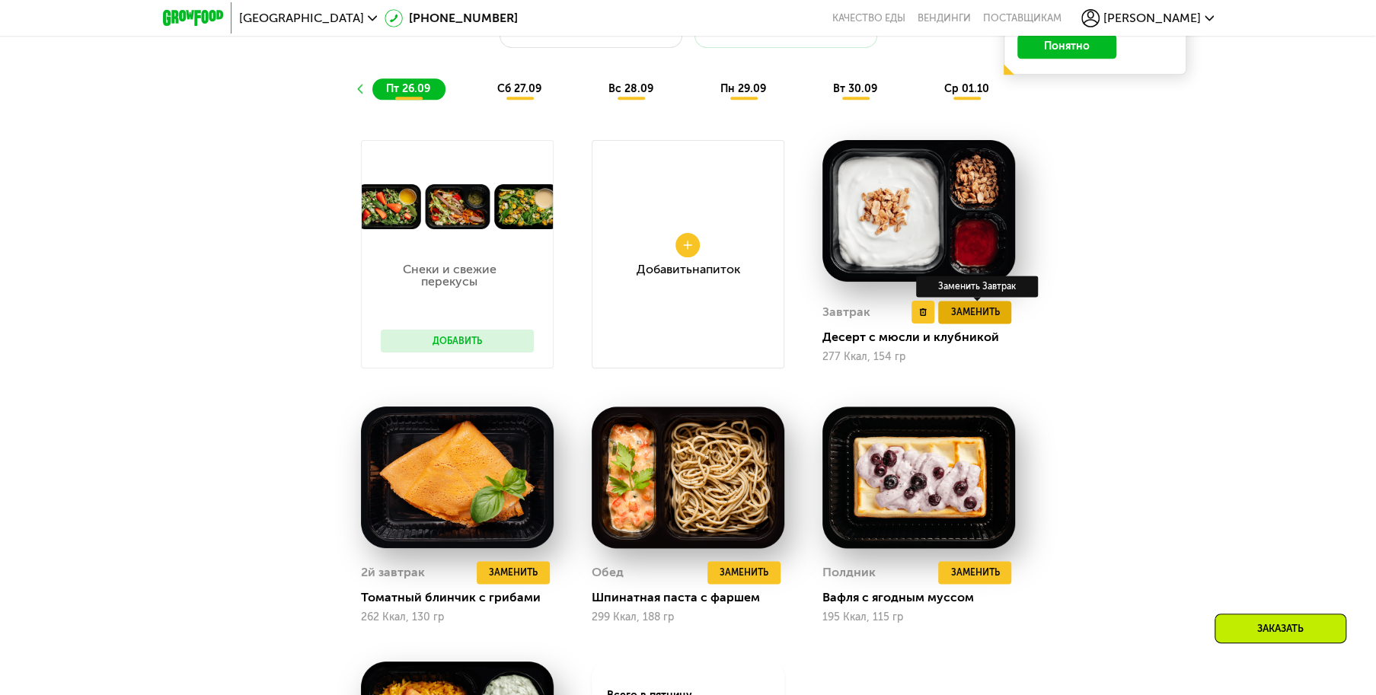
click at [995, 320] on span "Заменить" at bounding box center [974, 312] width 49 height 15
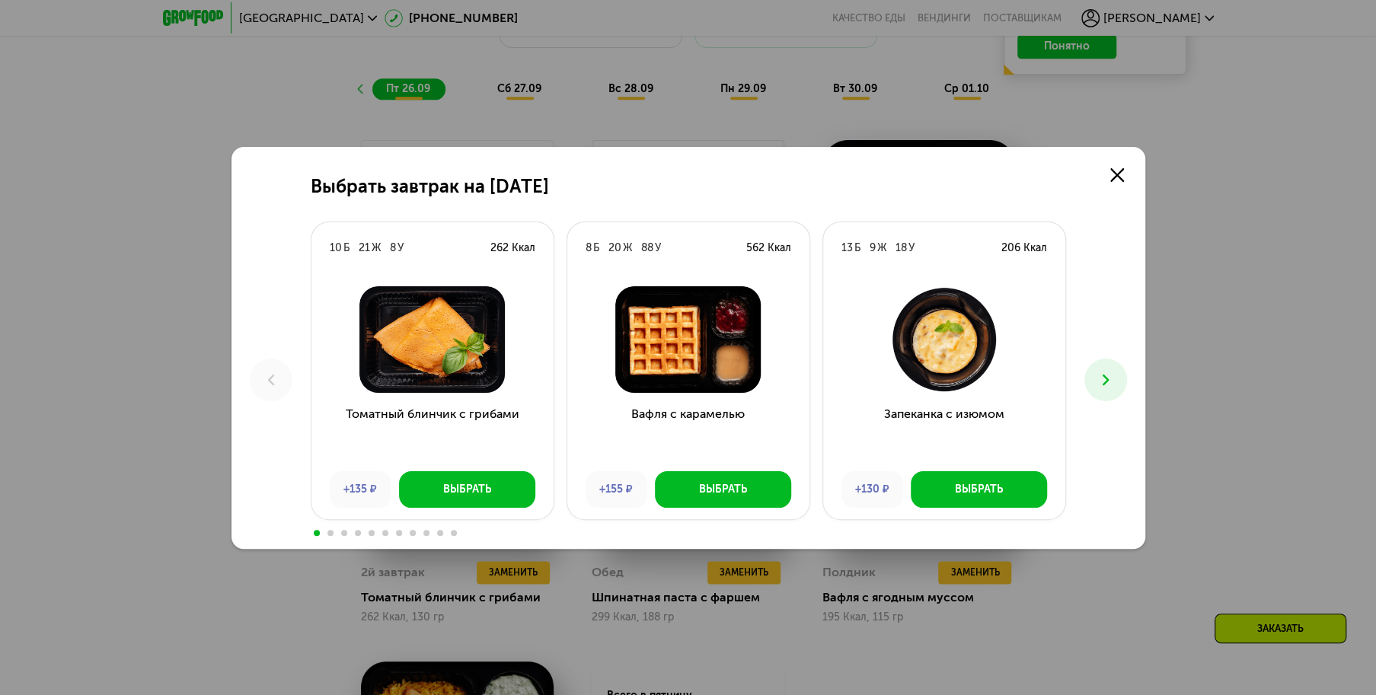
click at [1107, 378] on icon at bounding box center [1106, 380] width 18 height 18
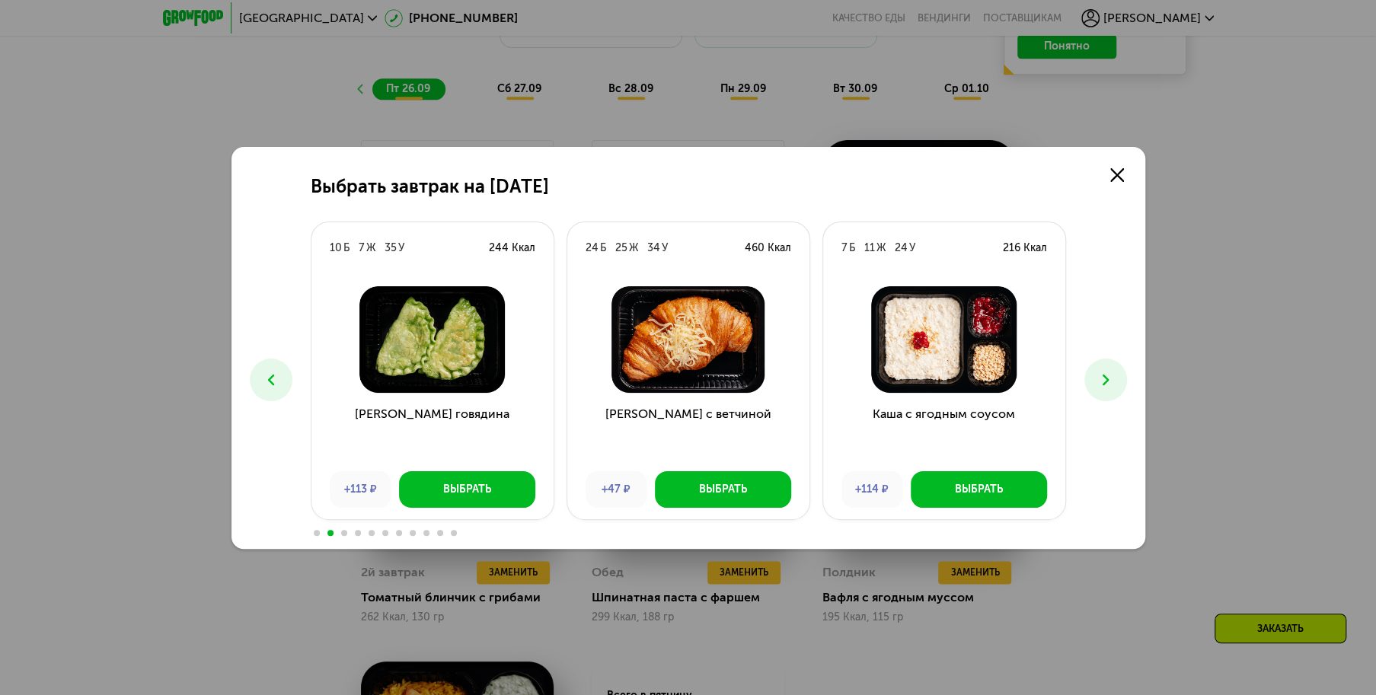
click at [1107, 378] on icon at bounding box center [1106, 380] width 18 height 18
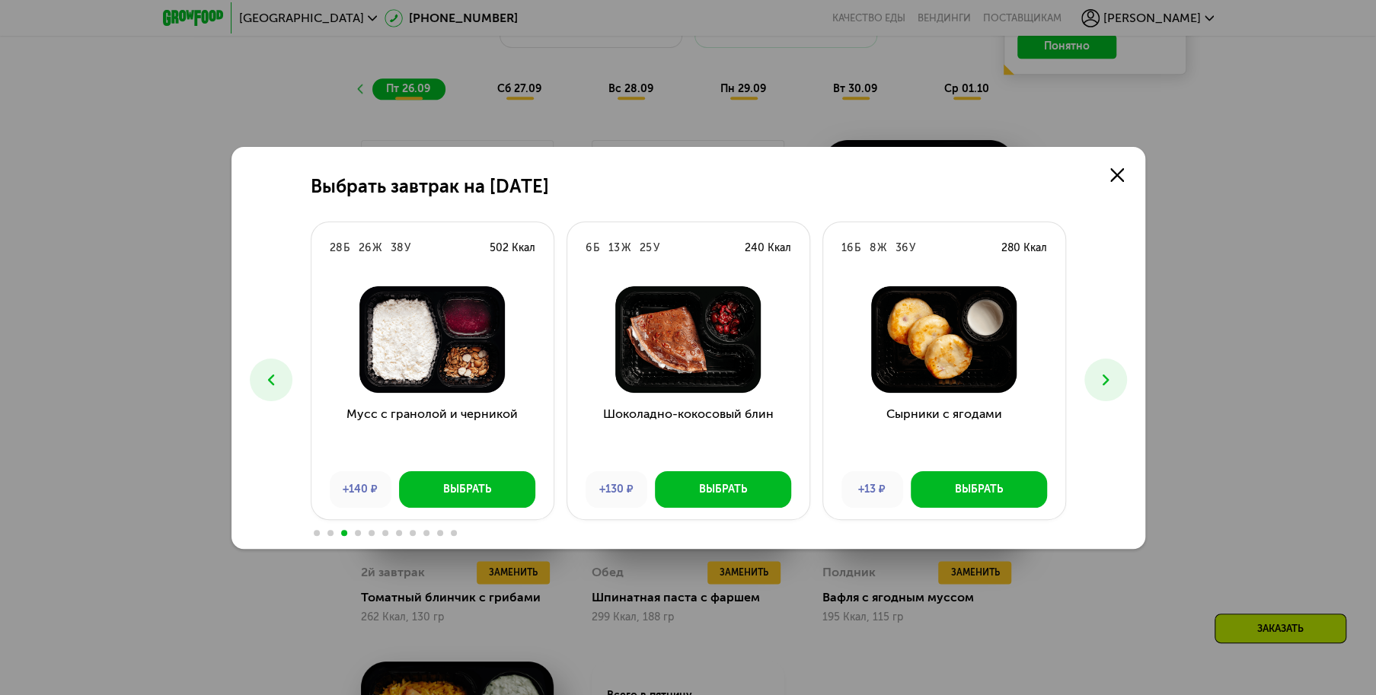
click at [261, 367] on button at bounding box center [271, 380] width 43 height 43
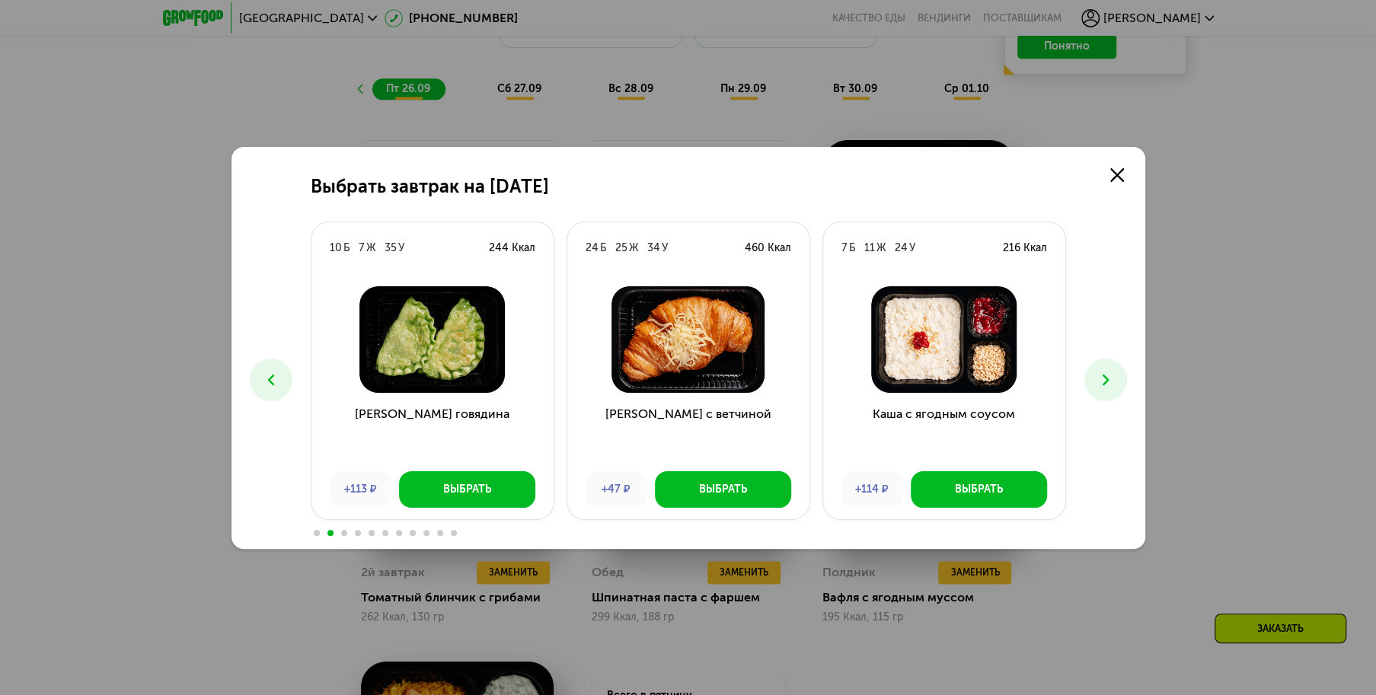
click at [919, 344] on img at bounding box center [944, 339] width 218 height 107
click at [1104, 375] on use at bounding box center [1105, 379] width 6 height 11
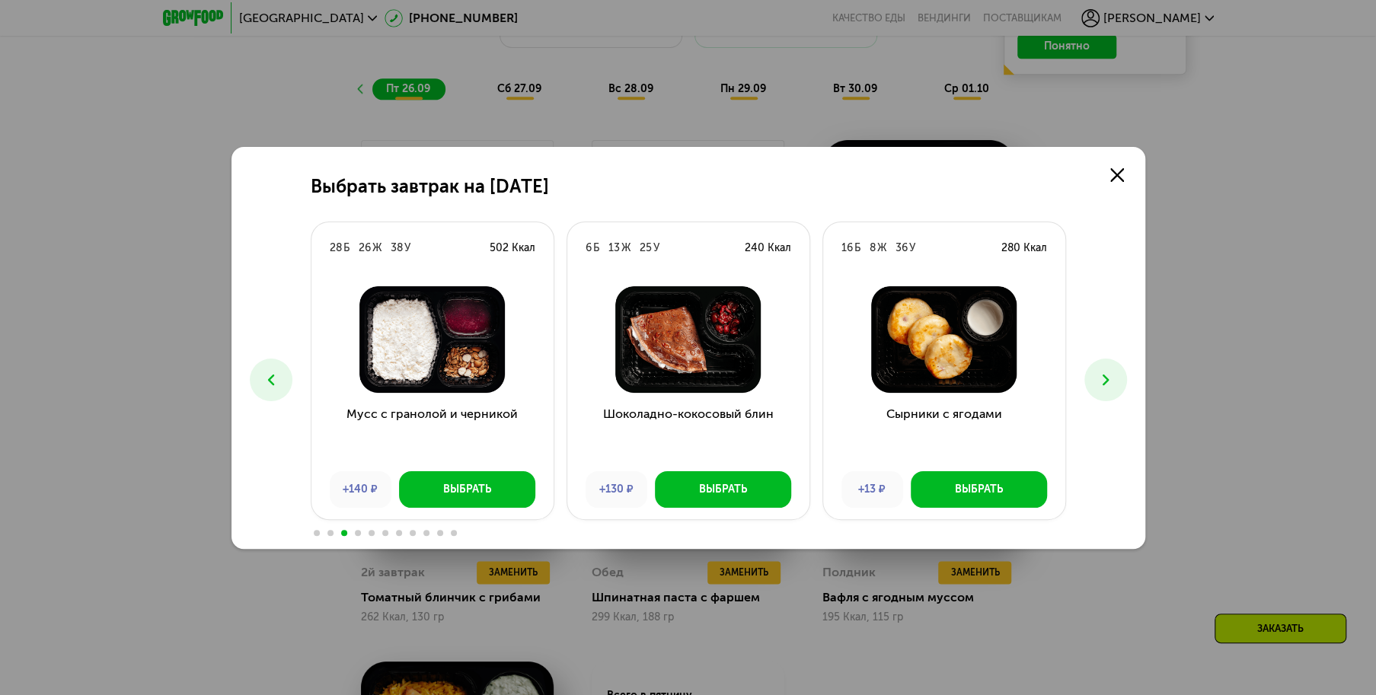
click at [1104, 380] on icon at bounding box center [1106, 380] width 18 height 18
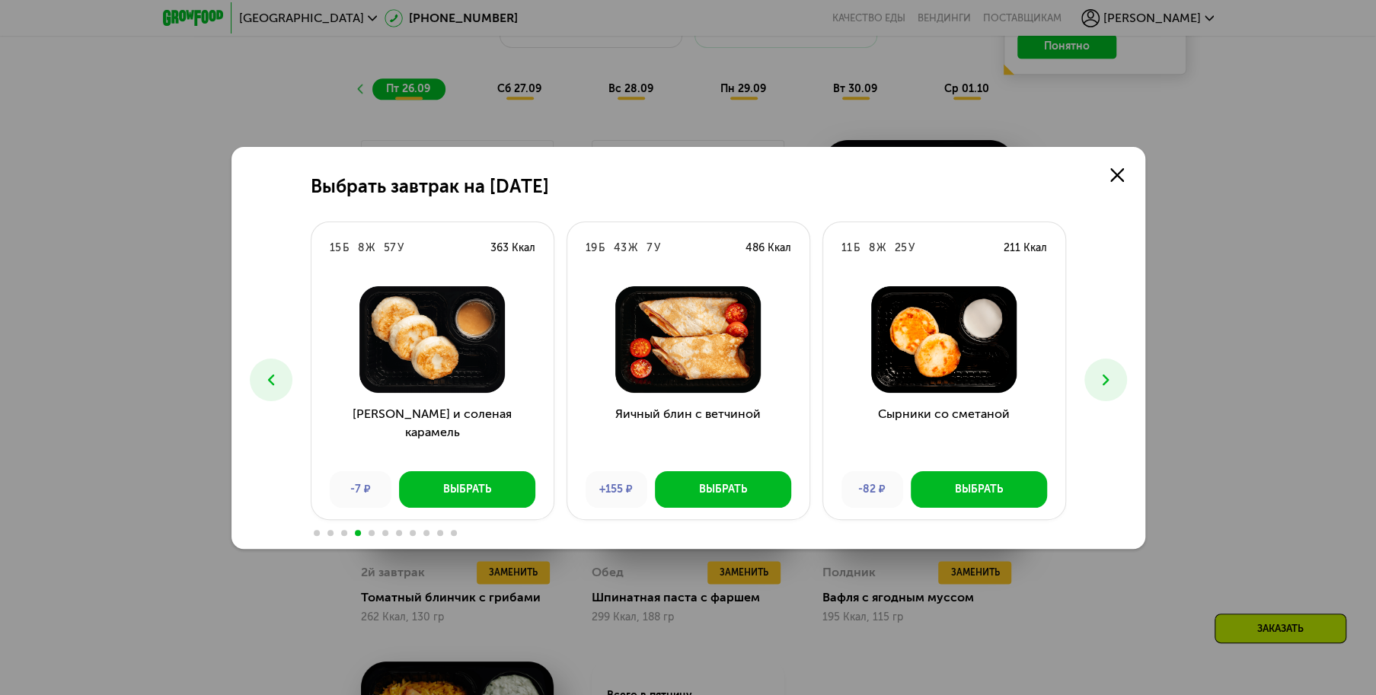
click at [1104, 380] on icon at bounding box center [1106, 380] width 18 height 18
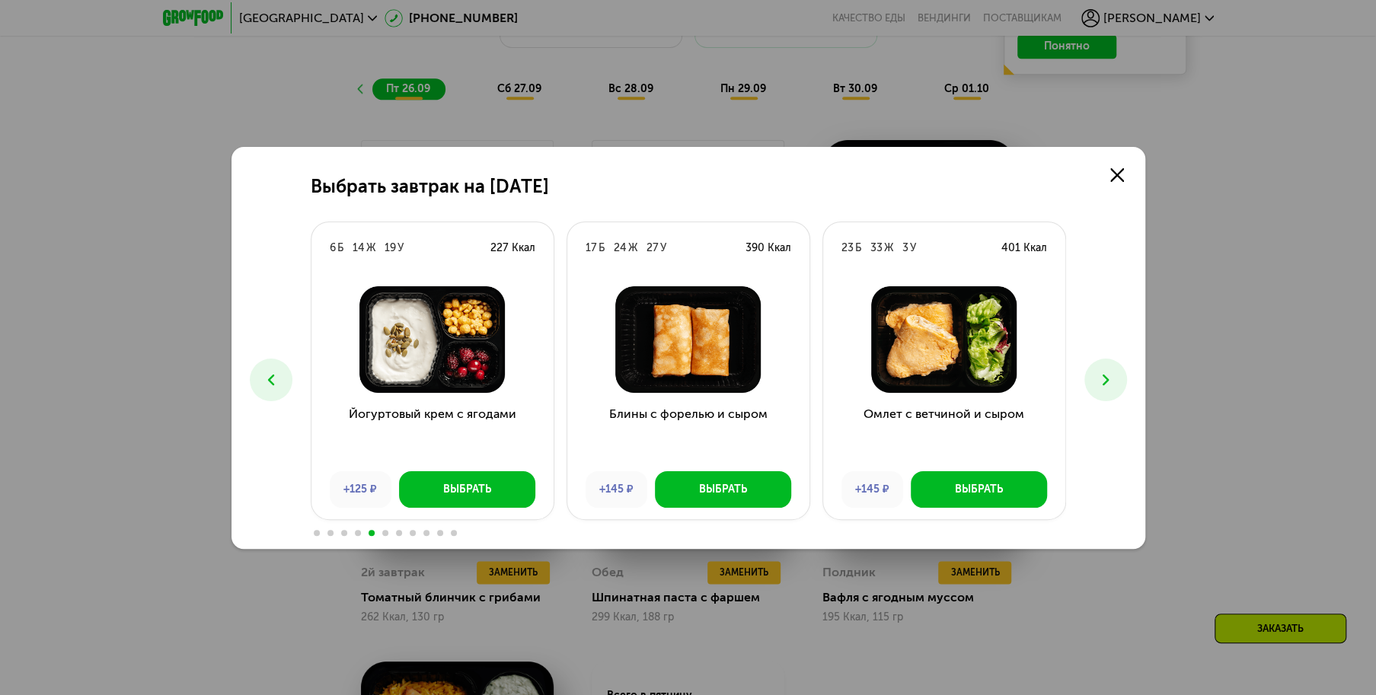
click at [1104, 380] on icon at bounding box center [1106, 380] width 18 height 18
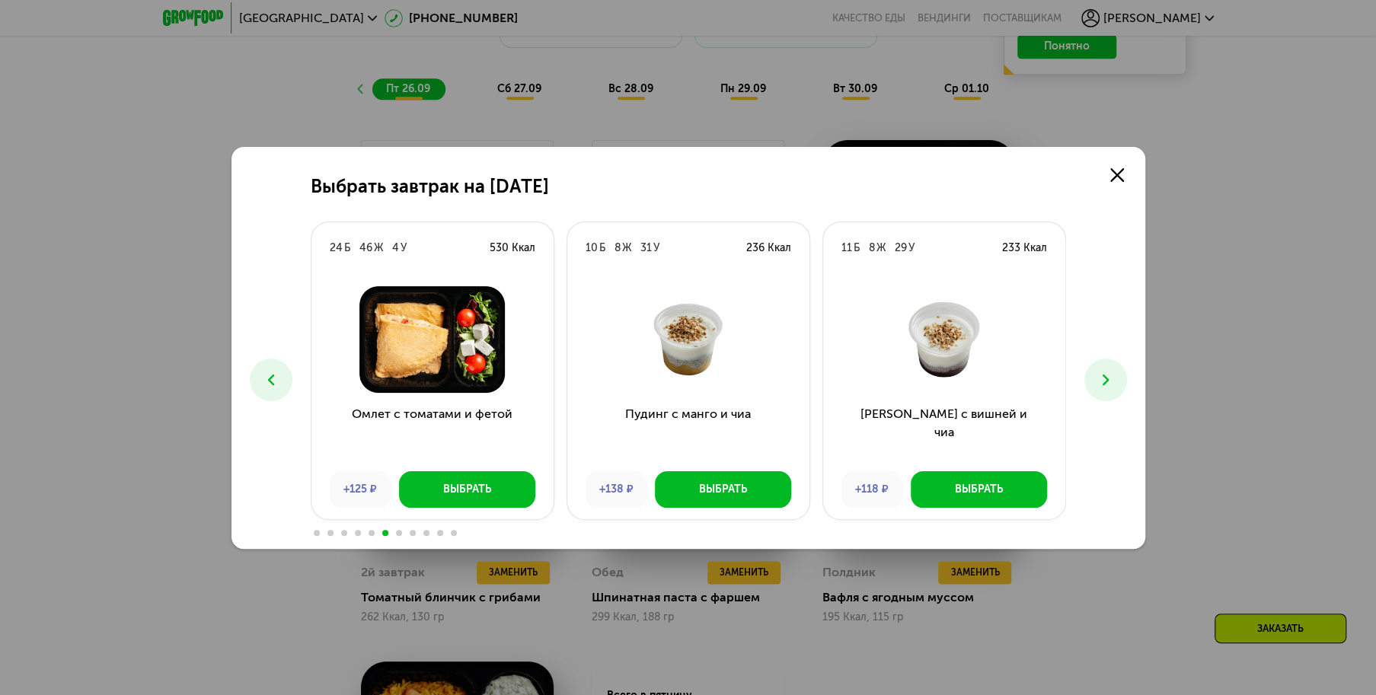
click at [1104, 380] on icon at bounding box center [1106, 380] width 18 height 18
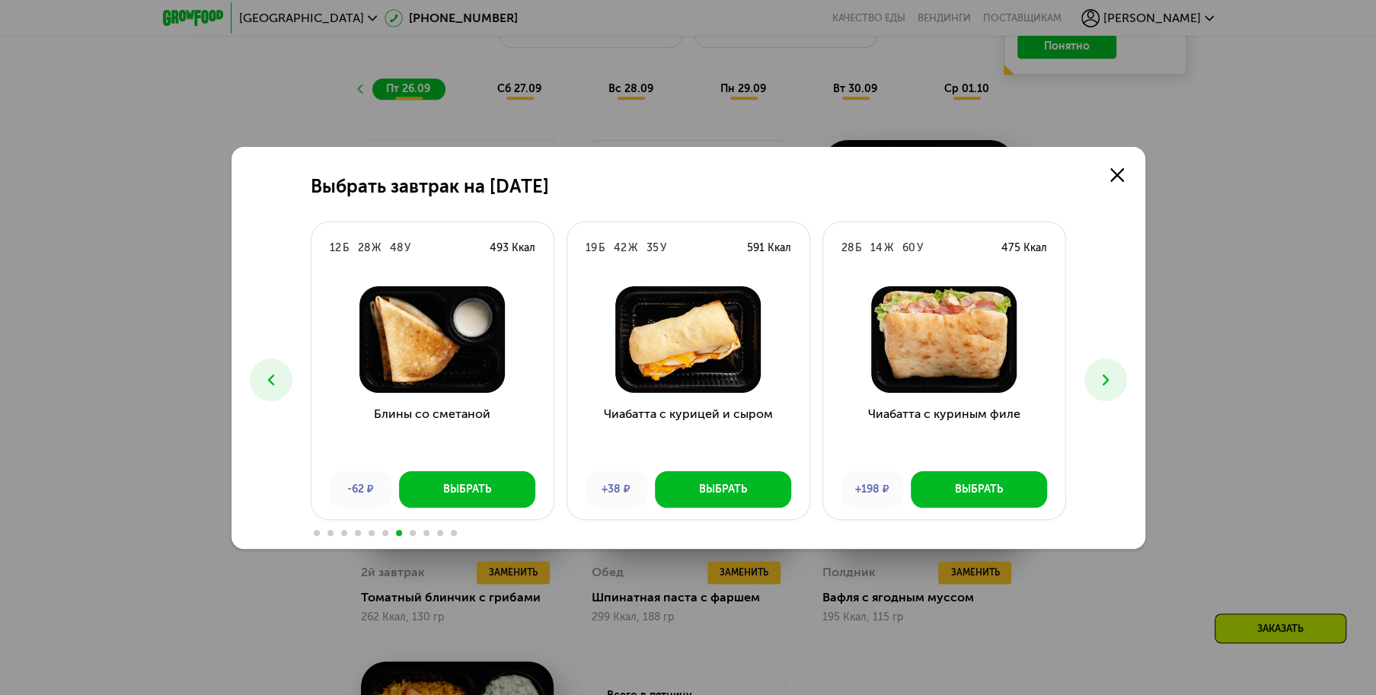
click at [1104, 380] on icon at bounding box center [1106, 380] width 18 height 18
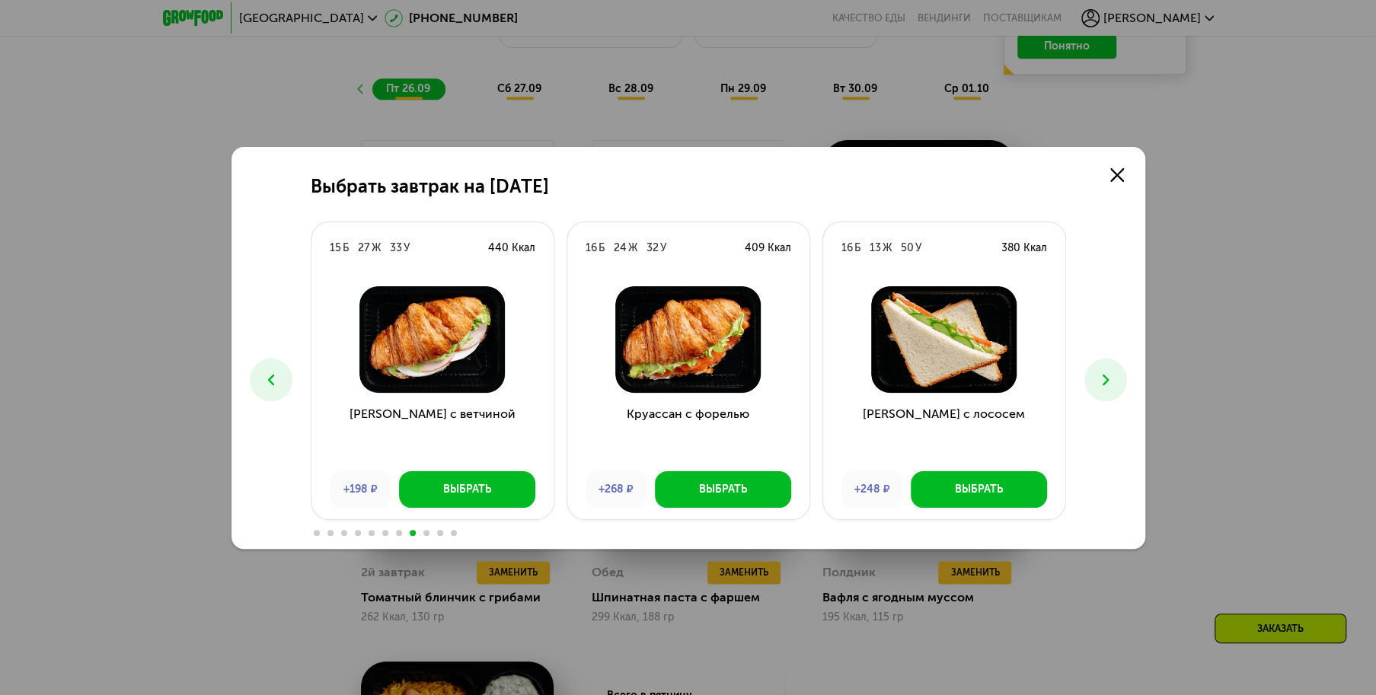
click at [1104, 380] on icon at bounding box center [1106, 380] width 18 height 18
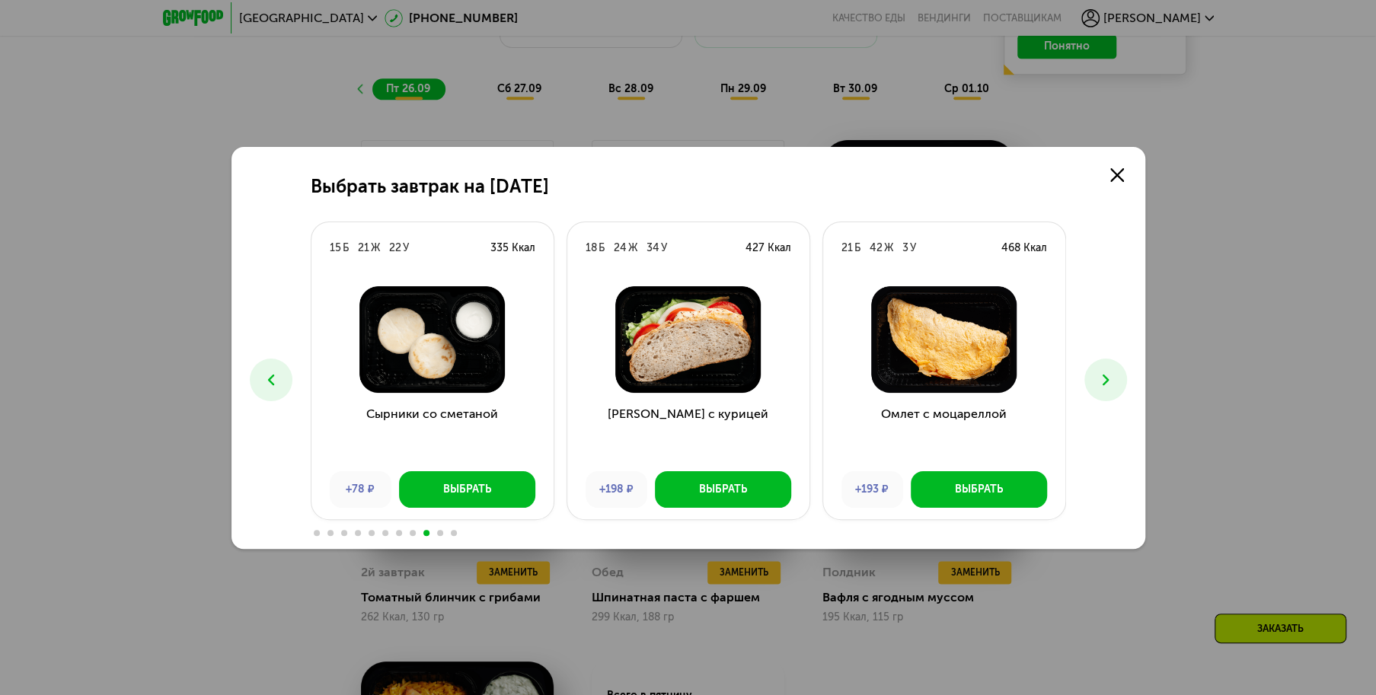
click at [1104, 380] on icon at bounding box center [1106, 380] width 18 height 18
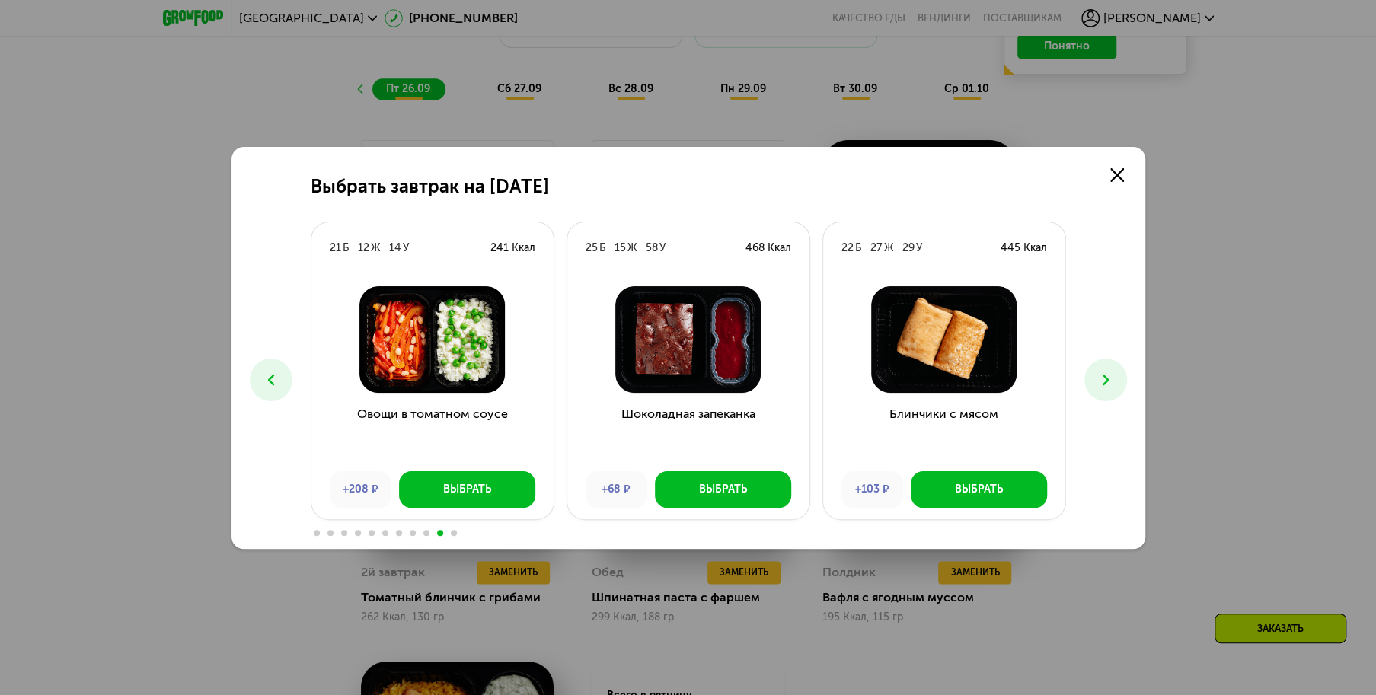
click at [1104, 380] on icon at bounding box center [1106, 380] width 18 height 18
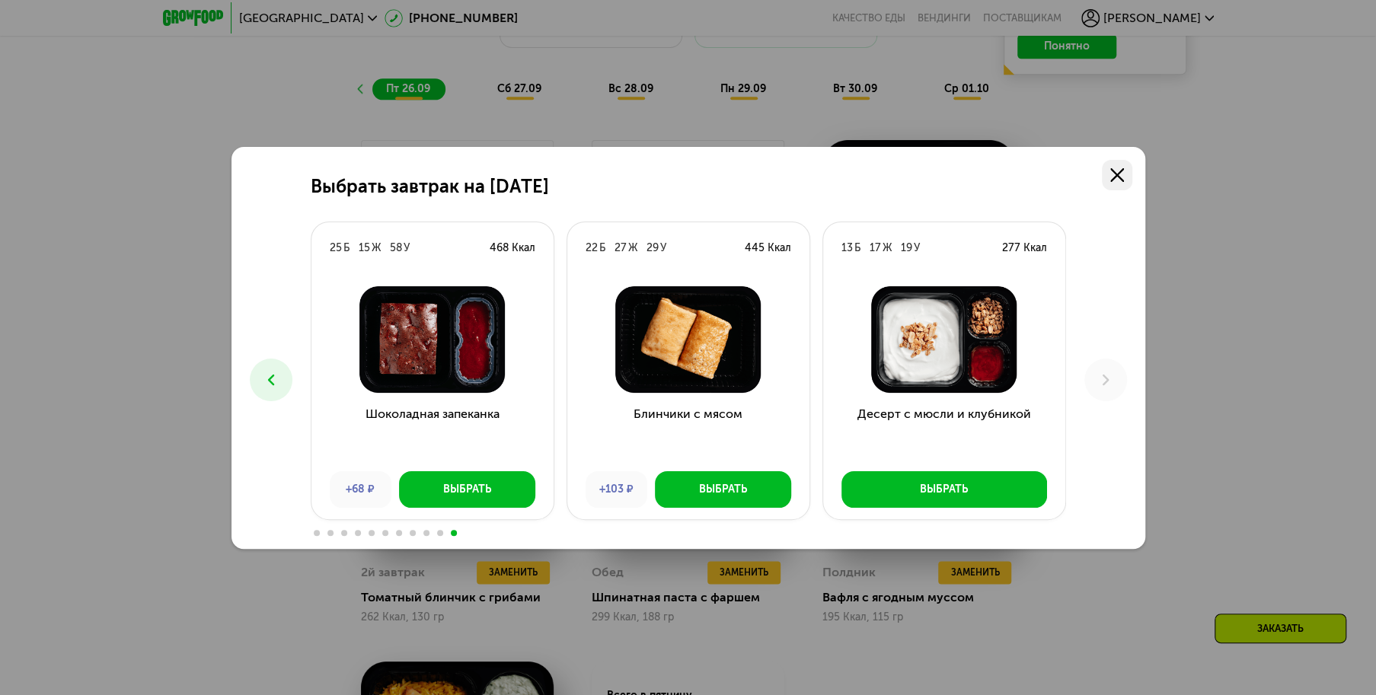
click at [1117, 175] on use at bounding box center [1117, 175] width 14 height 14
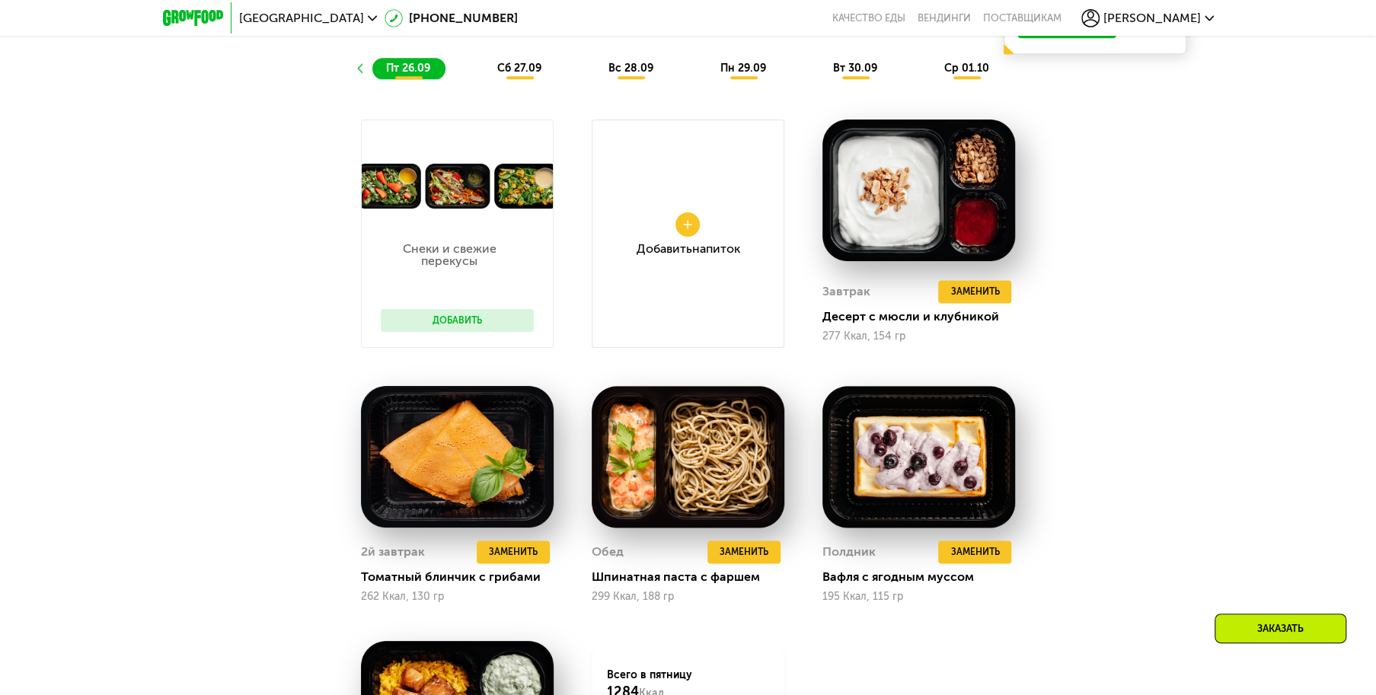
scroll to position [1285, 0]
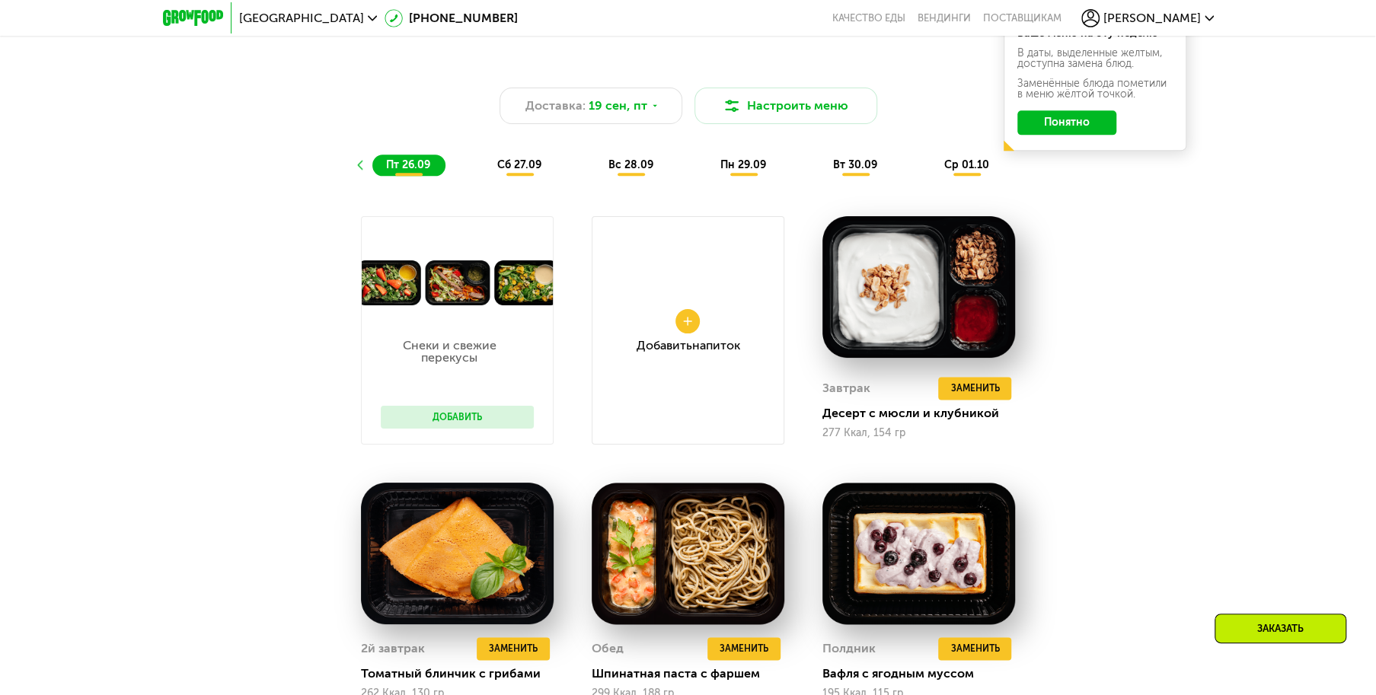
click at [736, 176] on div "пн 29.09" at bounding box center [744, 165] width 75 height 21
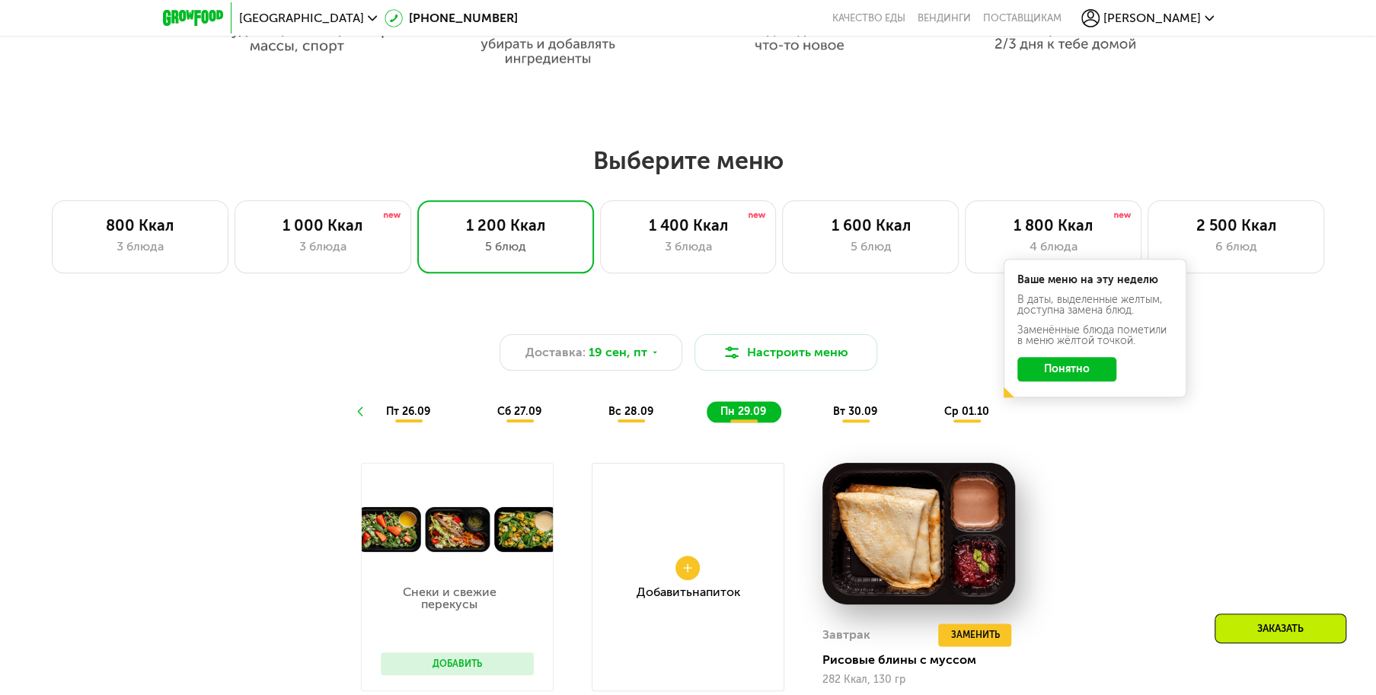
scroll to position [1056, 0]
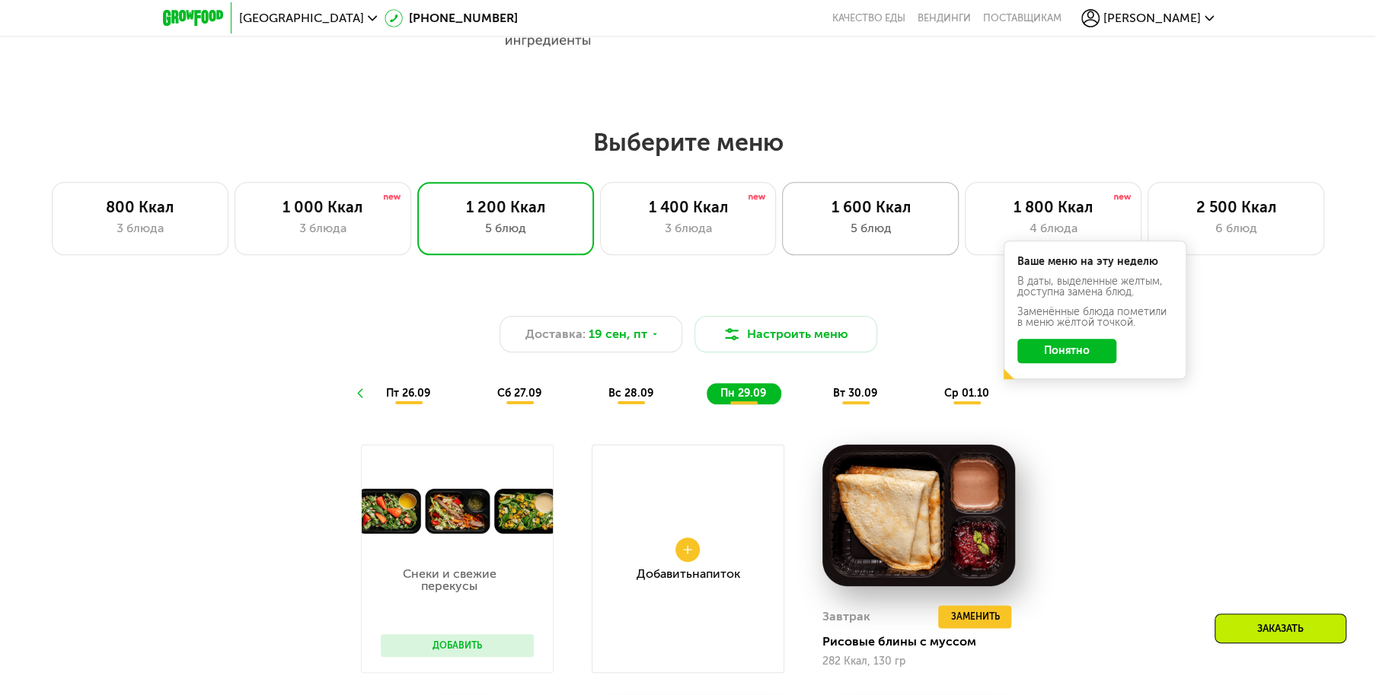
click at [877, 221] on div "1 600 Ккал 5 блюд" at bounding box center [870, 218] width 177 height 73
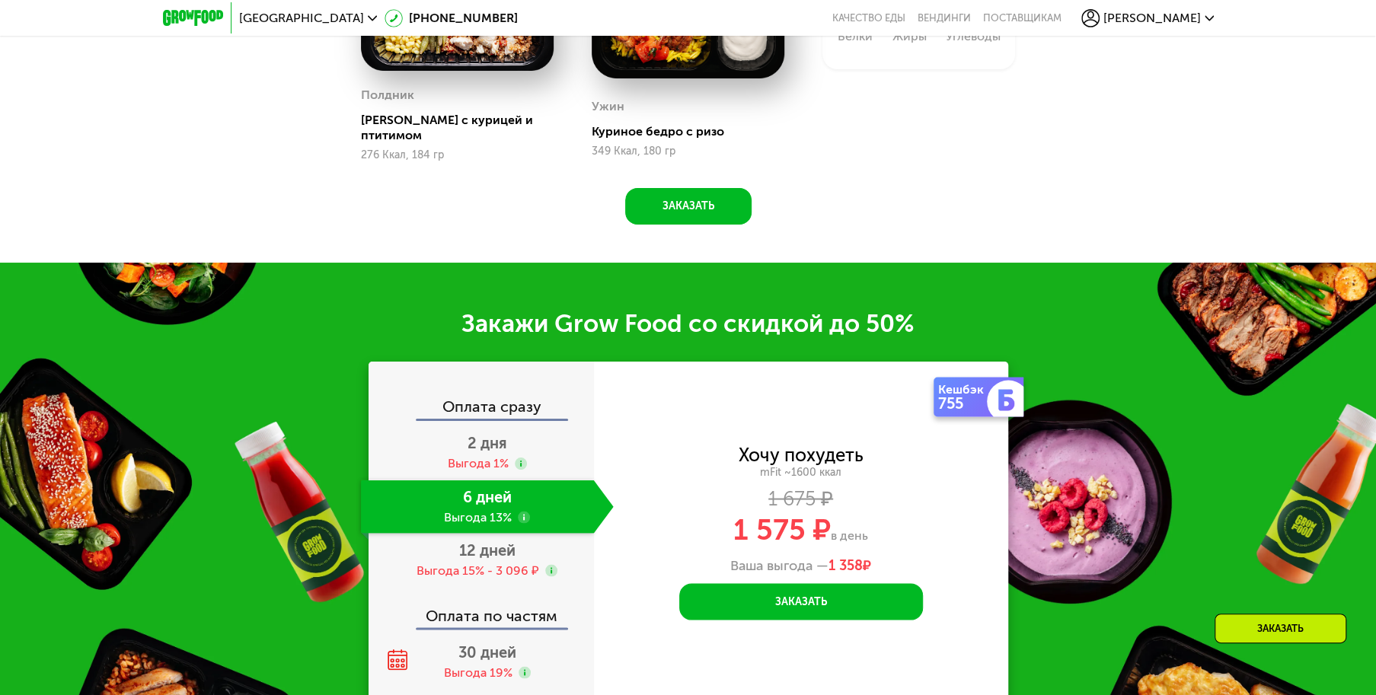
scroll to position [1818, 0]
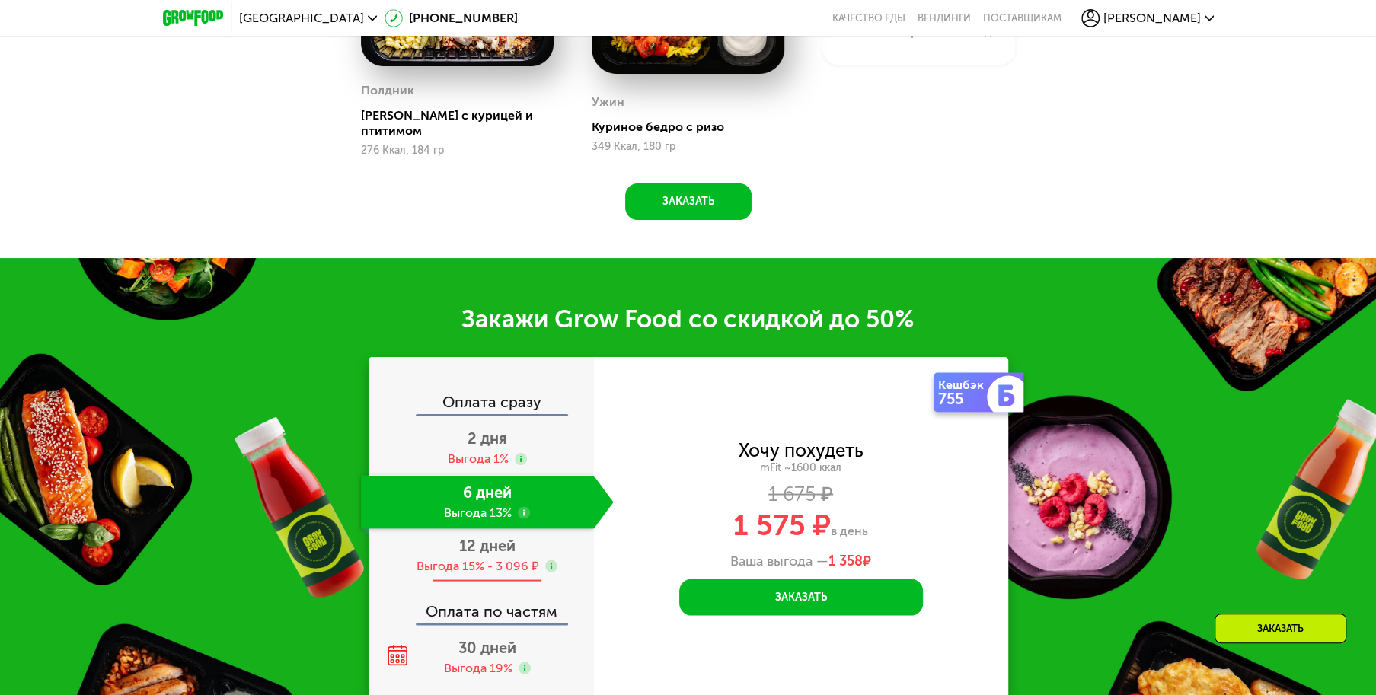
click at [511, 558] on div "Выгода 15% - 3 096 ₽" at bounding box center [478, 566] width 123 height 17
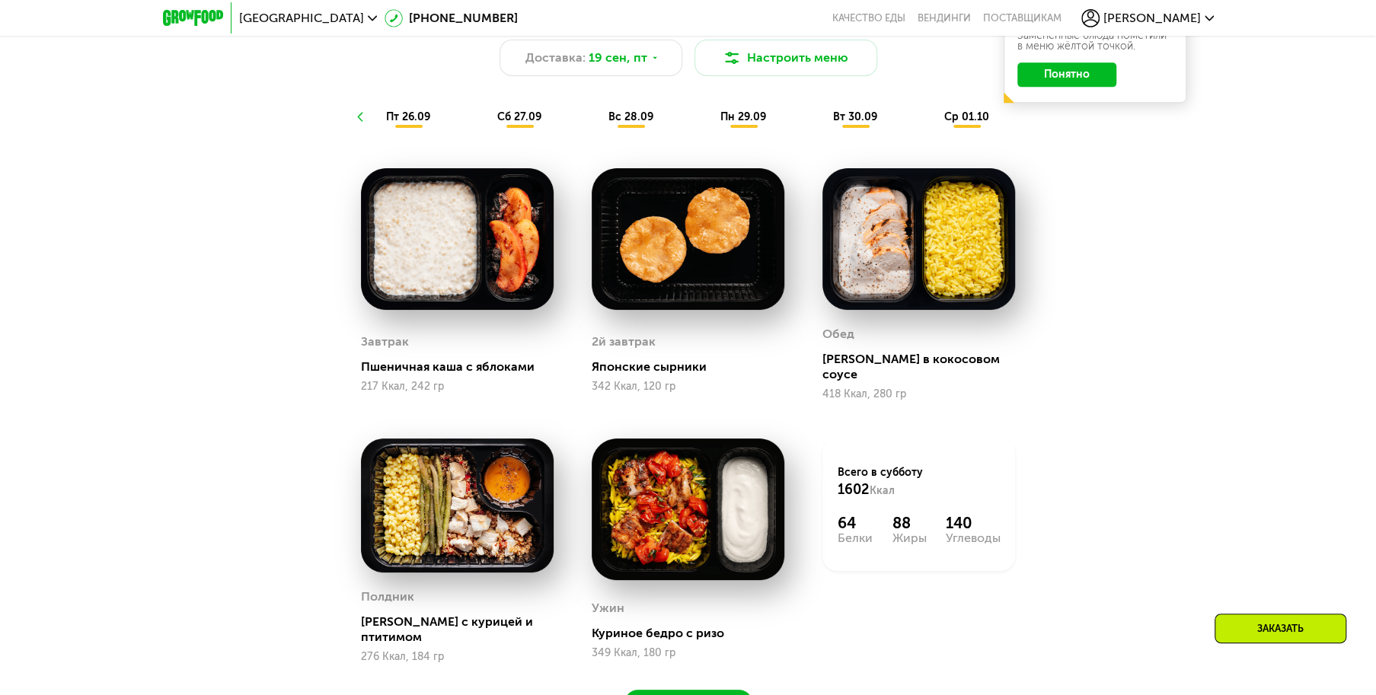
scroll to position [1306, 0]
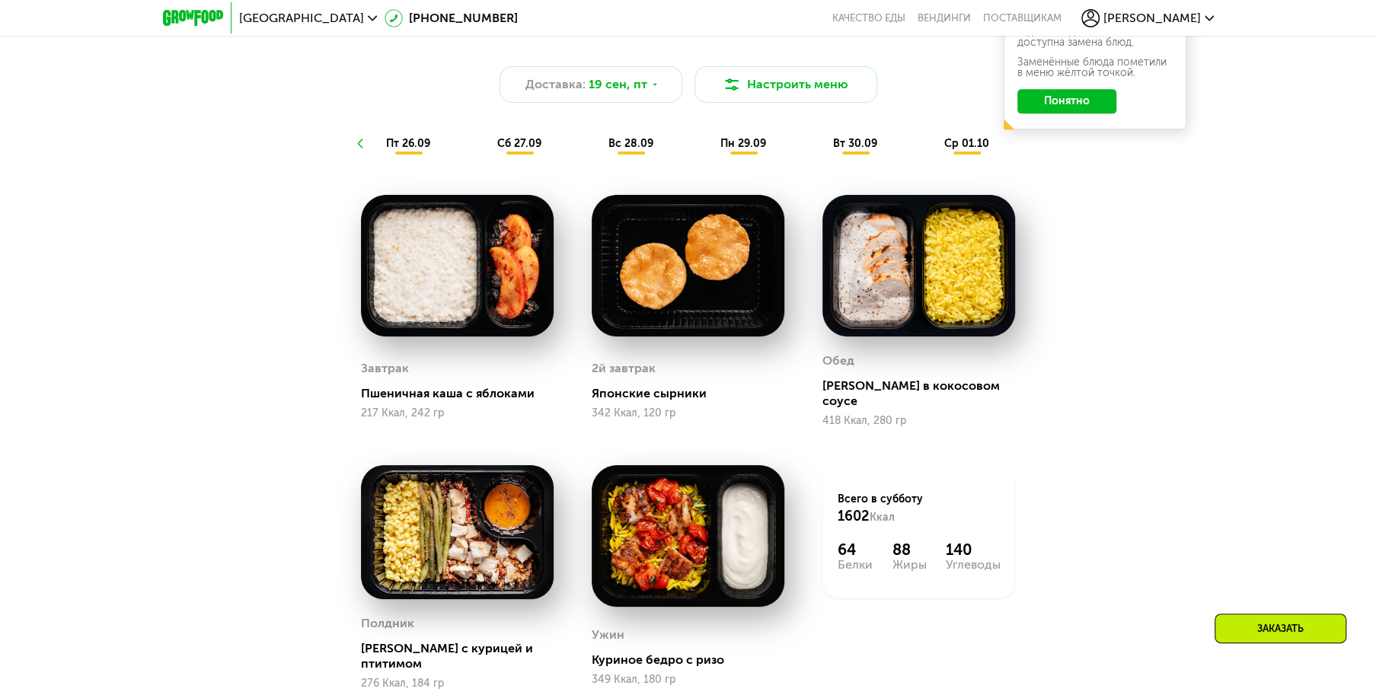
click at [967, 155] on div "ср 01.10" at bounding box center [968, 143] width 74 height 21
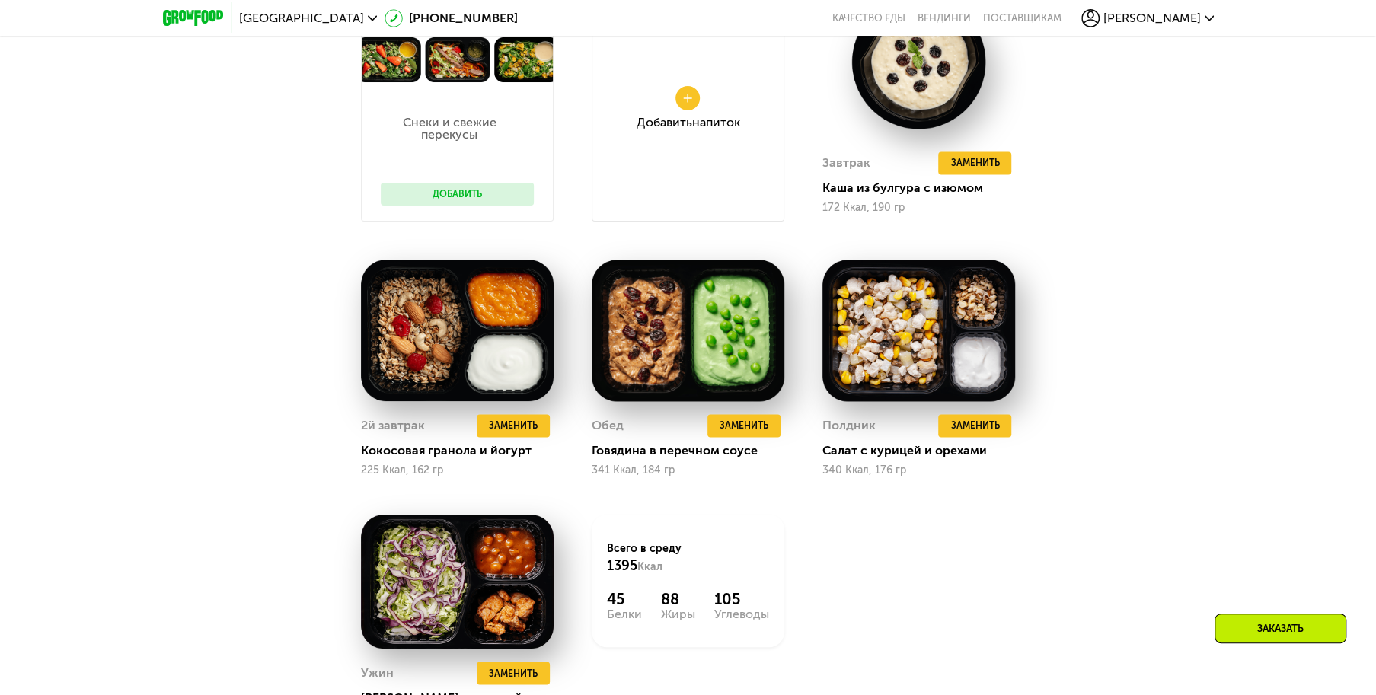
scroll to position [1535, 0]
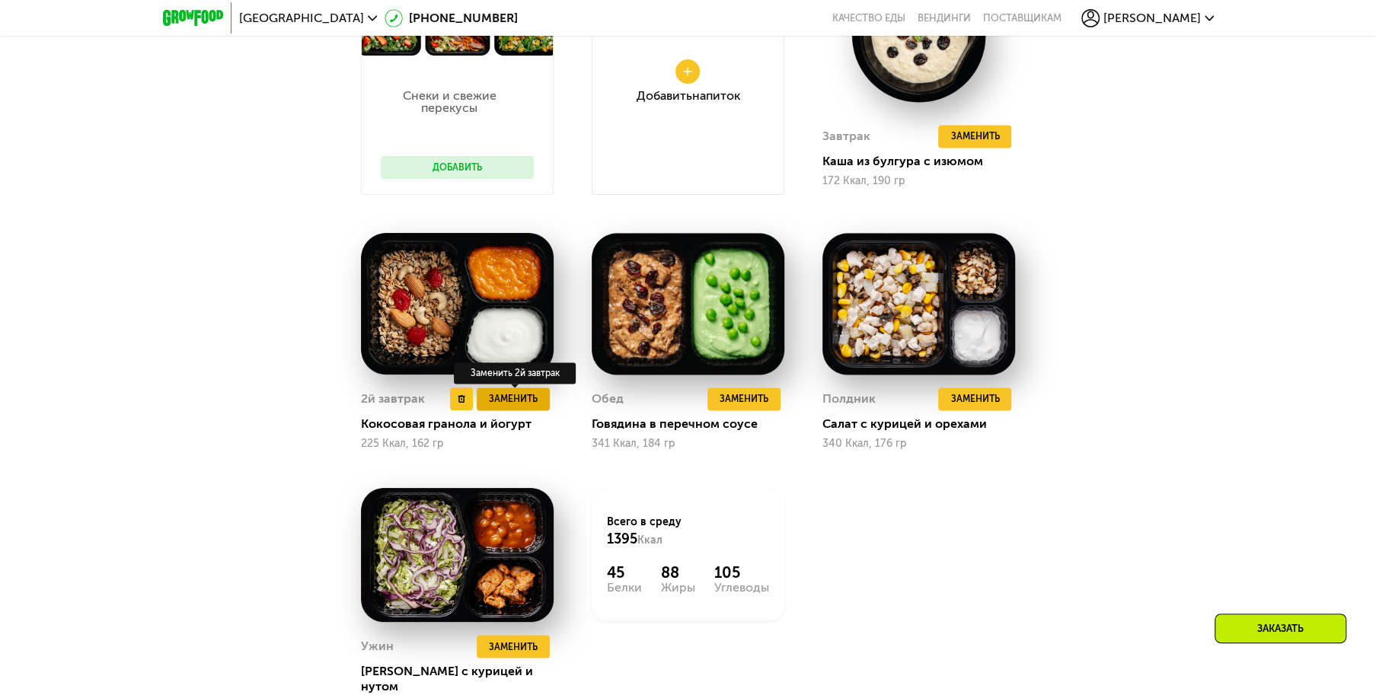
click at [504, 407] on span "Заменить" at bounding box center [513, 398] width 49 height 15
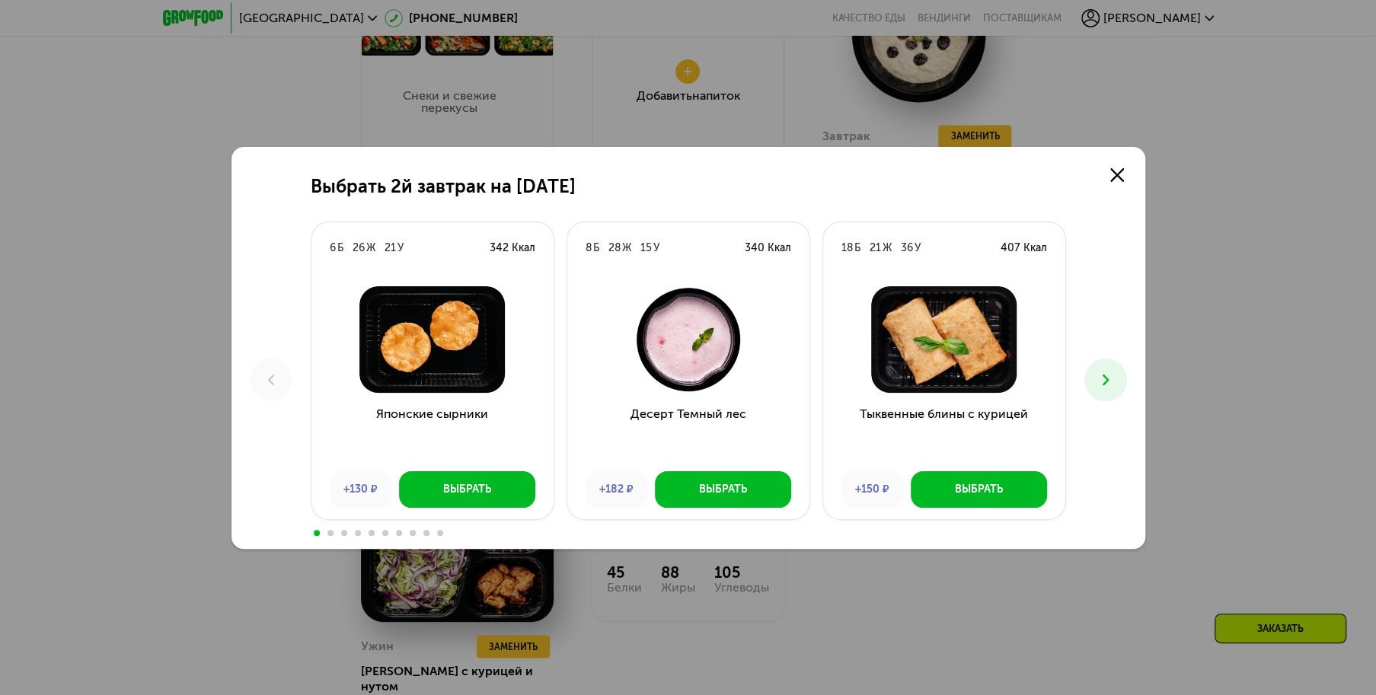
click at [1109, 376] on icon at bounding box center [1106, 380] width 18 height 18
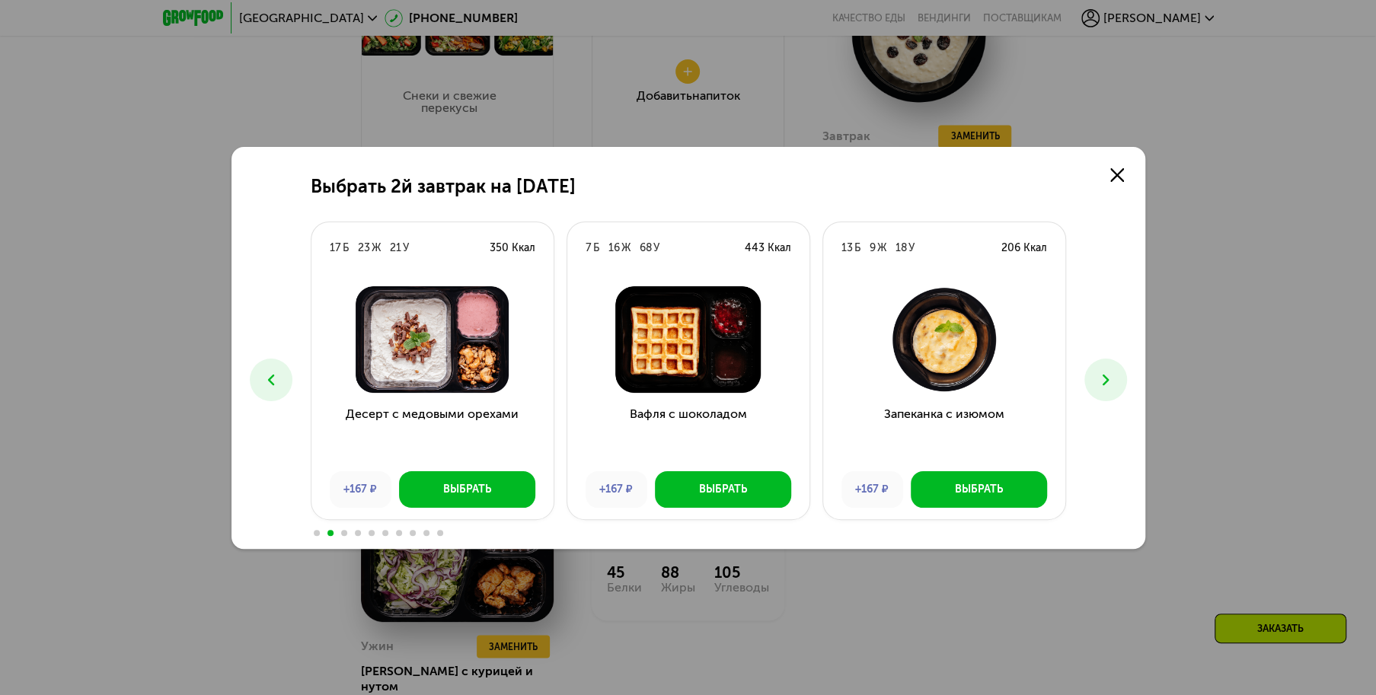
click at [1106, 383] on icon at bounding box center [1106, 380] width 18 height 18
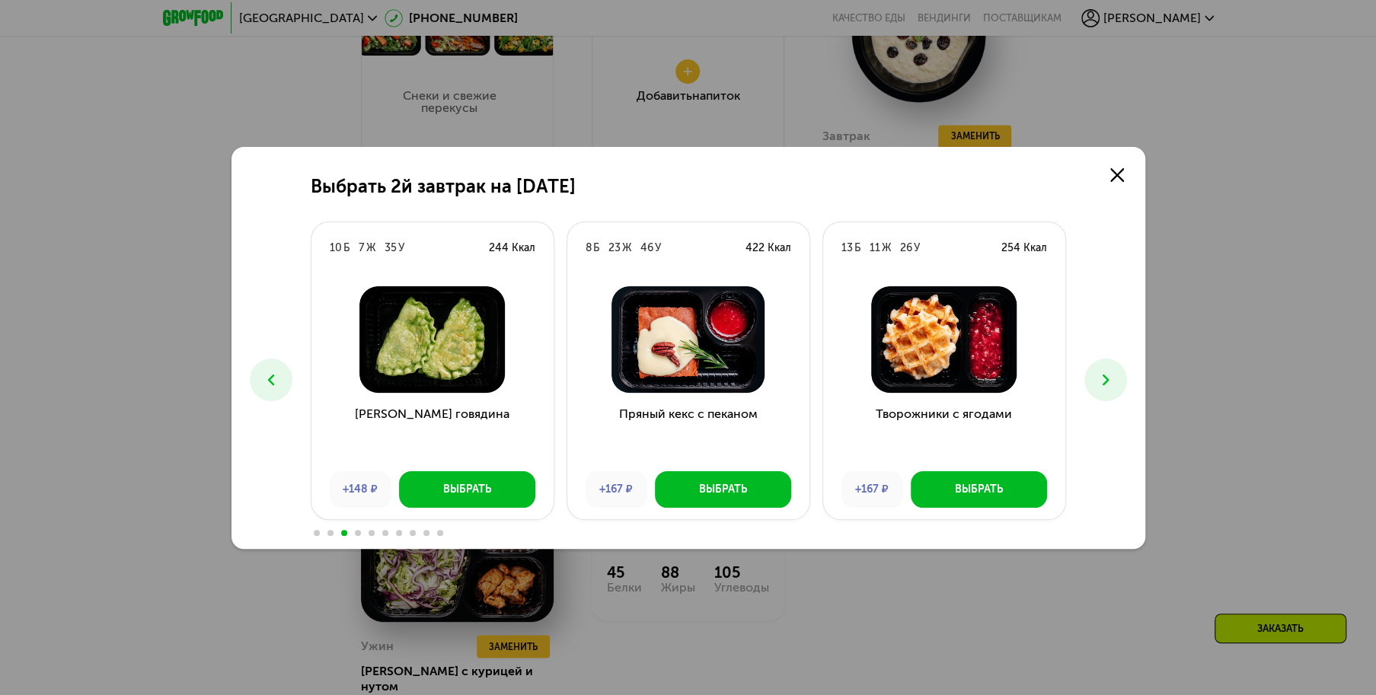
click at [1106, 383] on icon at bounding box center [1106, 380] width 18 height 18
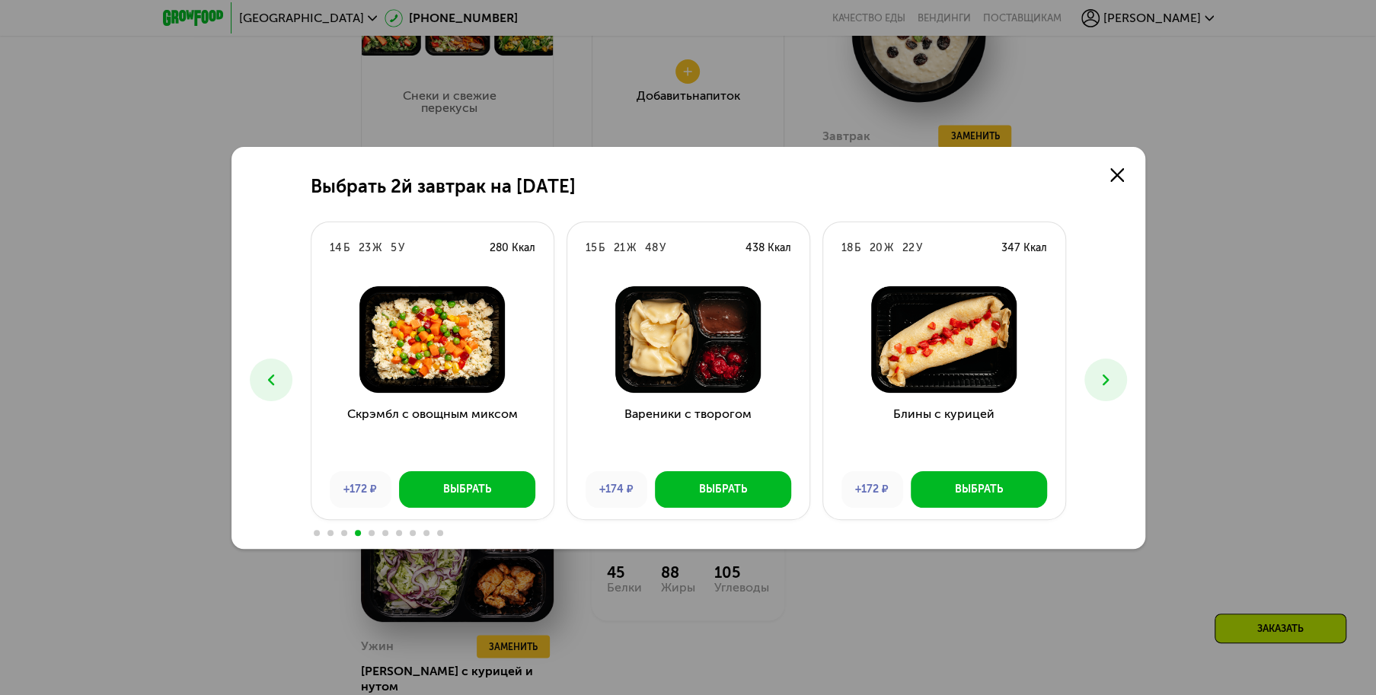
click at [1106, 383] on icon at bounding box center [1106, 380] width 18 height 18
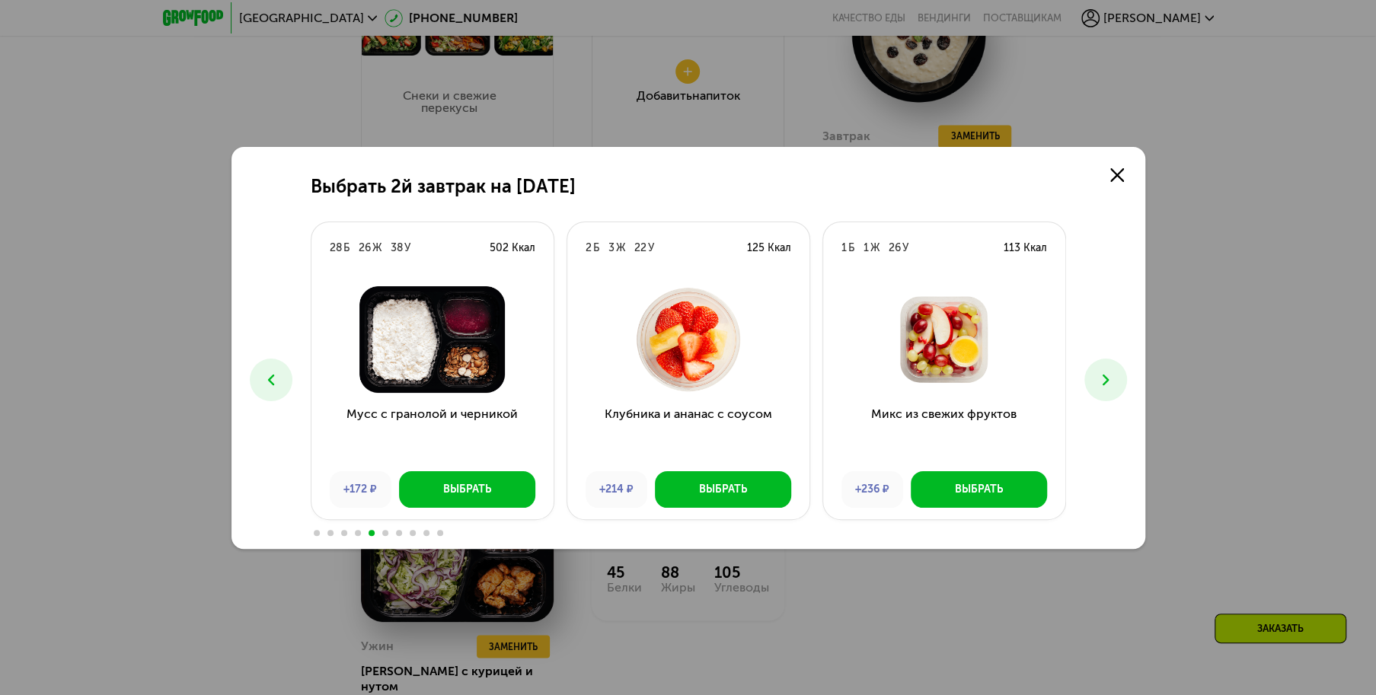
click at [1106, 383] on icon at bounding box center [1106, 380] width 18 height 18
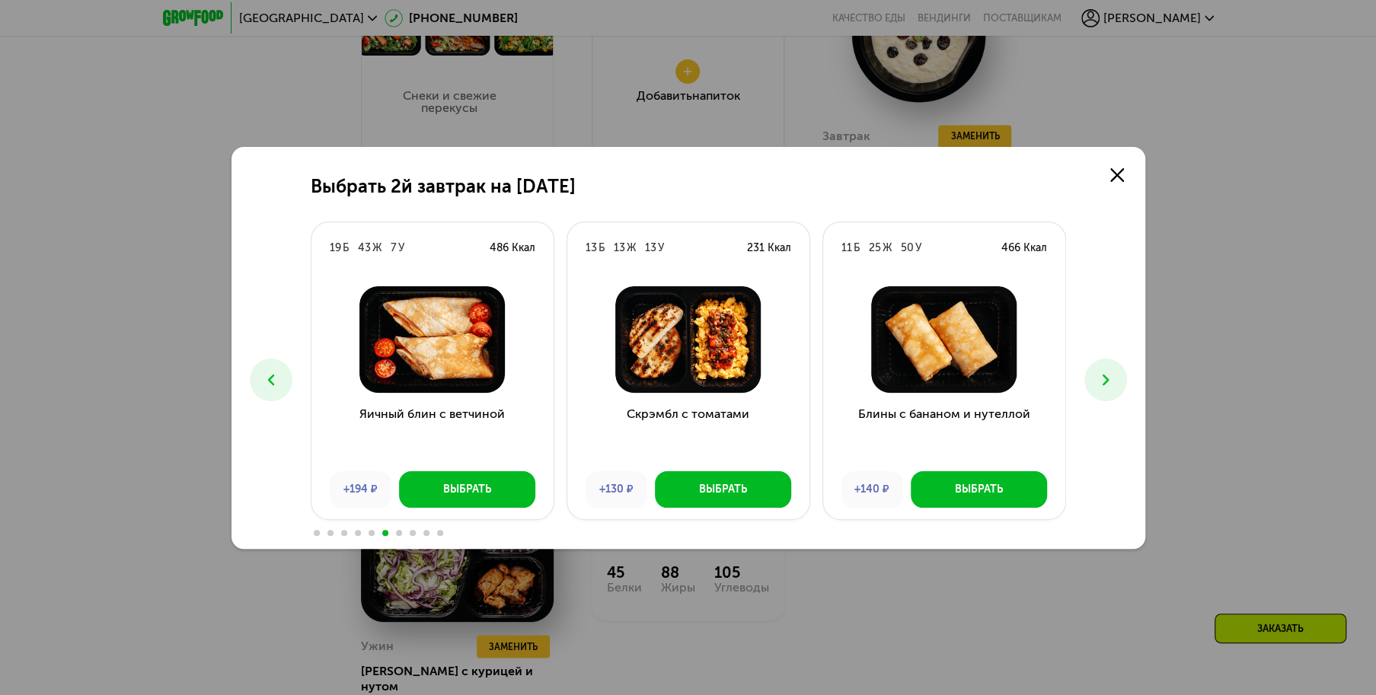
click at [1106, 383] on icon at bounding box center [1106, 380] width 18 height 18
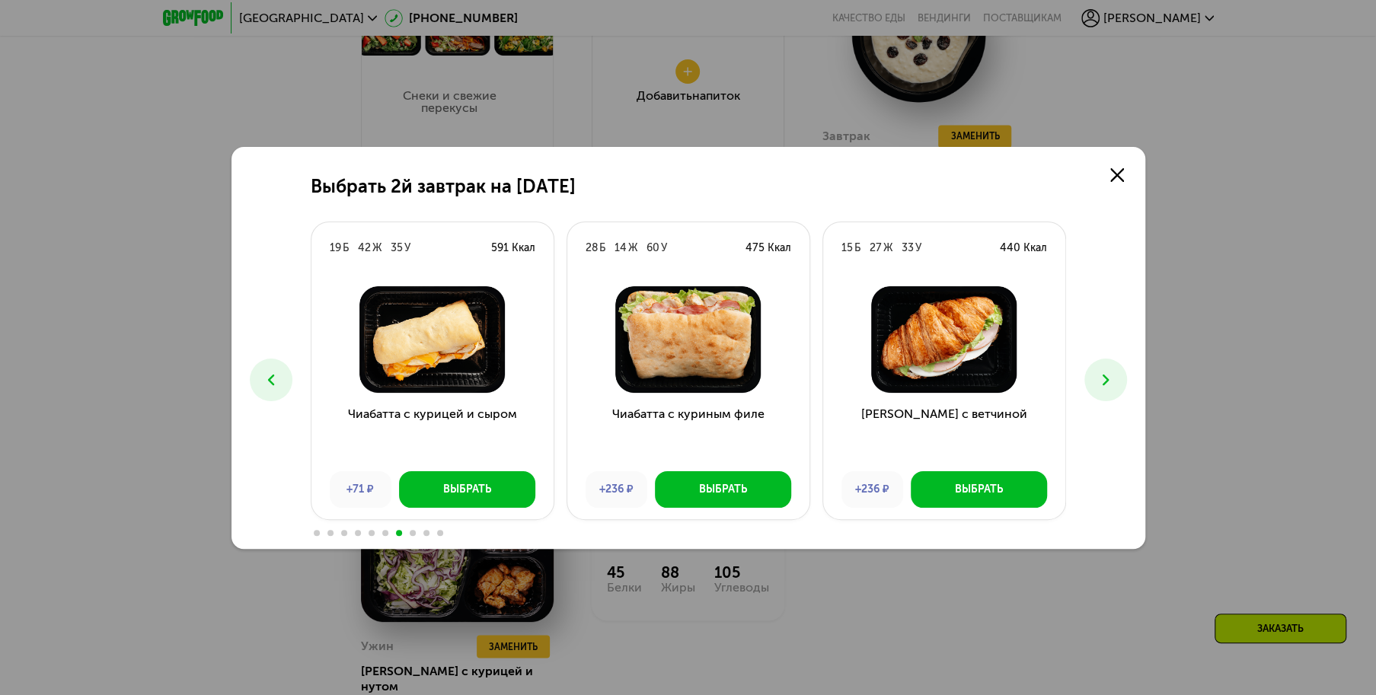
click at [1106, 383] on icon at bounding box center [1106, 380] width 18 height 18
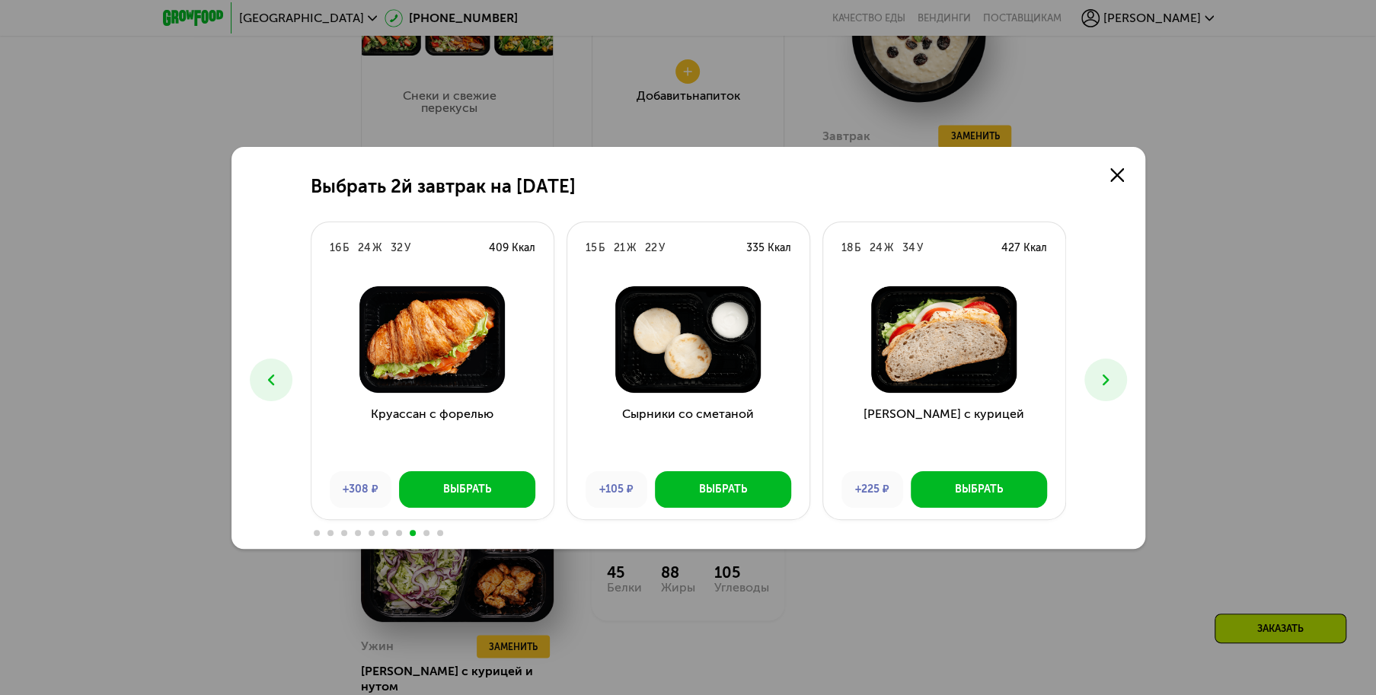
click at [1106, 383] on icon at bounding box center [1106, 380] width 18 height 18
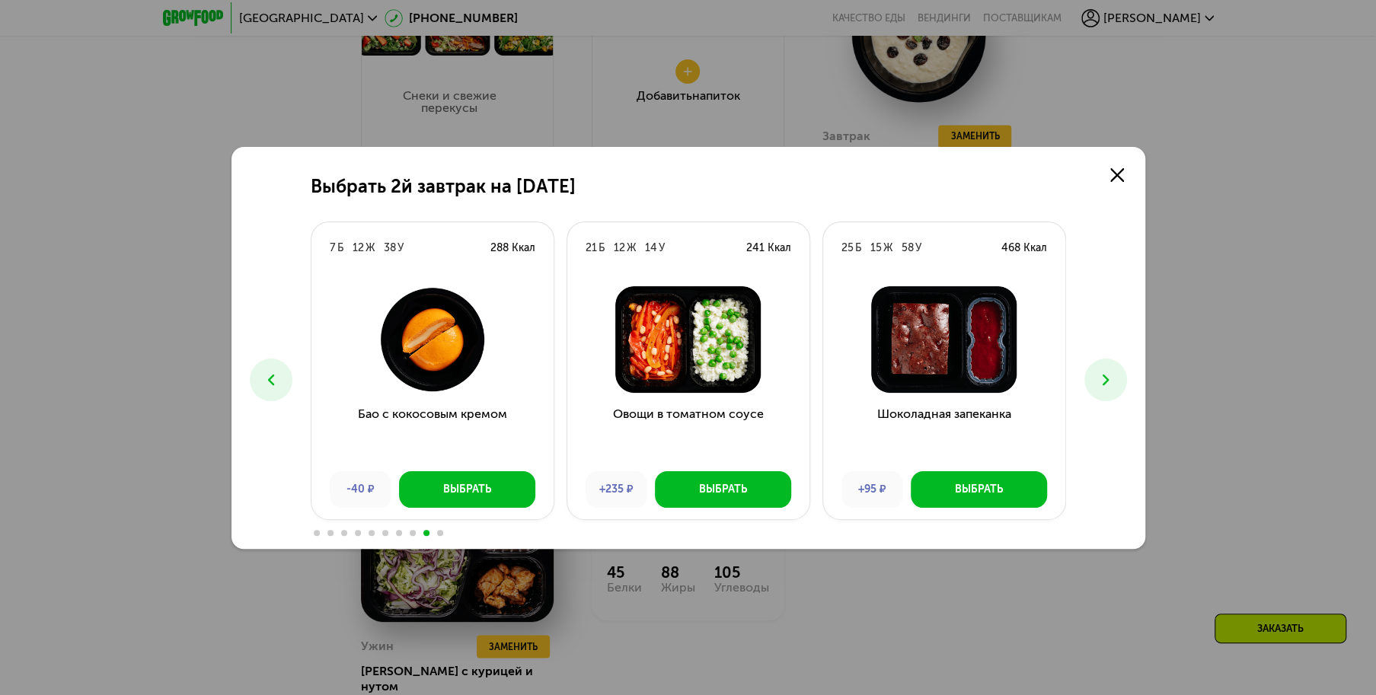
click at [1106, 383] on icon at bounding box center [1106, 380] width 18 height 18
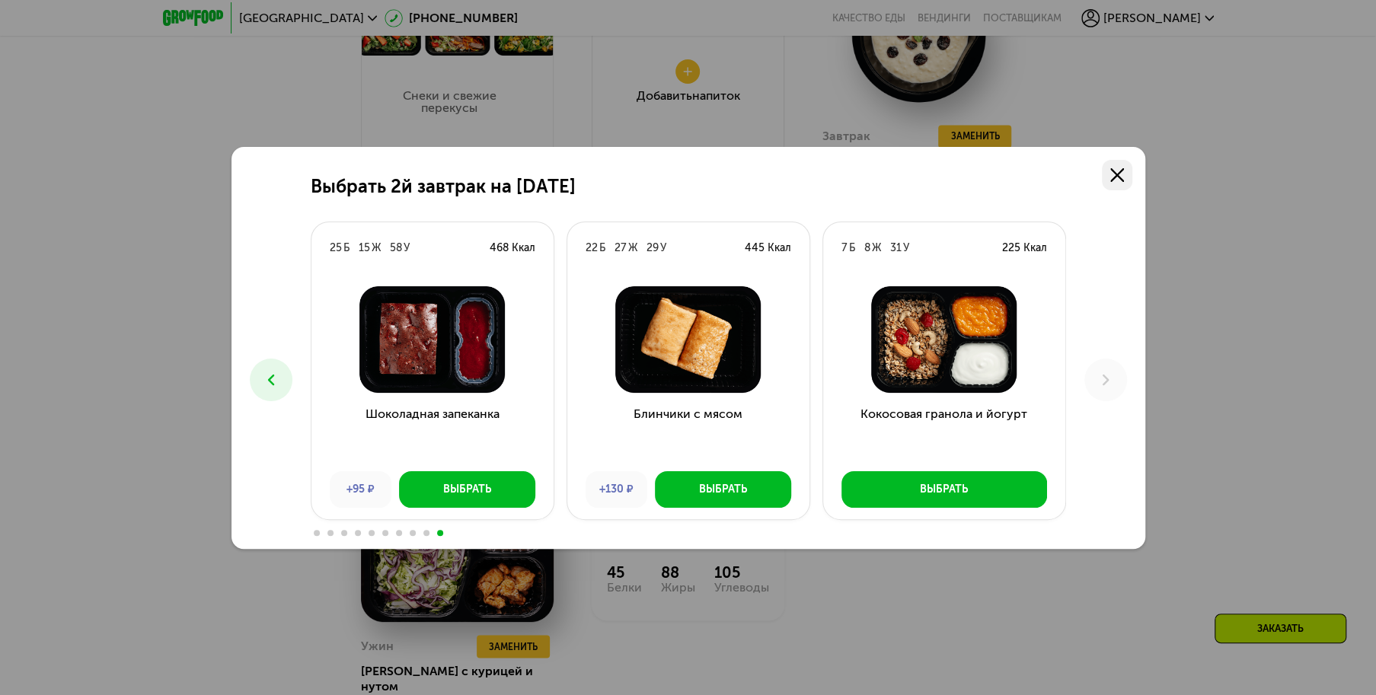
click at [1123, 175] on icon at bounding box center [1117, 175] width 14 height 14
